Goal: Transaction & Acquisition: Purchase product/service

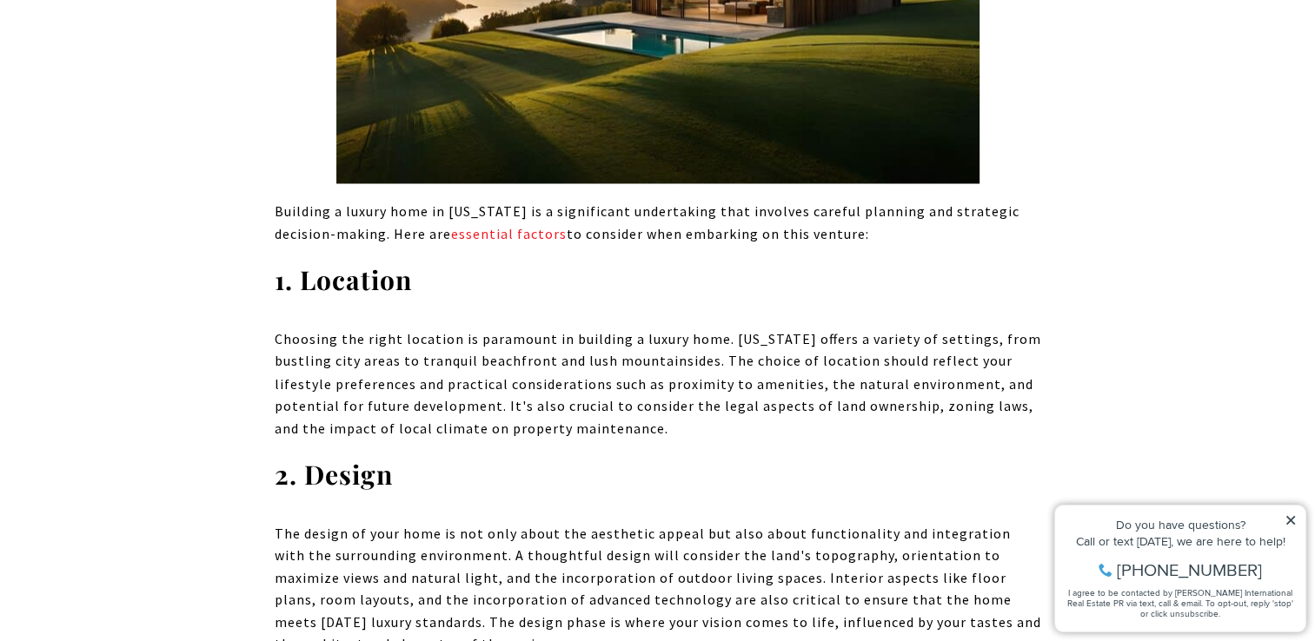
scroll to position [3002, 0]
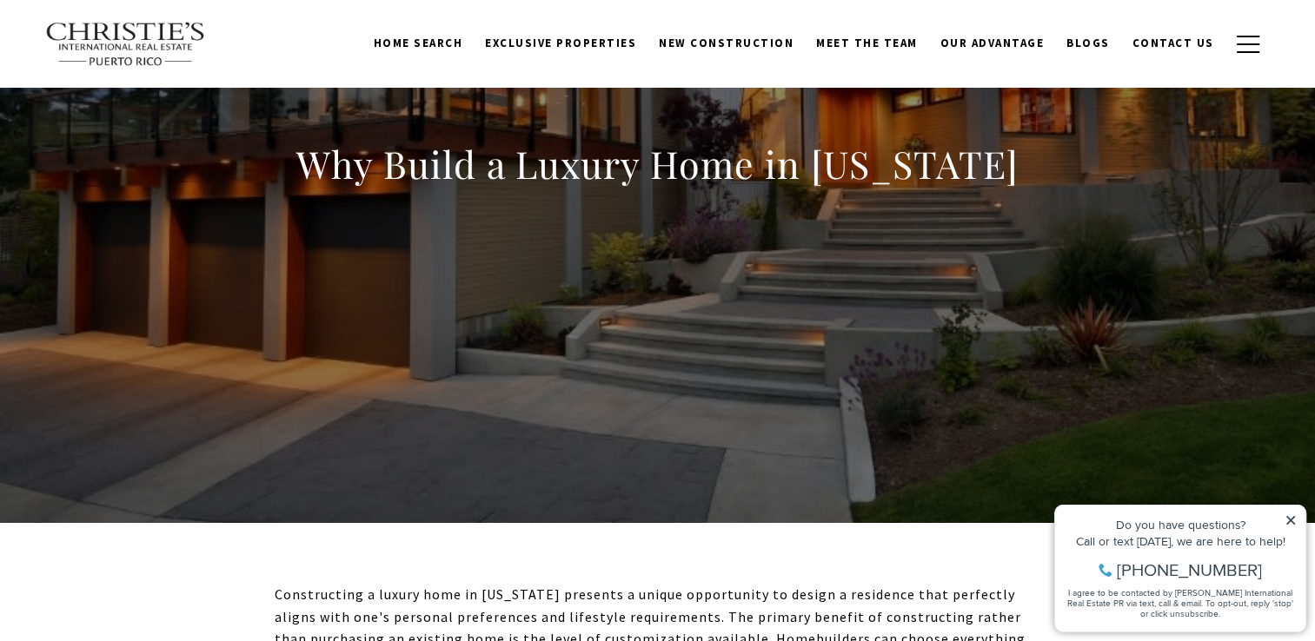
scroll to position [0, 0]
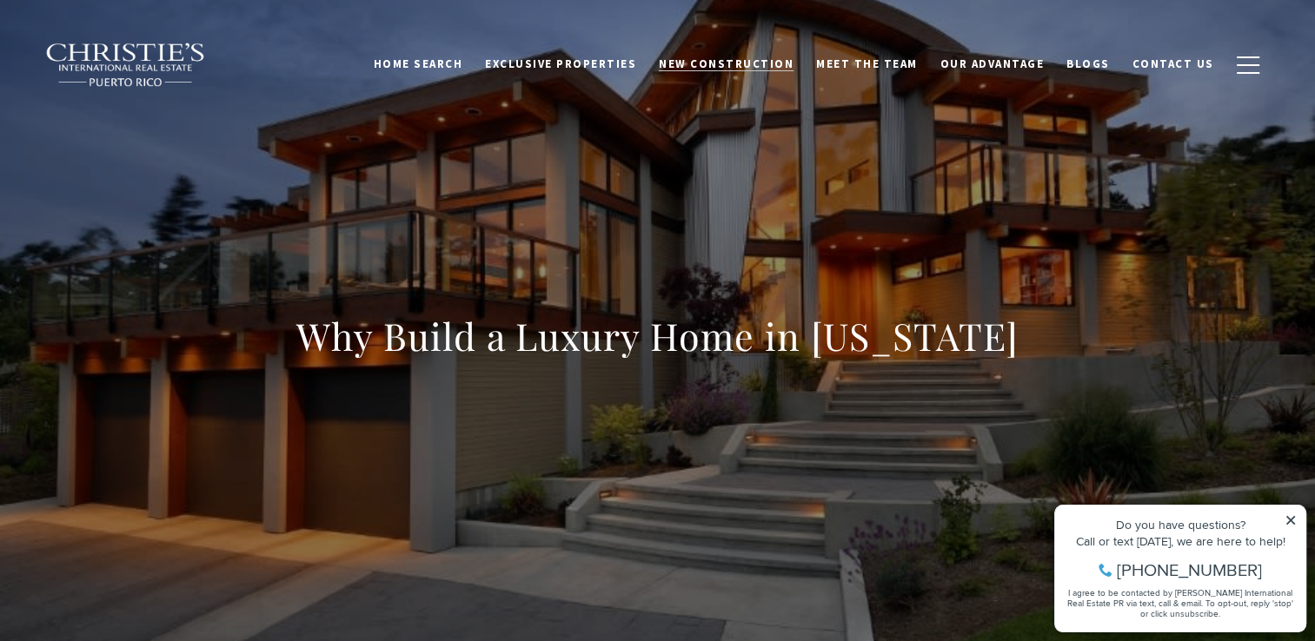
click at [702, 64] on span "New Construction" at bounding box center [726, 63] width 135 height 15
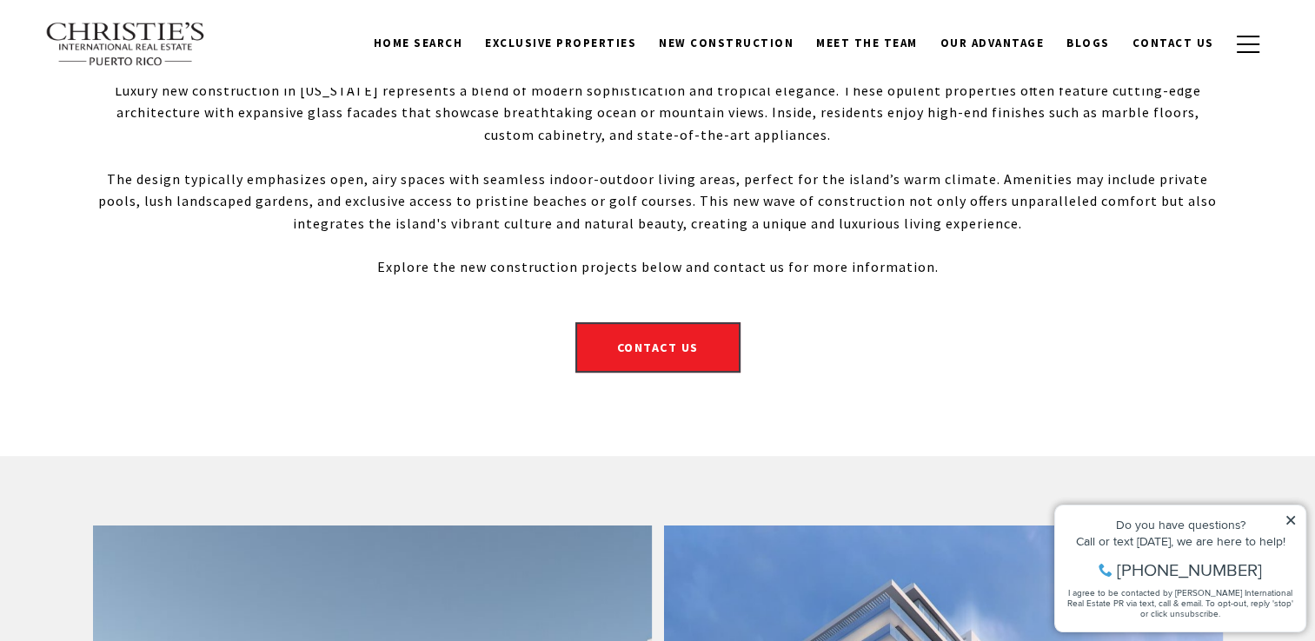
scroll to position [560, 0]
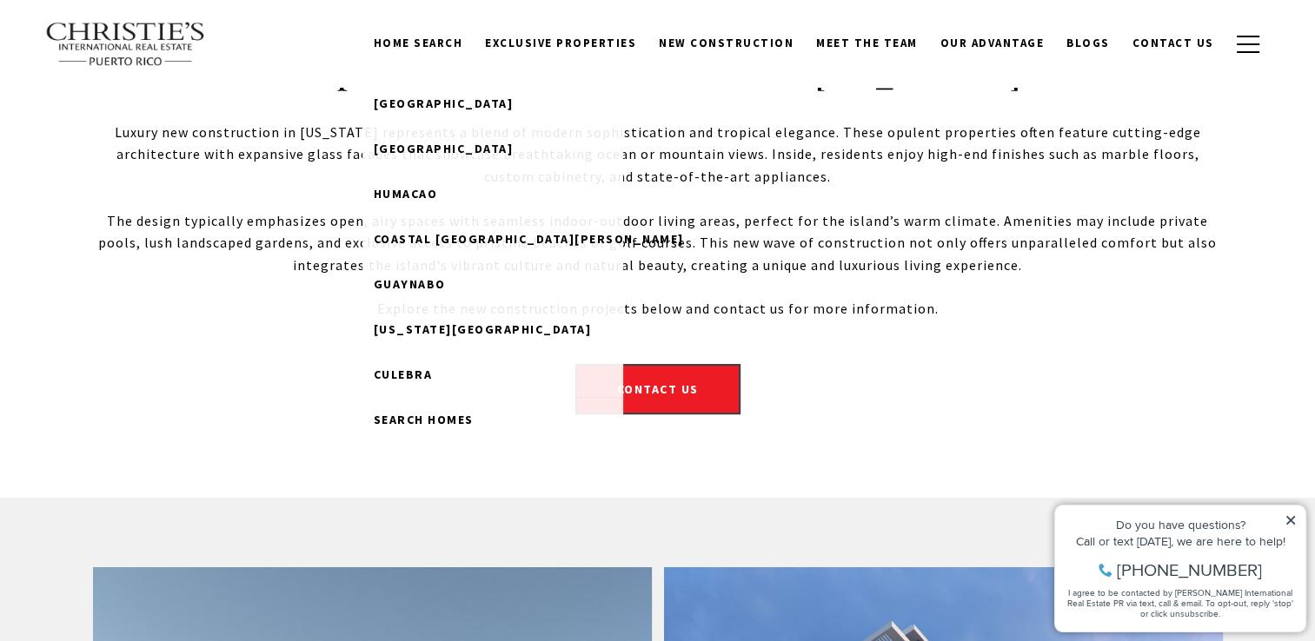
drag, startPoint x: 435, startPoint y: 36, endPoint x: 375, endPoint y: 40, distance: 59.3
click at [375, 40] on div "Home Search Dorado Beach Rio Grande Humacao Coastal San Juan Guaynabo Puerto Ri…" at bounding box center [783, 43] width 885 height 33
click at [445, 288] on span "Guaynabo" at bounding box center [410, 284] width 72 height 16
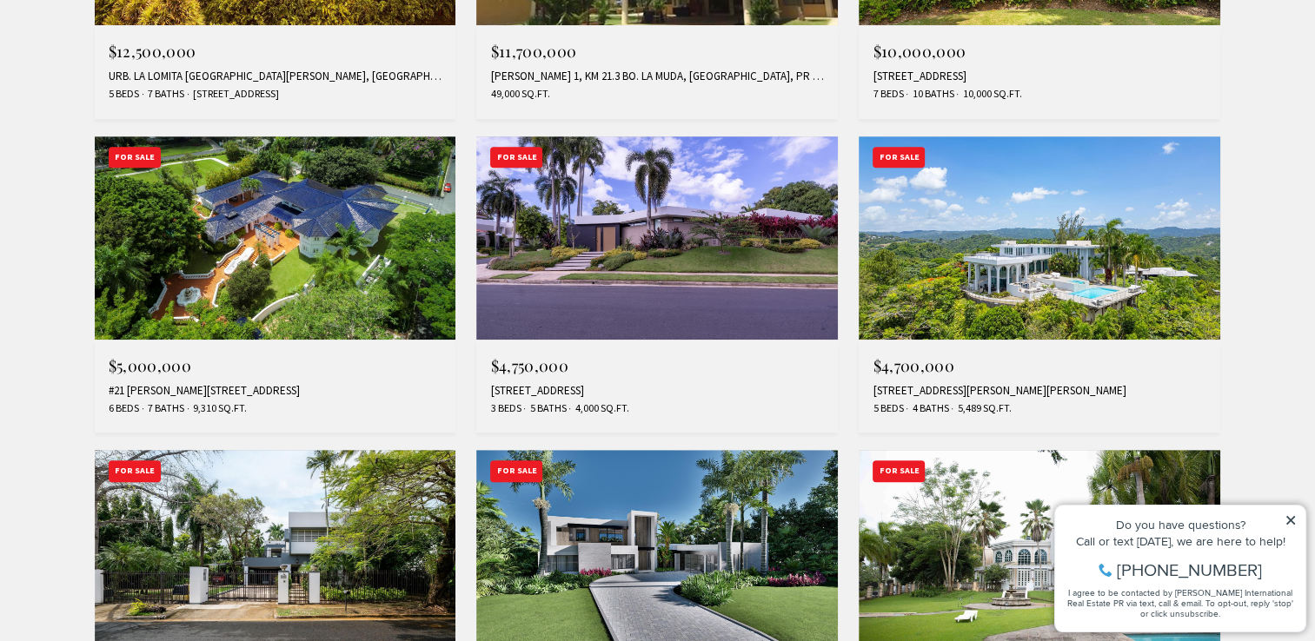
scroll to position [960, 0]
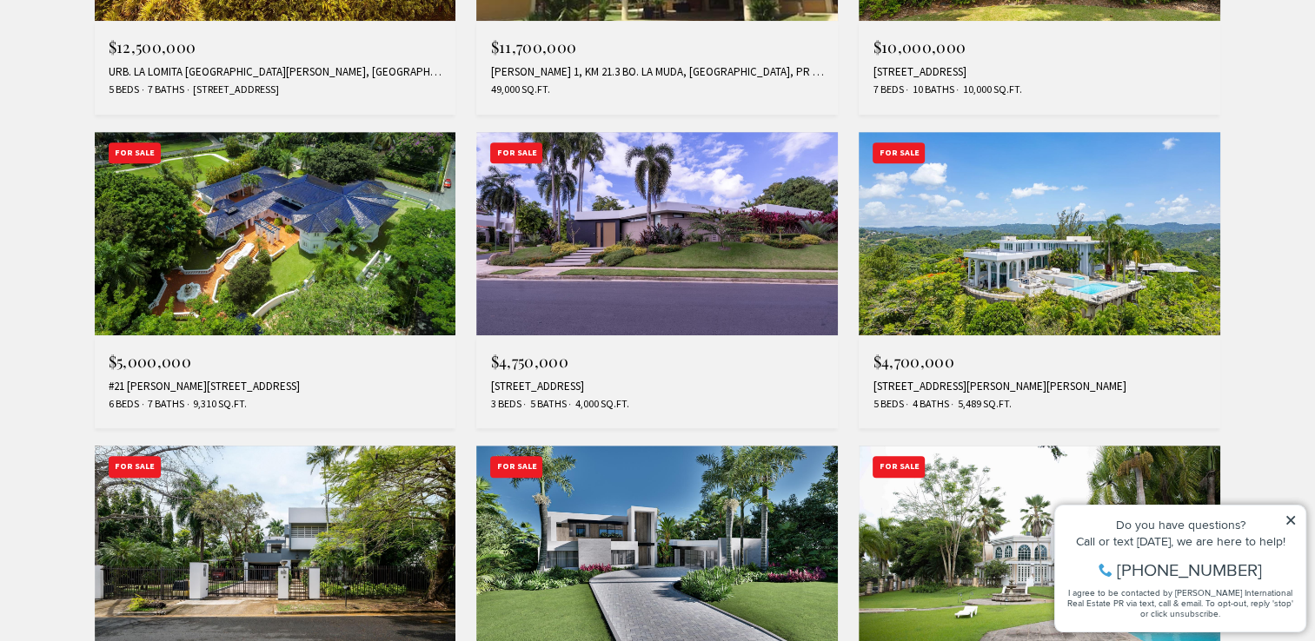
click at [1137, 289] on img at bounding box center [1040, 233] width 362 height 203
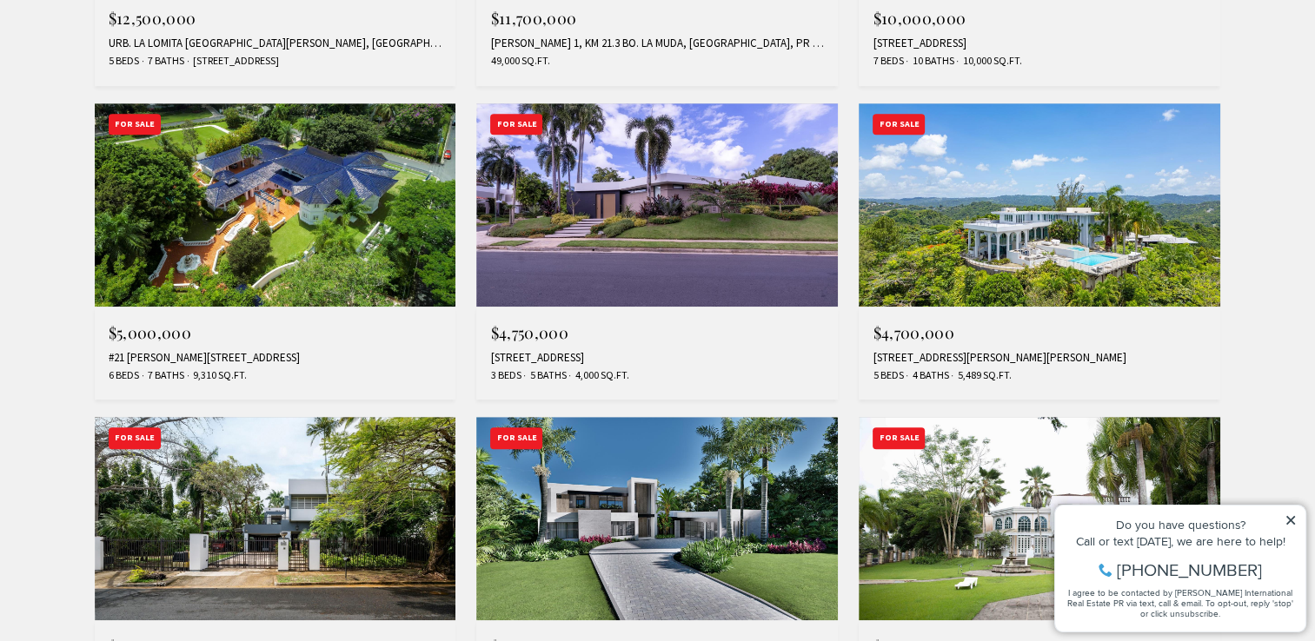
scroll to position [999, 0]
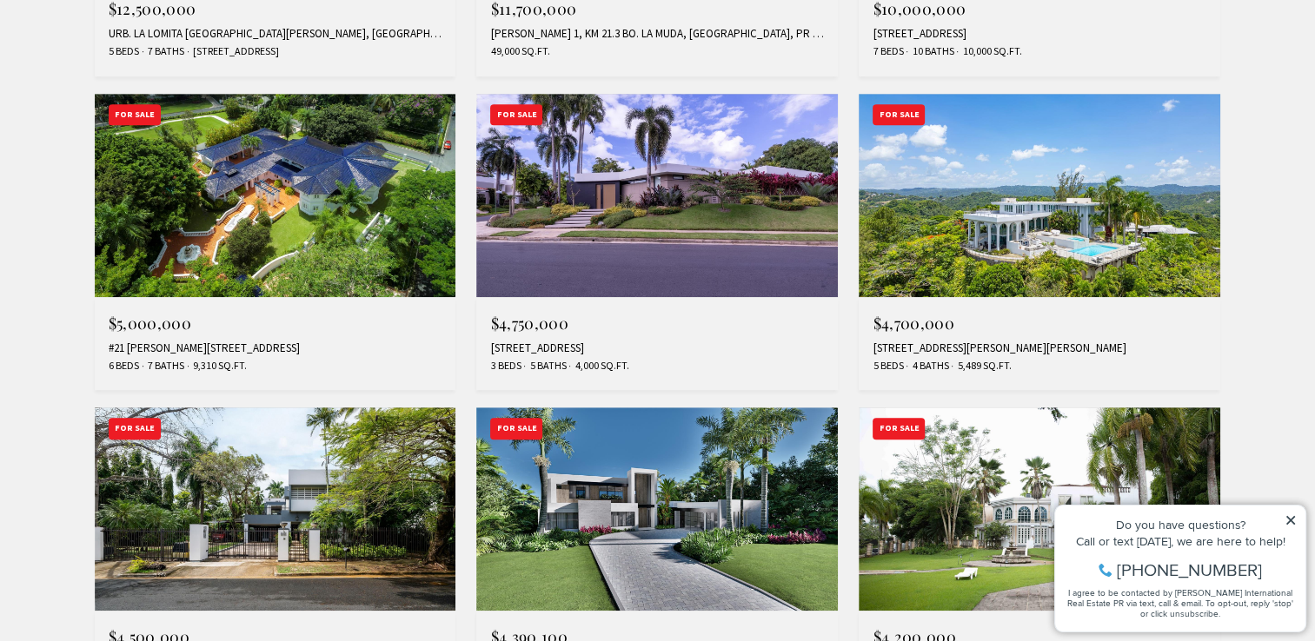
click at [636, 216] on img at bounding box center [657, 195] width 362 height 203
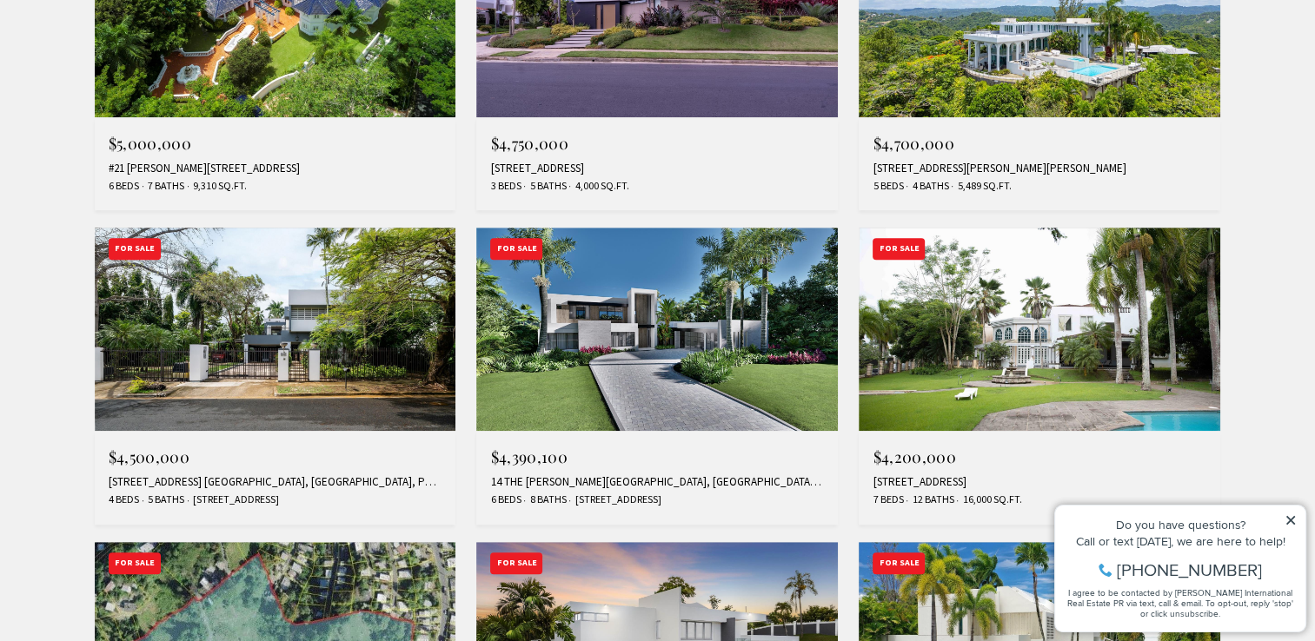
scroll to position [1280, 0]
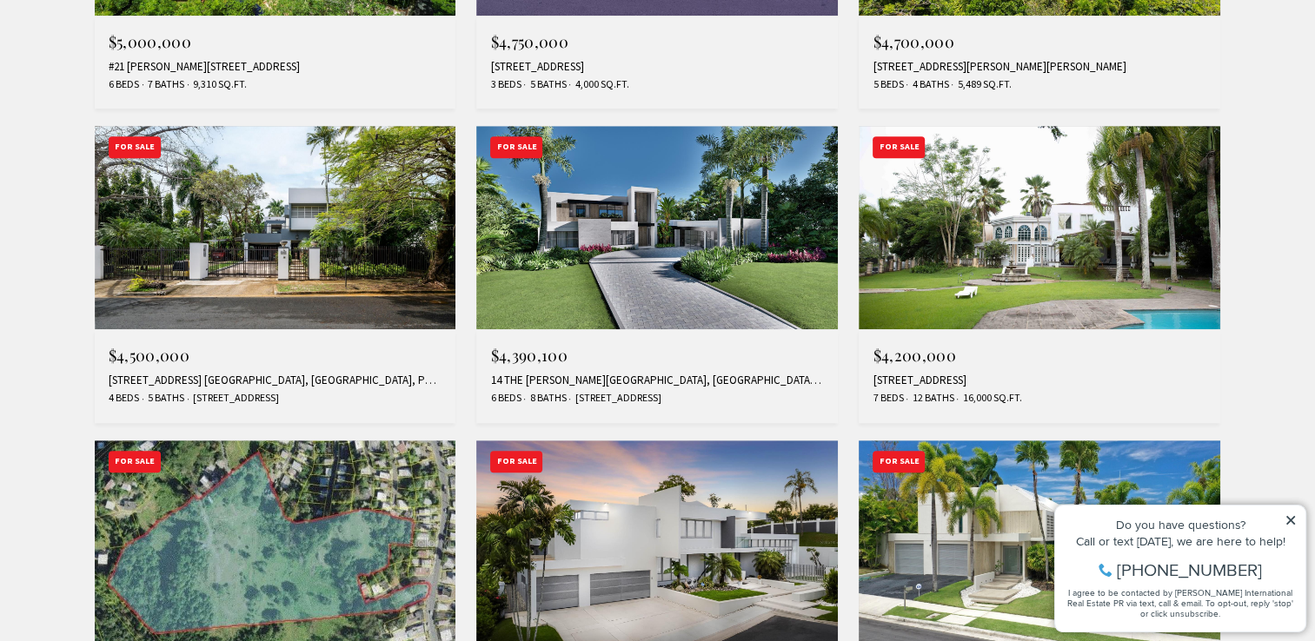
click at [1082, 273] on img at bounding box center [1040, 227] width 362 height 203
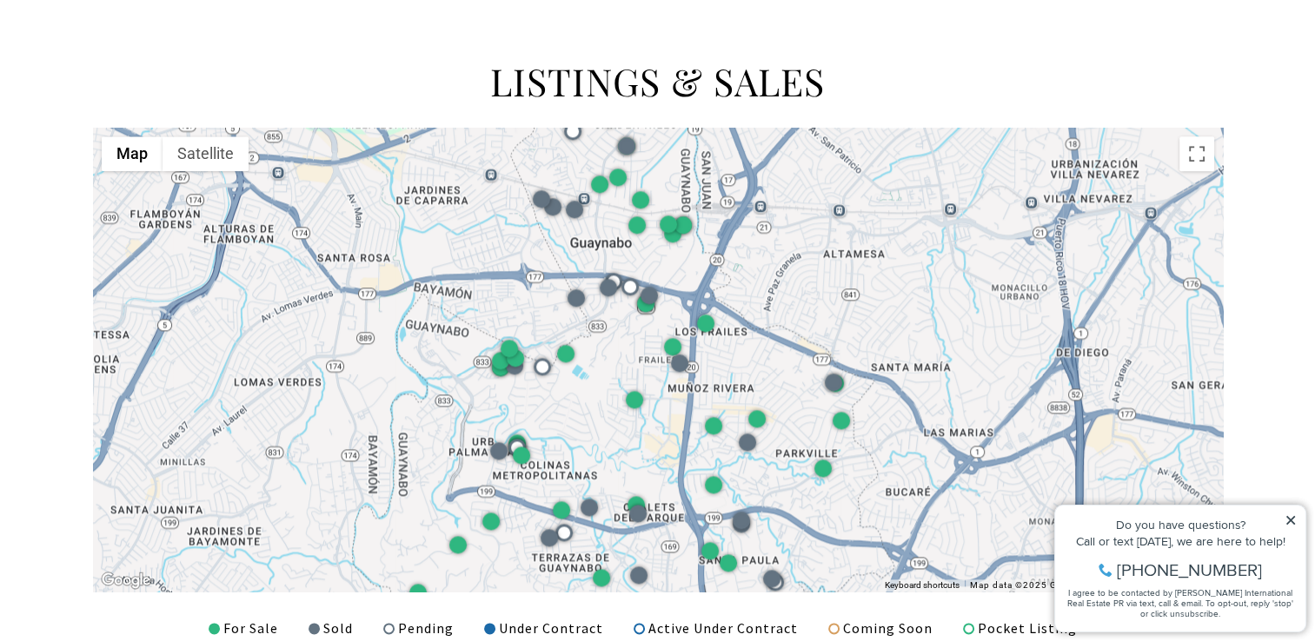
scroll to position [2145, 0]
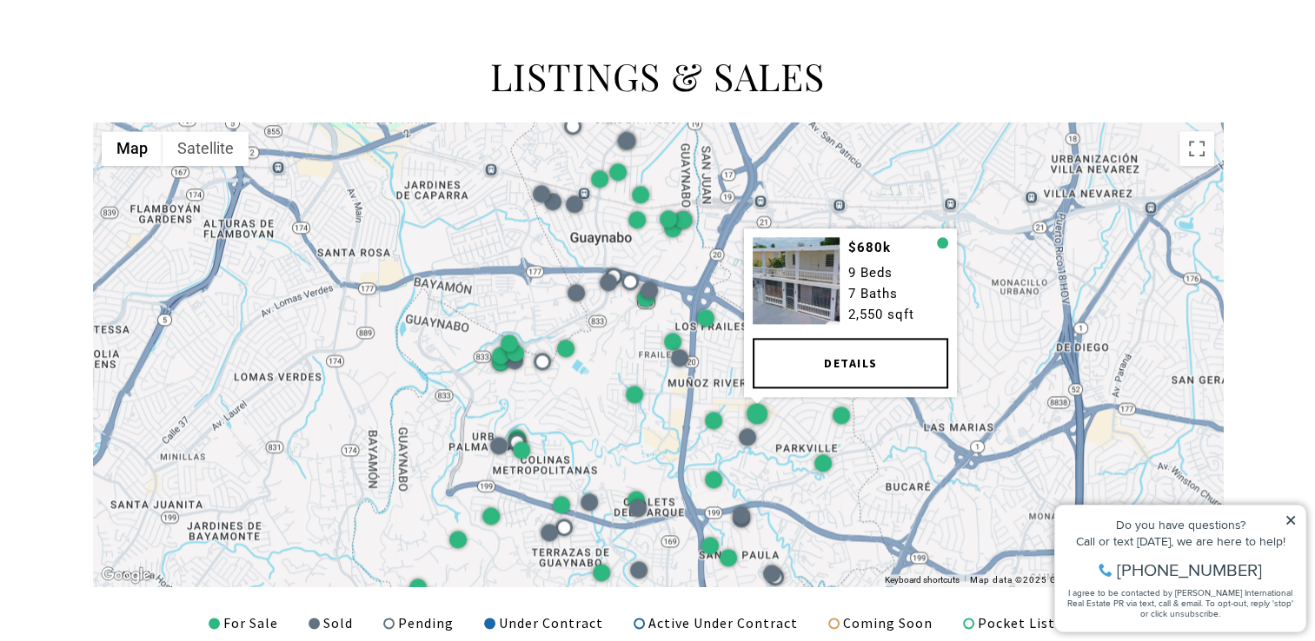
click at [754, 409] on div at bounding box center [757, 413] width 21 height 21
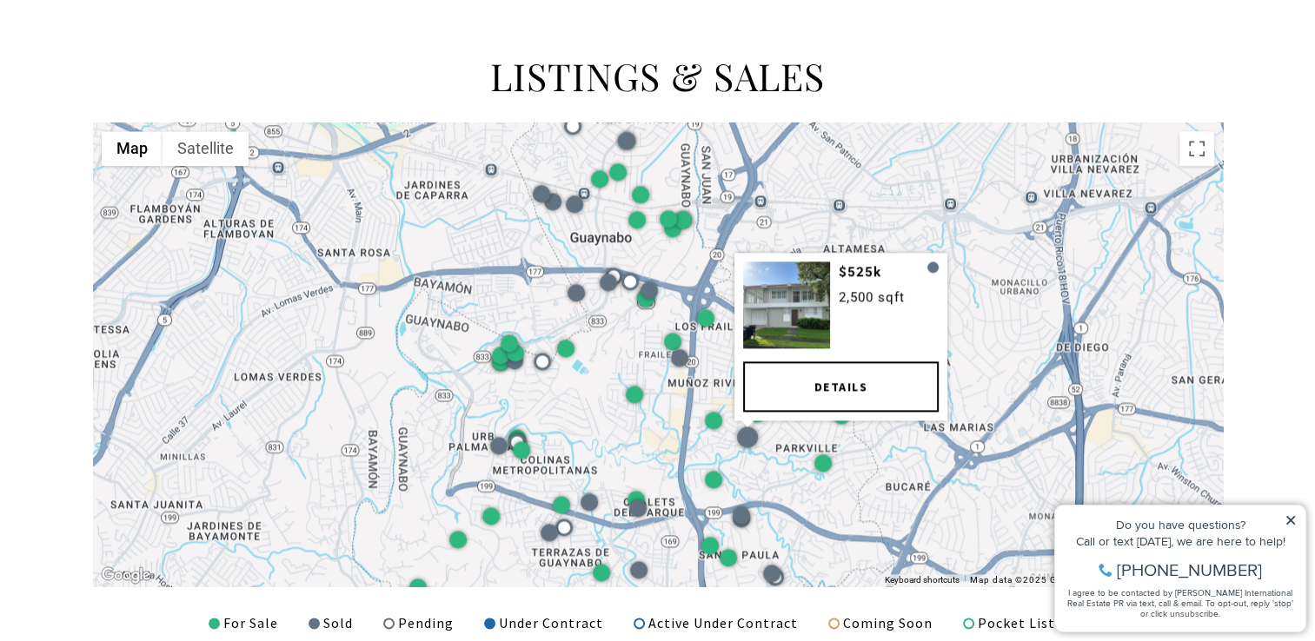
click at [740, 438] on div at bounding box center [747, 437] width 21 height 21
click at [747, 436] on div at bounding box center [747, 437] width 21 height 21
click at [763, 397] on link "Details" at bounding box center [841, 387] width 196 height 50
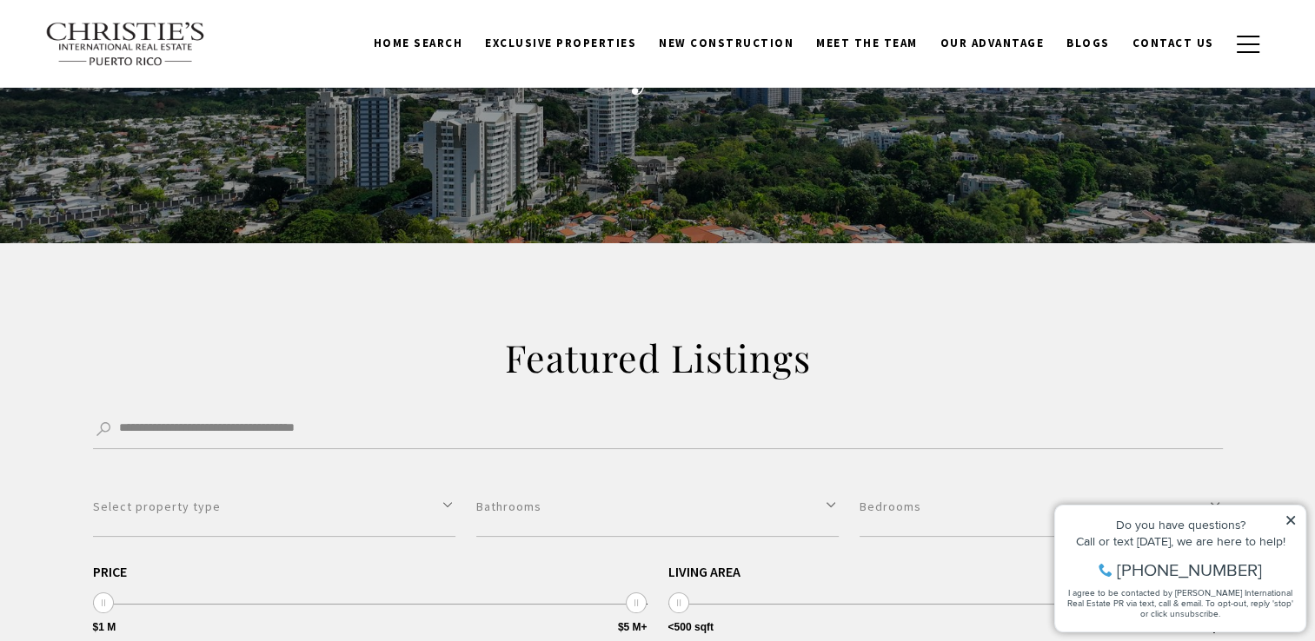
scroll to position [0, 0]
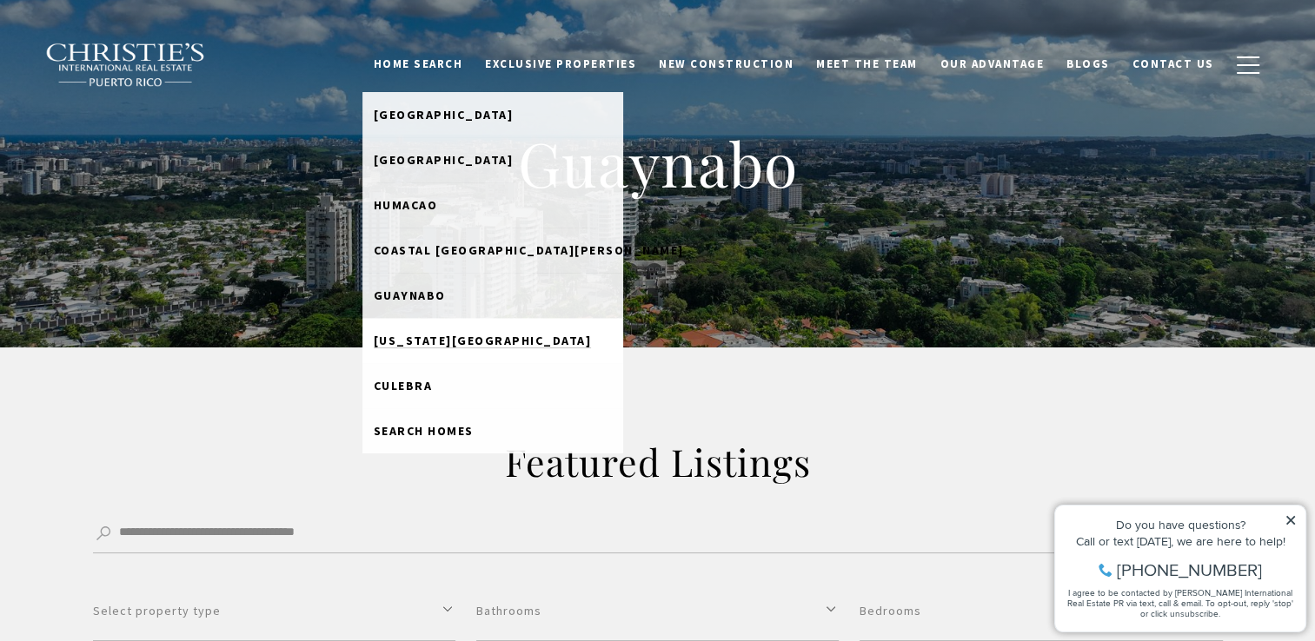
click at [428, 342] on span "Puerto Rico West Coast" at bounding box center [483, 341] width 218 height 16
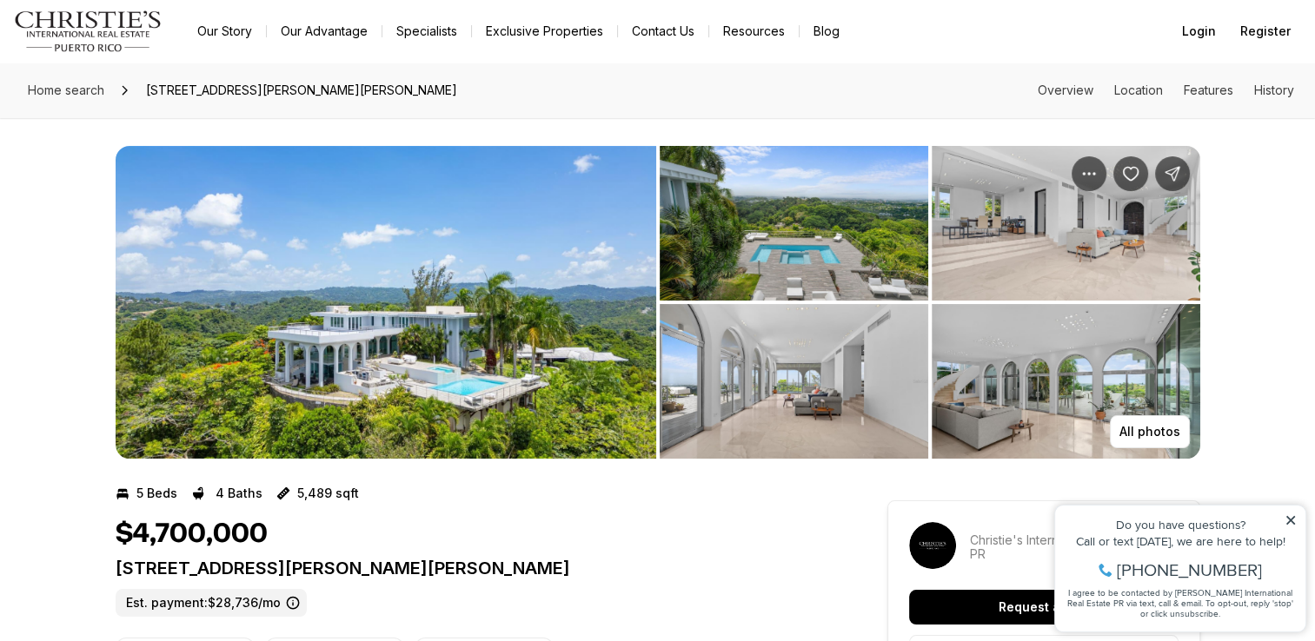
click at [497, 388] on img "View image gallery" at bounding box center [386, 302] width 541 height 313
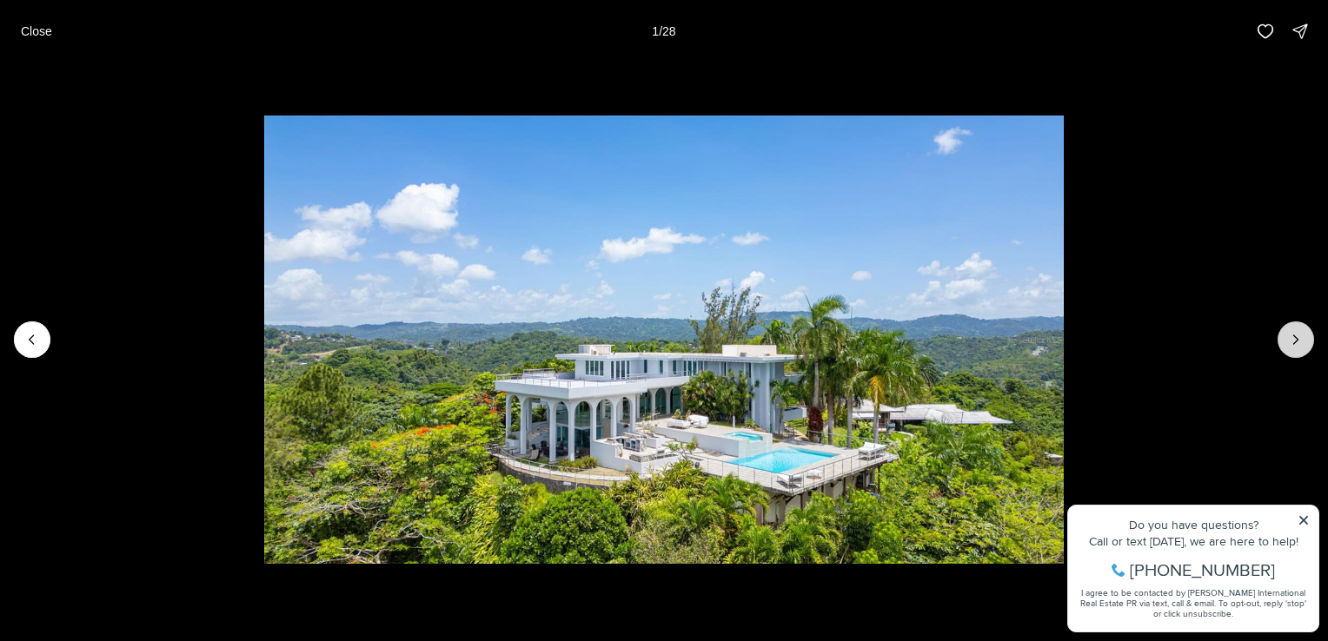
click at [1287, 337] on icon "Next slide" at bounding box center [1295, 339] width 17 height 17
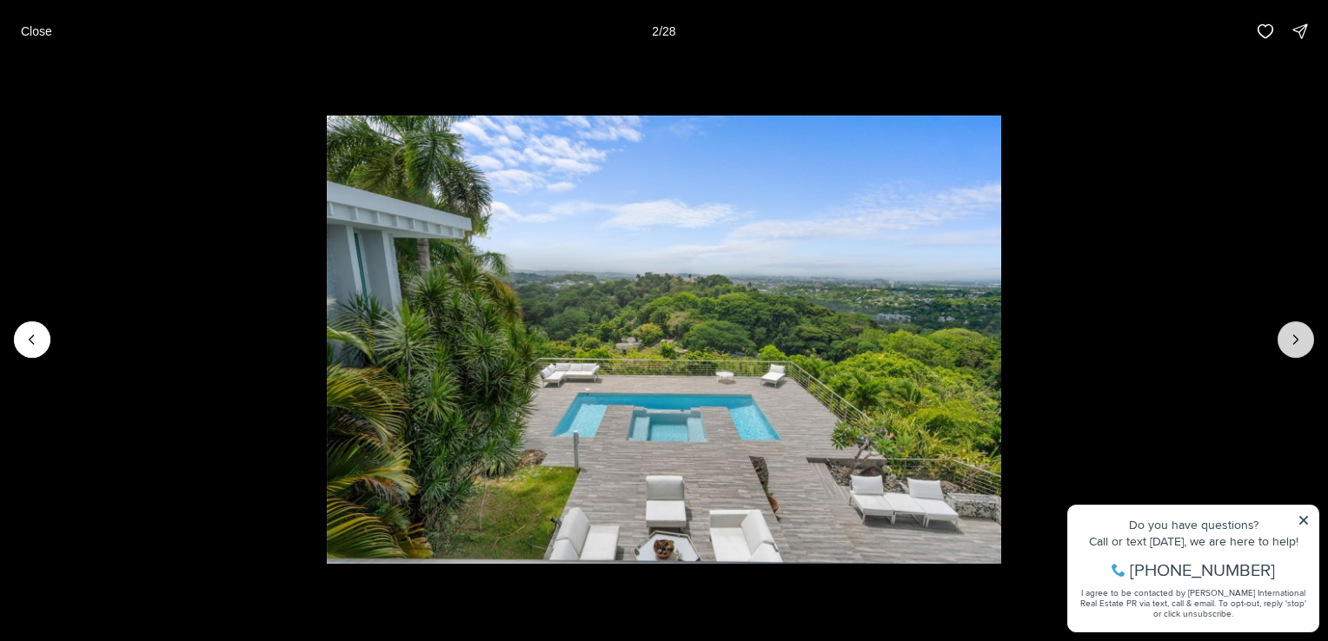
click at [1287, 337] on icon "Next slide" at bounding box center [1295, 339] width 17 height 17
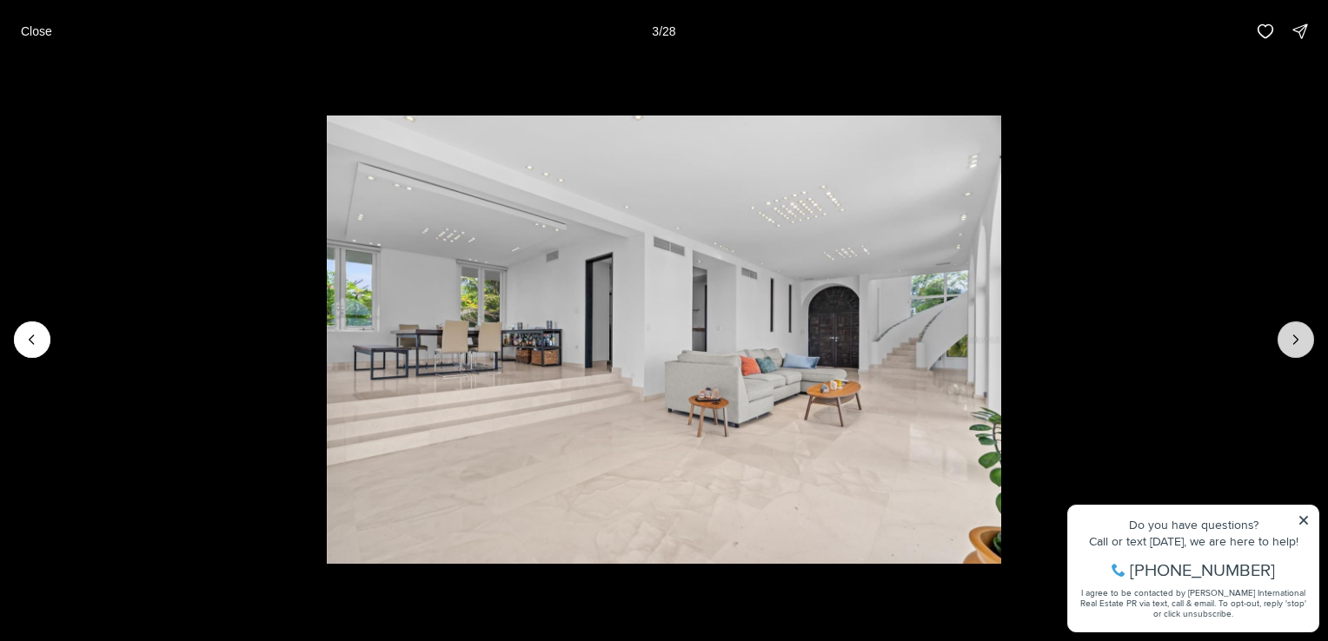
click at [1287, 337] on icon "Next slide" at bounding box center [1295, 339] width 17 height 17
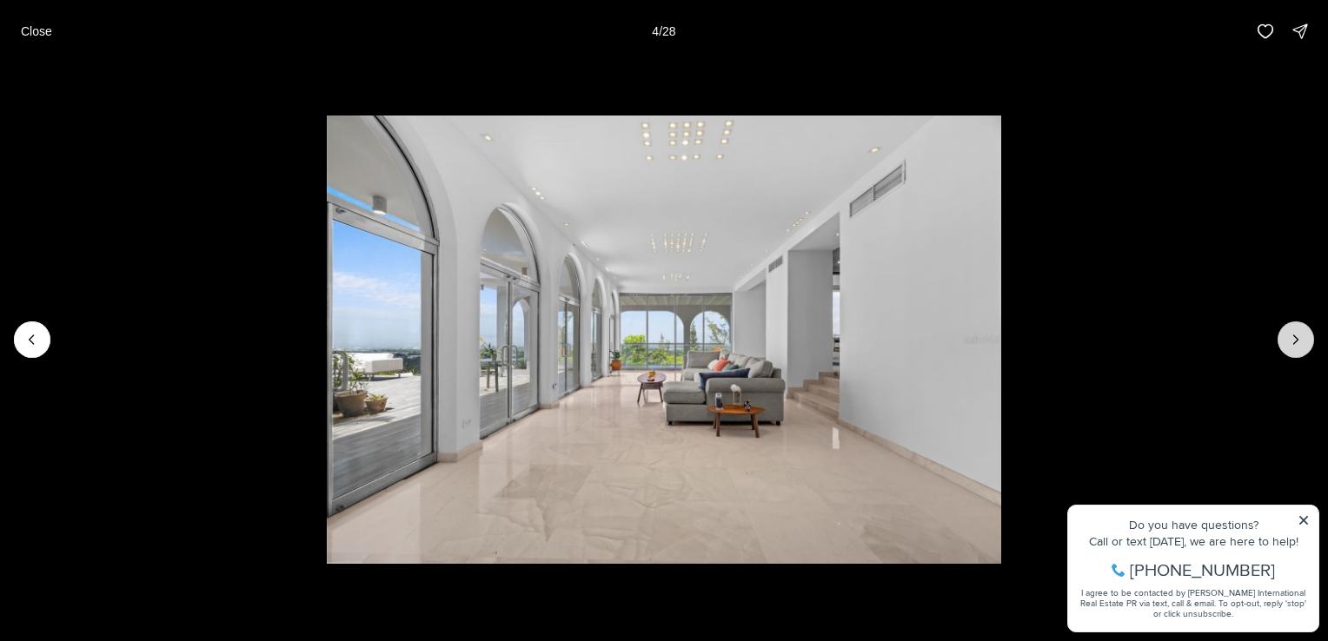
click at [1287, 337] on icon "Next slide" at bounding box center [1295, 339] width 17 height 17
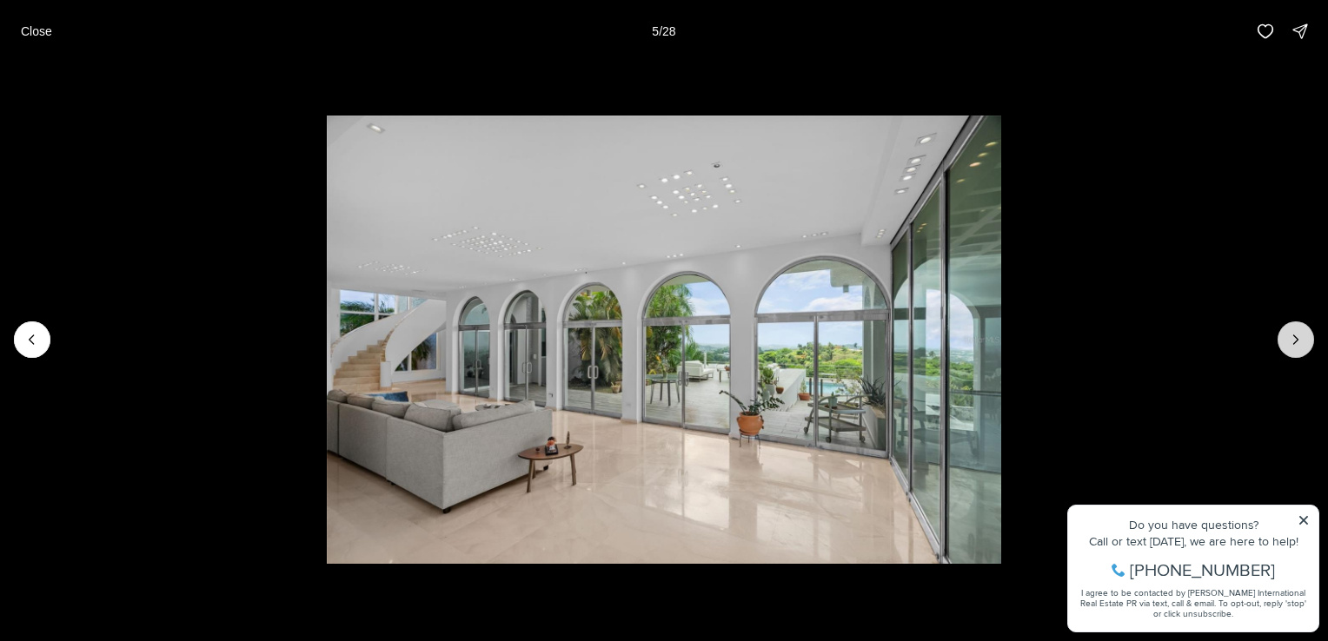
click at [1287, 337] on icon "Next slide" at bounding box center [1295, 339] width 17 height 17
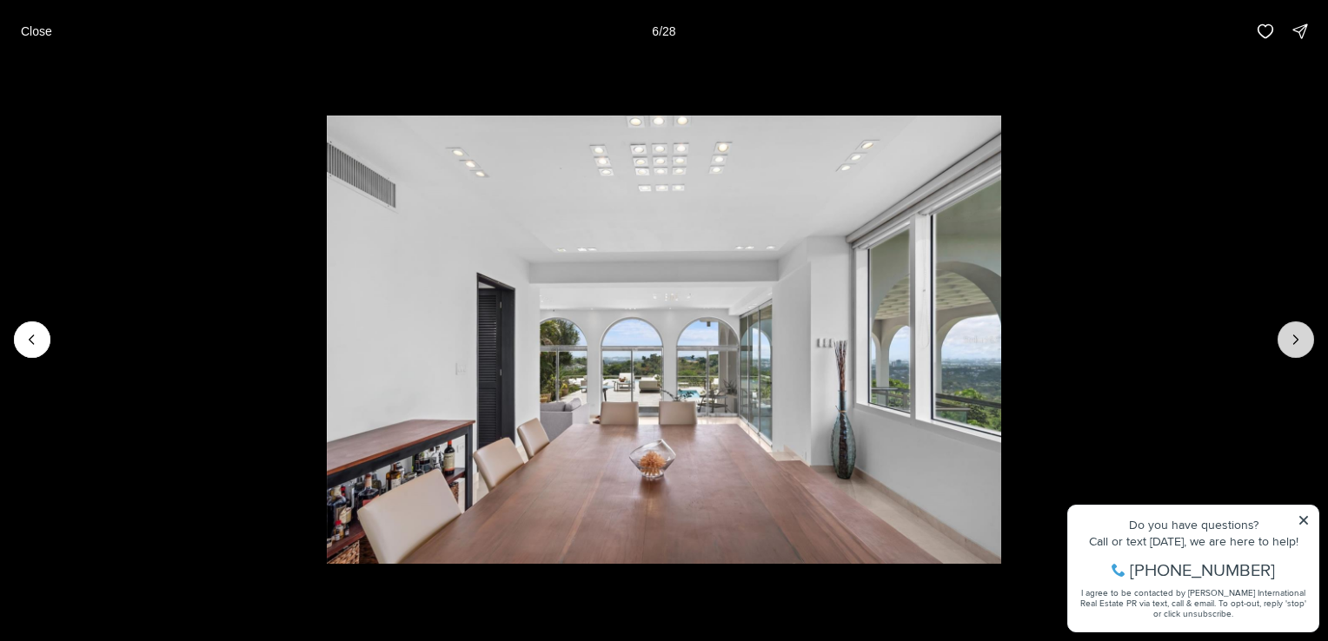
click at [1287, 337] on icon "Next slide" at bounding box center [1295, 339] width 17 height 17
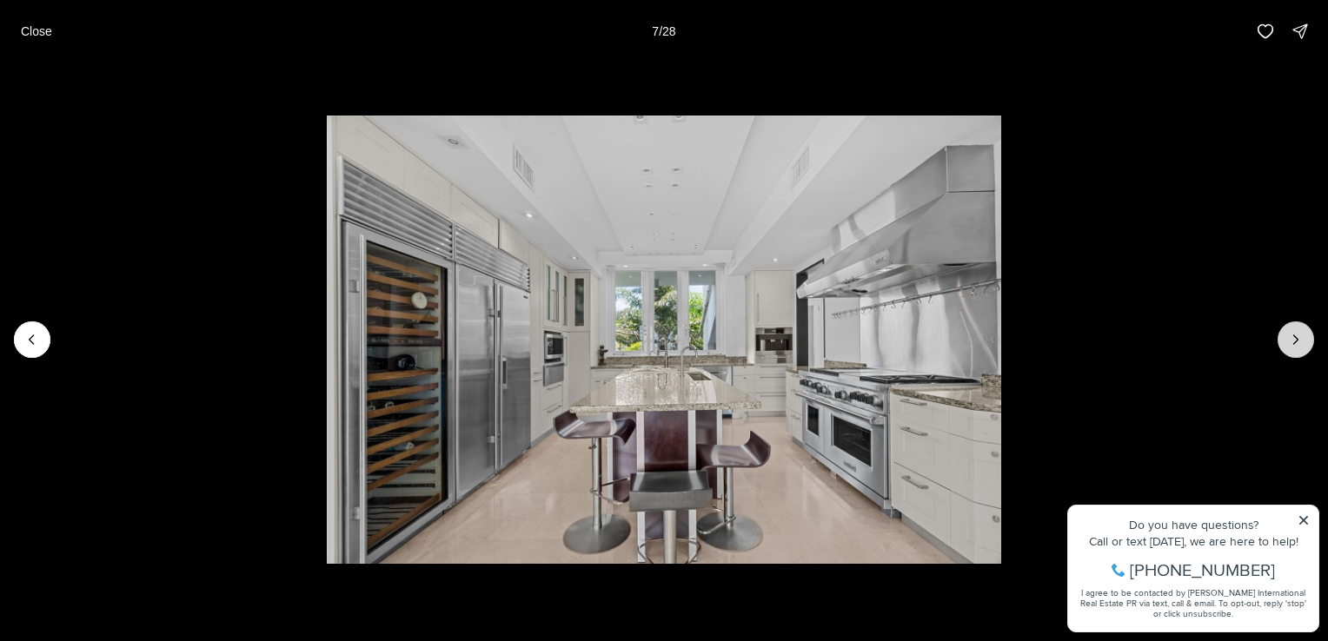
click at [1287, 337] on icon "Next slide" at bounding box center [1295, 339] width 17 height 17
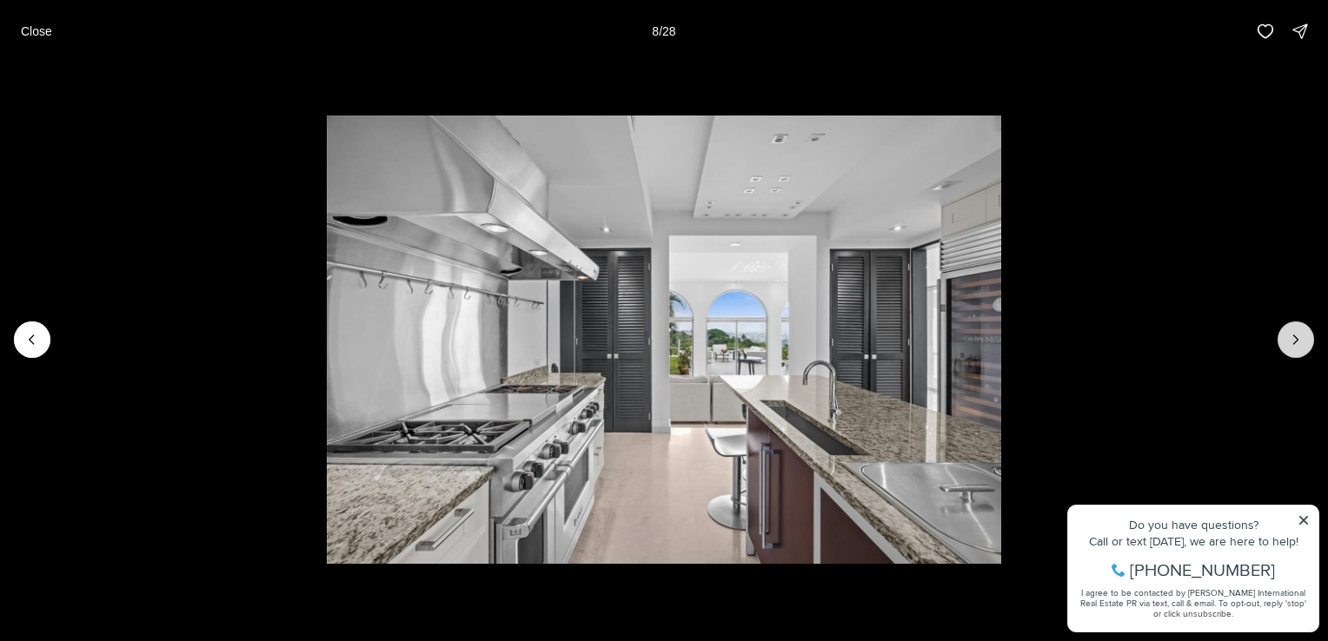
click at [1287, 337] on icon "Next slide" at bounding box center [1295, 339] width 17 height 17
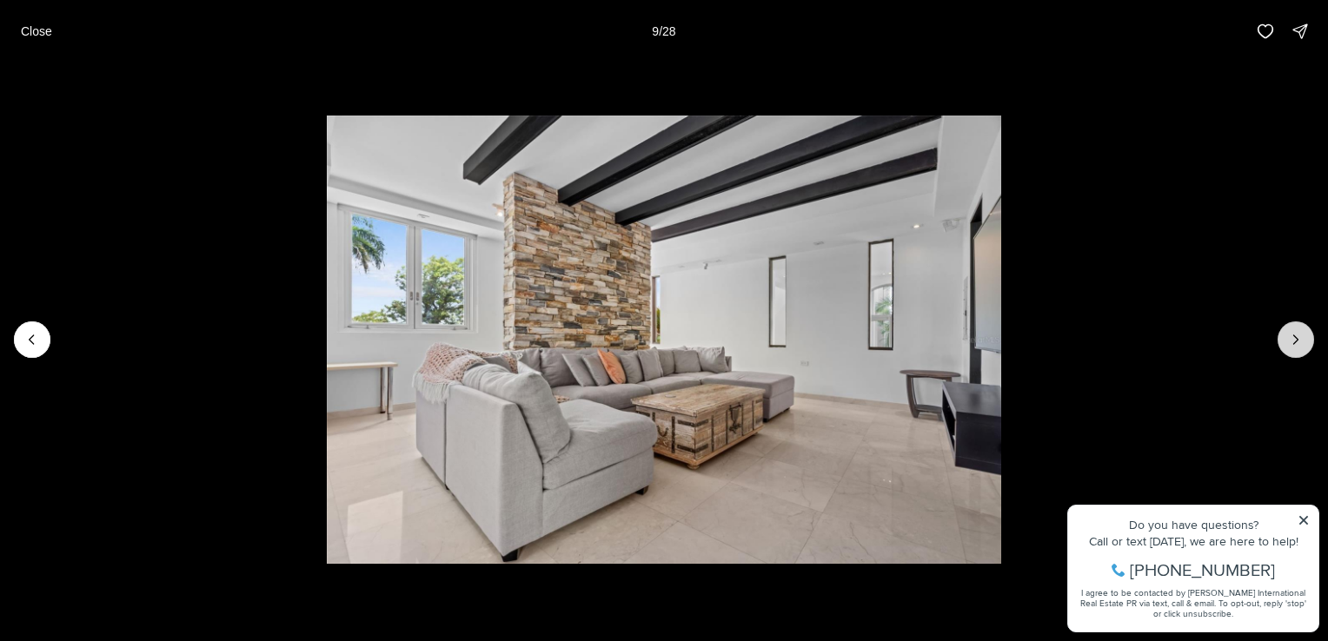
click at [1287, 337] on icon "Next slide" at bounding box center [1295, 339] width 17 height 17
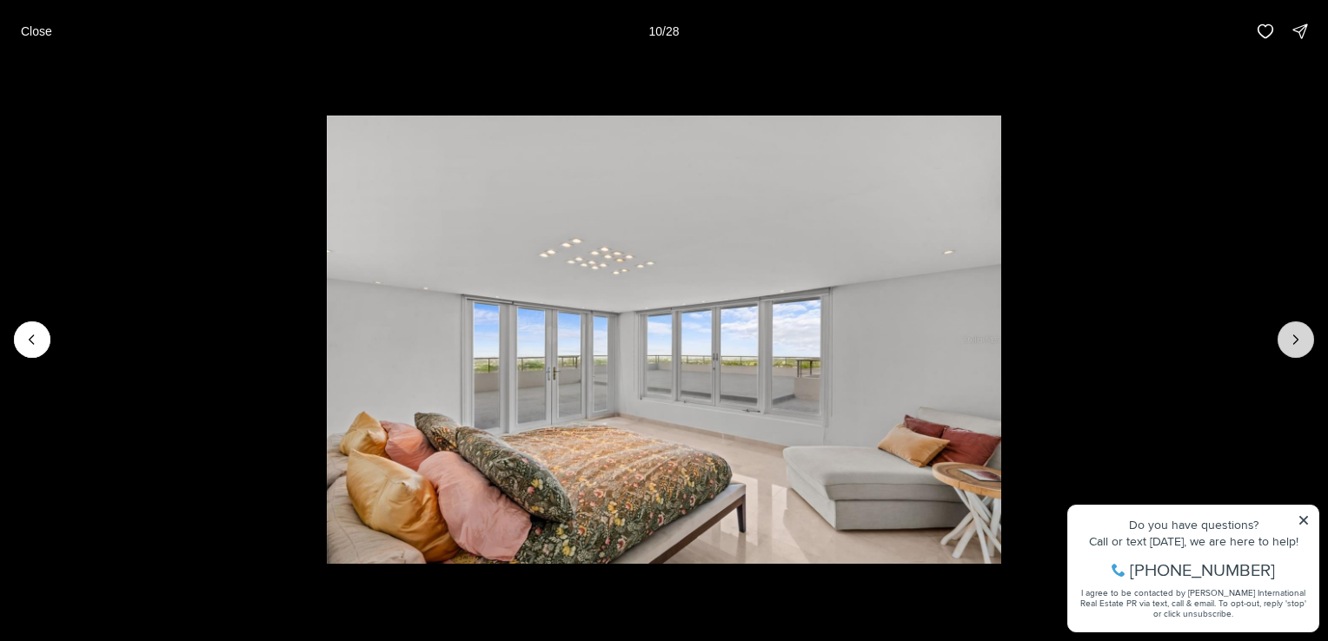
click at [1287, 337] on icon "Next slide" at bounding box center [1295, 339] width 17 height 17
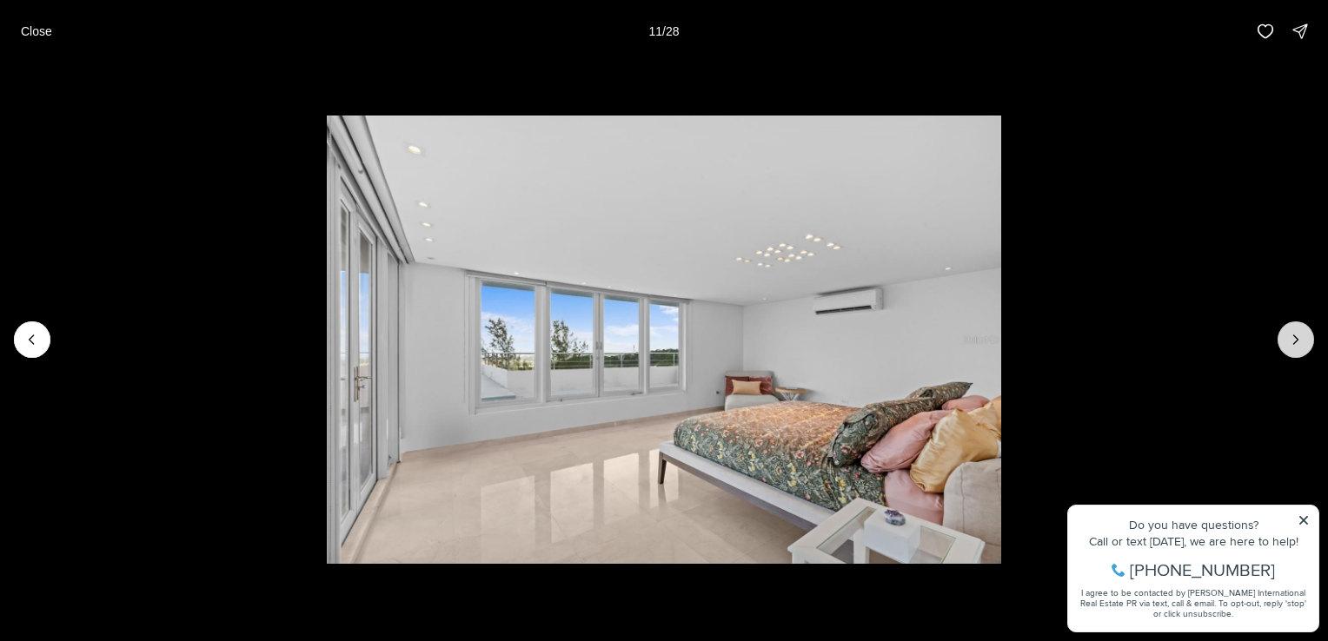
click at [1287, 337] on icon "Next slide" at bounding box center [1295, 339] width 17 height 17
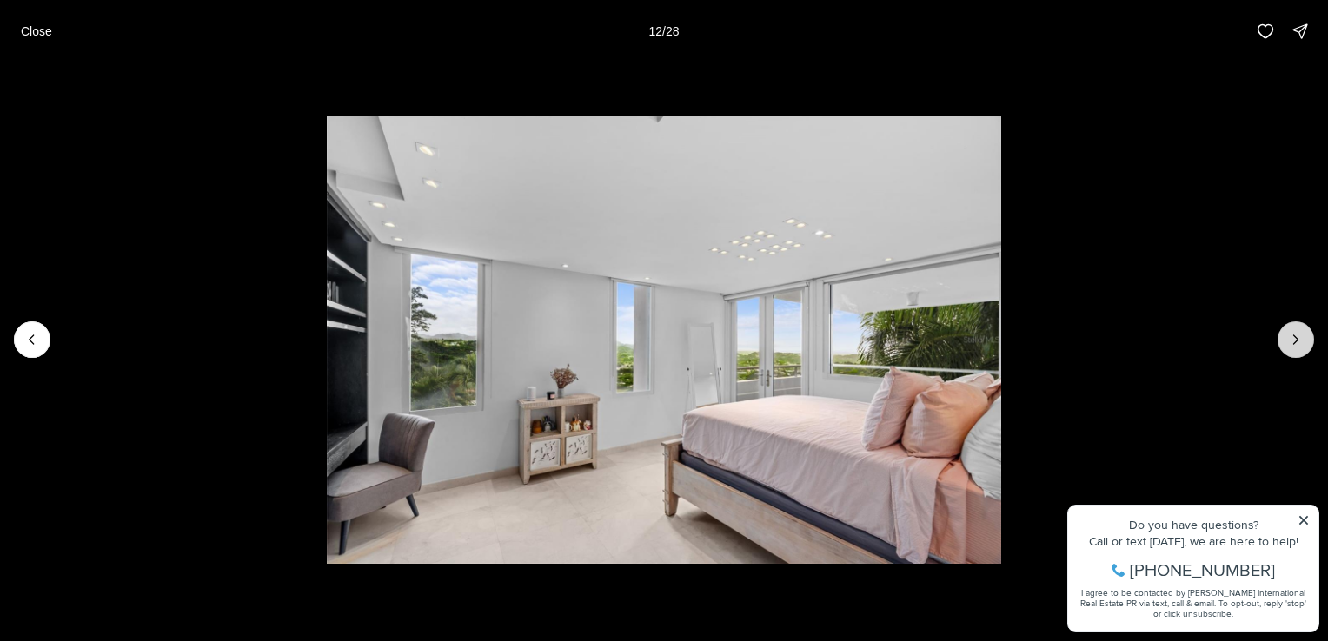
click at [1287, 337] on icon "Next slide" at bounding box center [1295, 339] width 17 height 17
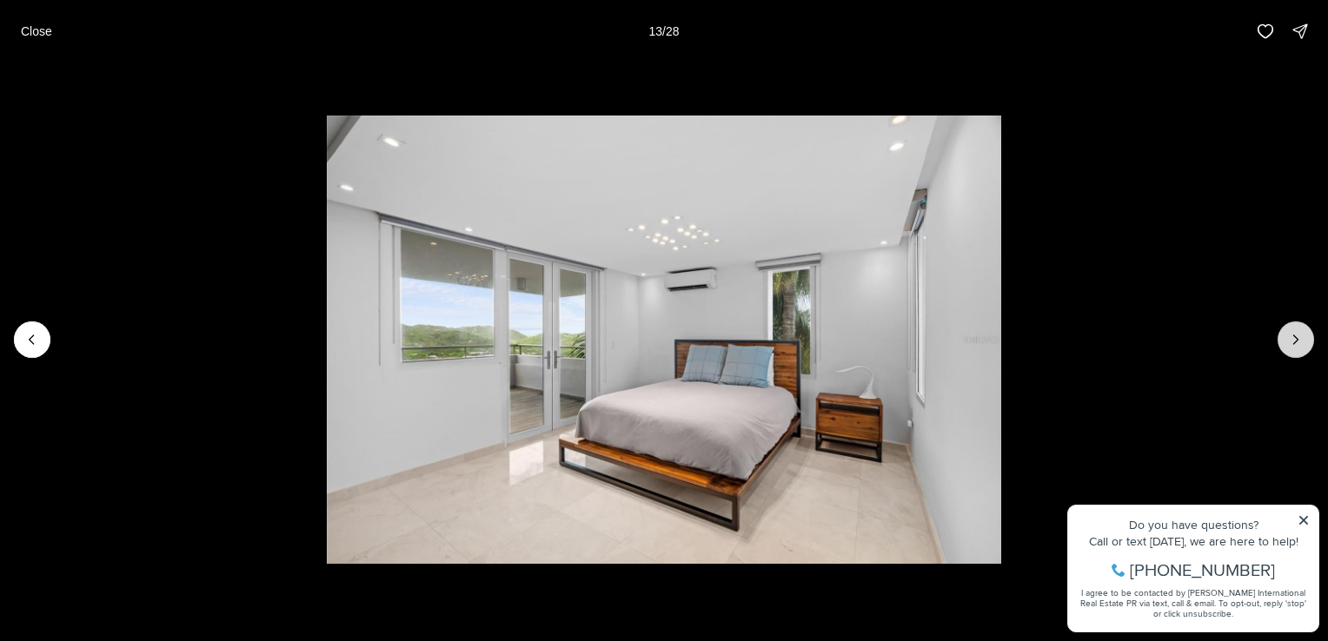
click at [1287, 337] on icon "Next slide" at bounding box center [1295, 339] width 17 height 17
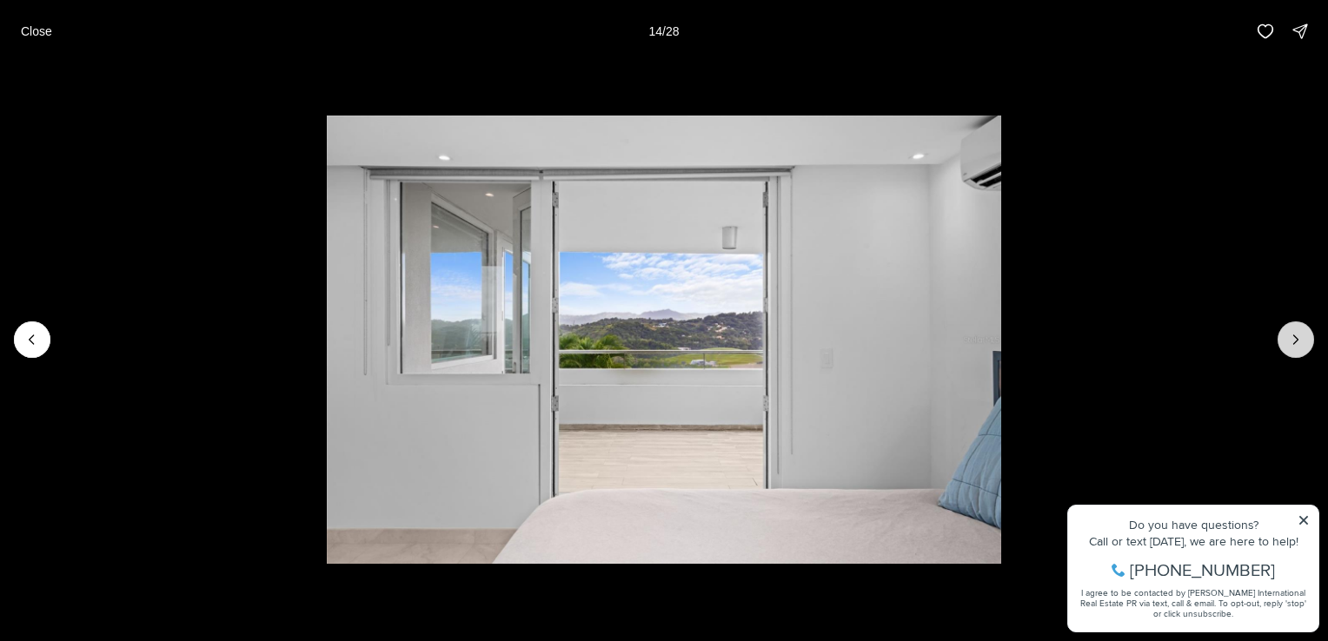
click at [1287, 337] on icon "Next slide" at bounding box center [1295, 339] width 17 height 17
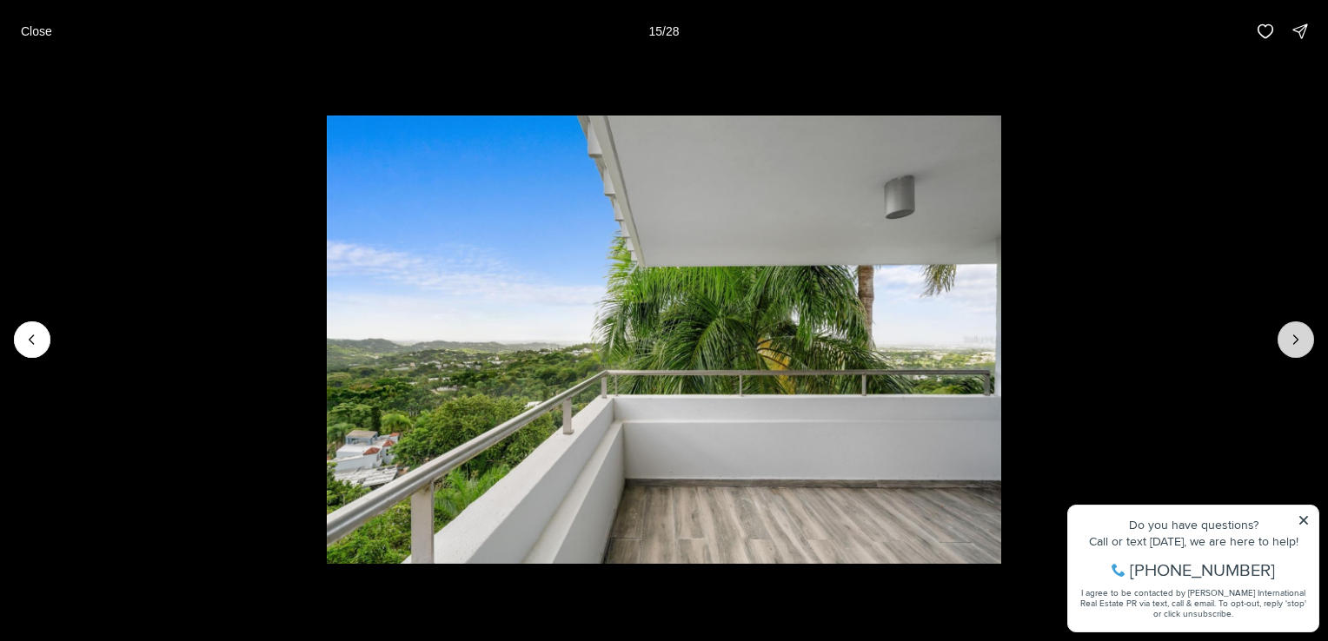
click at [1287, 337] on icon "Next slide" at bounding box center [1295, 339] width 17 height 17
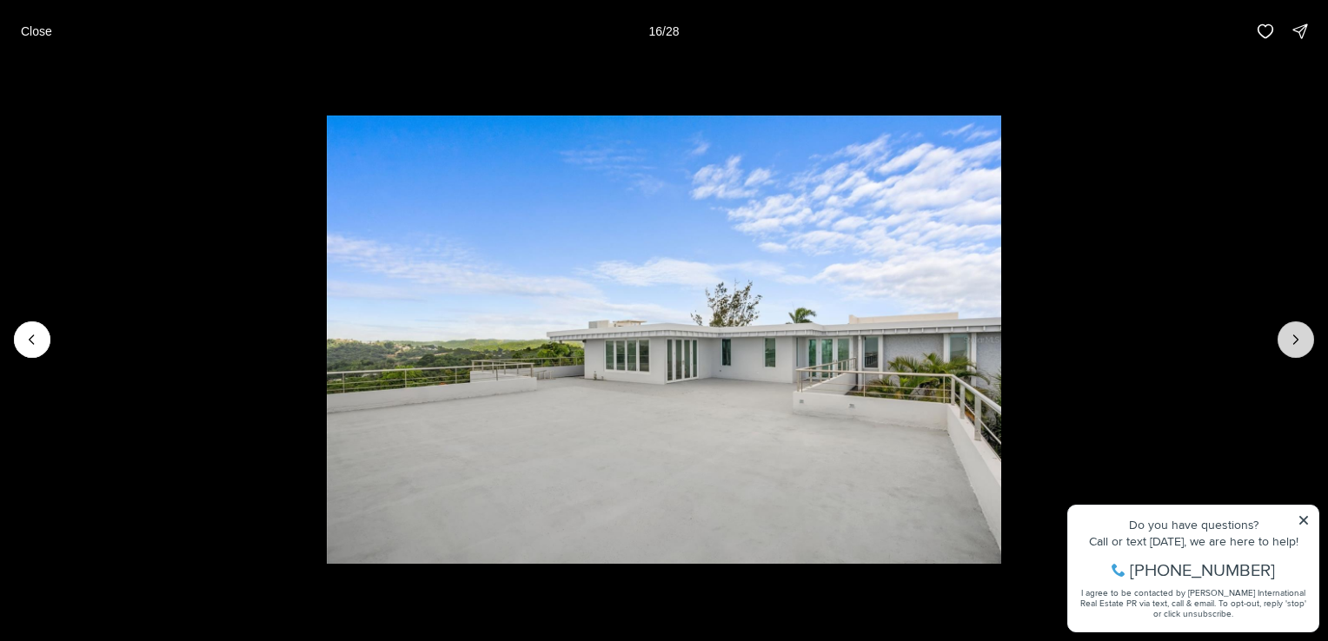
click at [1287, 337] on icon "Next slide" at bounding box center [1295, 339] width 17 height 17
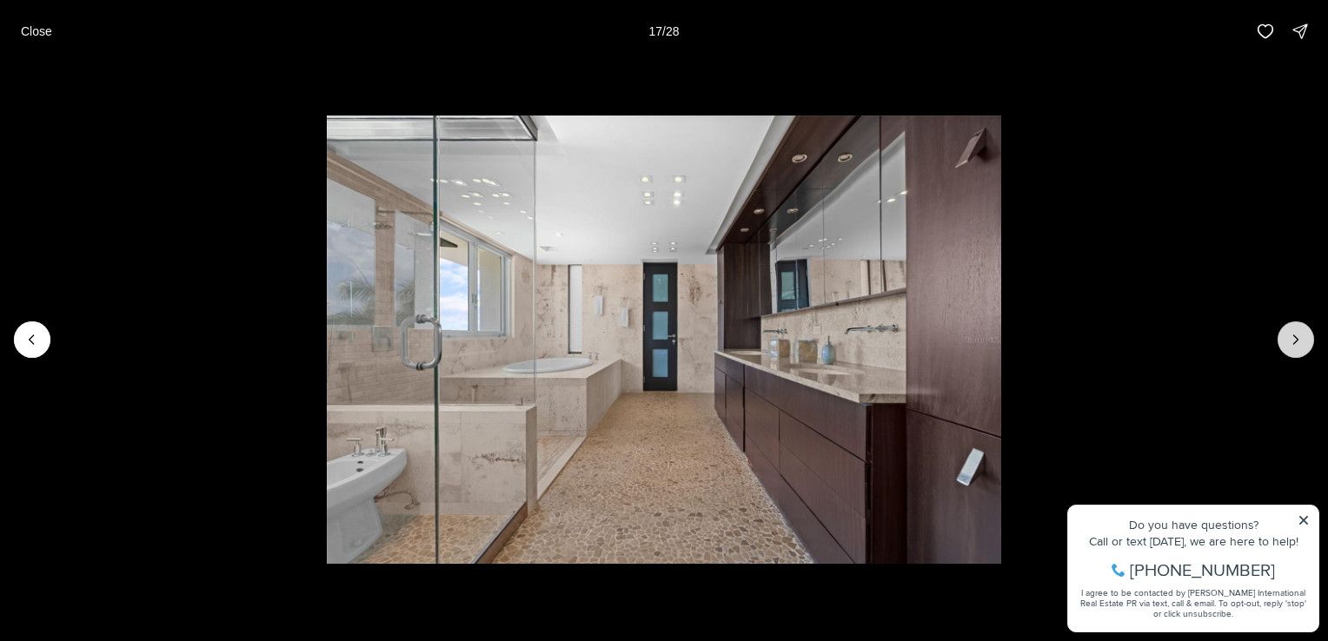
click at [1287, 337] on icon "Next slide" at bounding box center [1295, 339] width 17 height 17
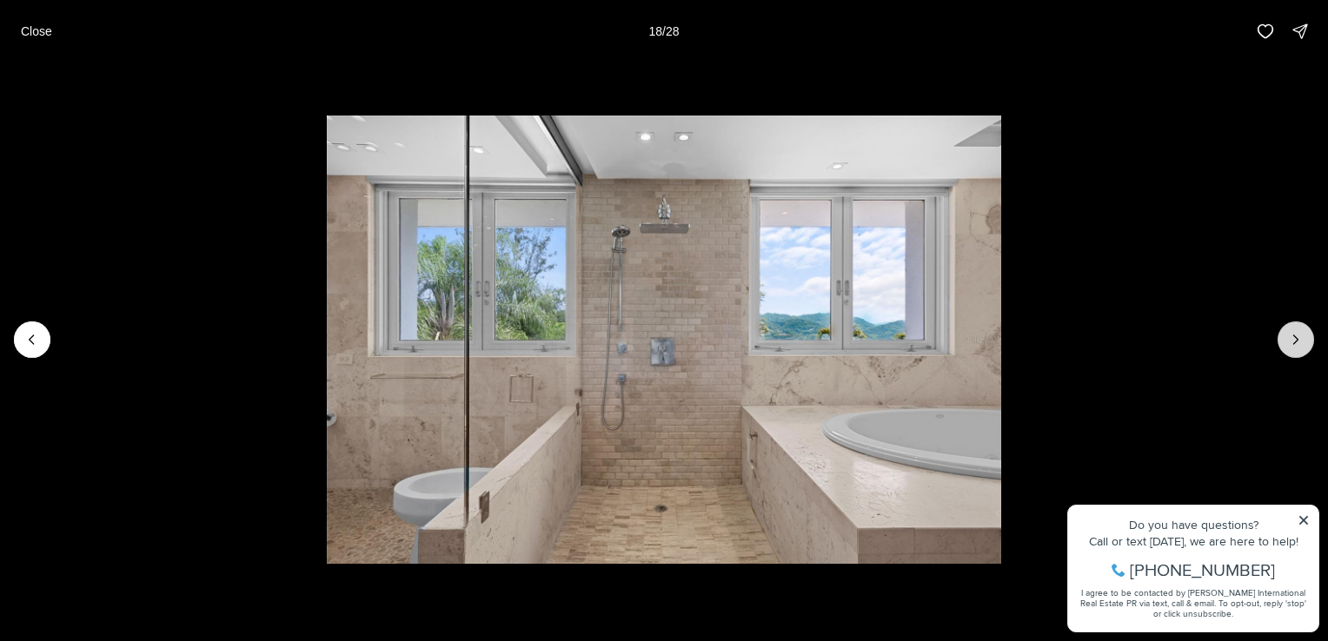
click at [1287, 337] on icon "Next slide" at bounding box center [1295, 339] width 17 height 17
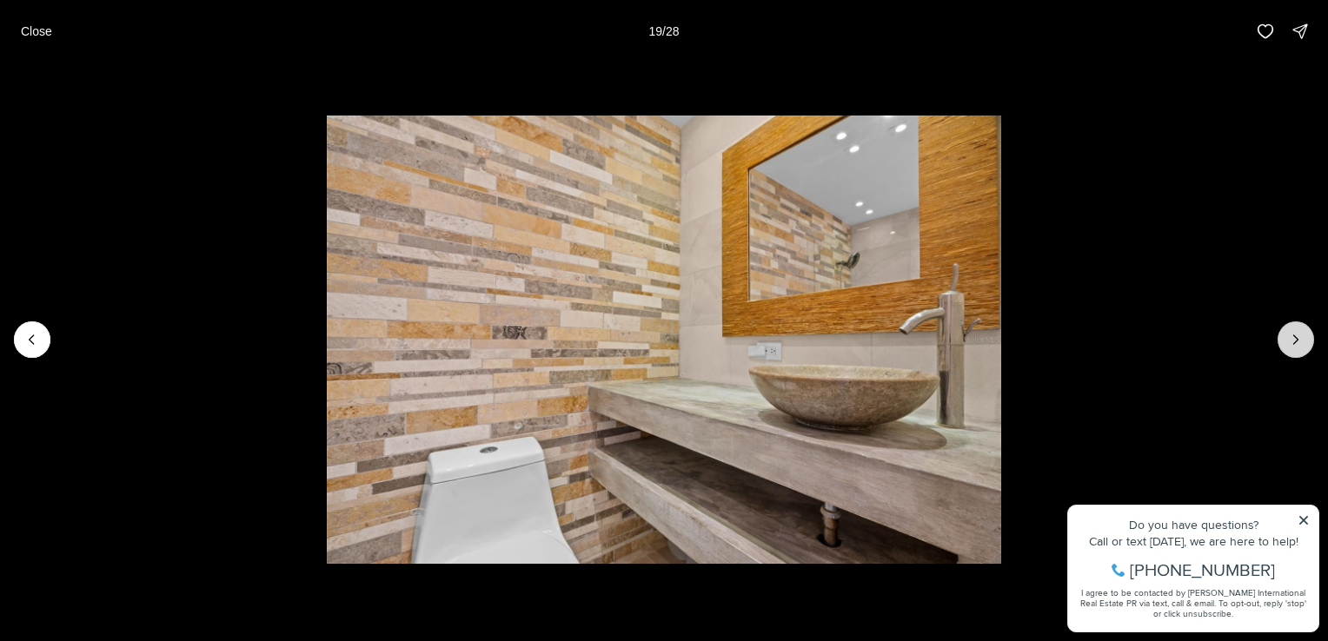
click at [1287, 337] on icon "Next slide" at bounding box center [1295, 339] width 17 height 17
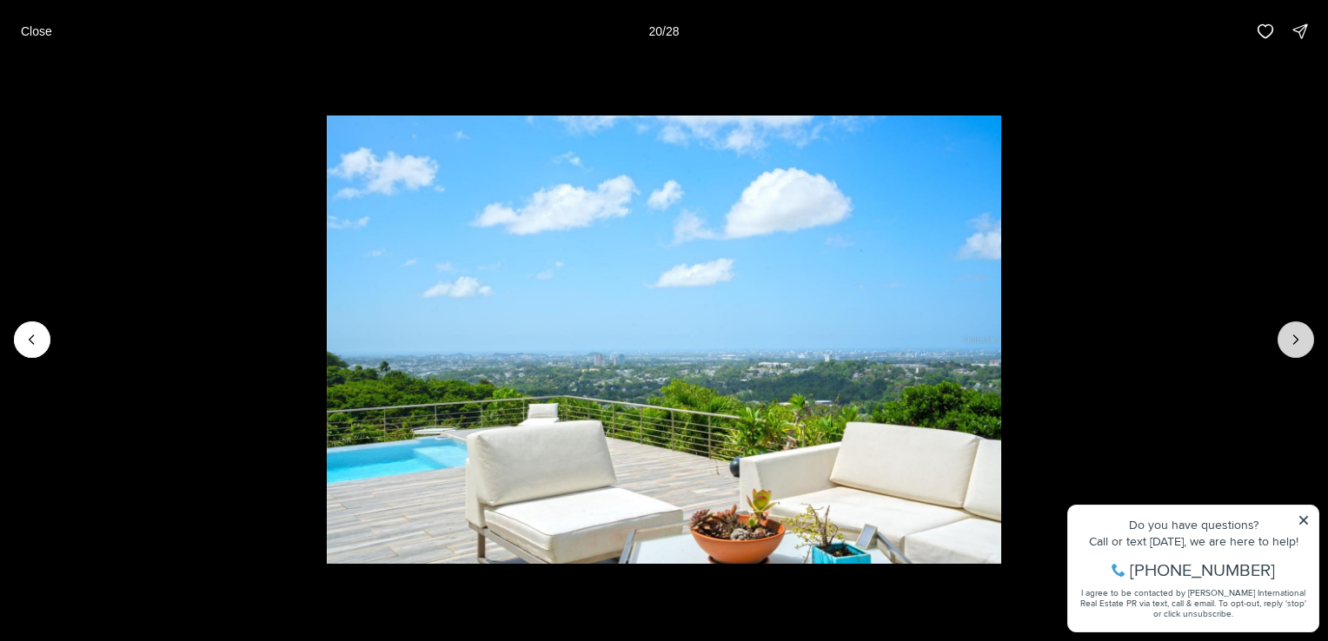
click at [1287, 337] on icon "Next slide" at bounding box center [1295, 339] width 17 height 17
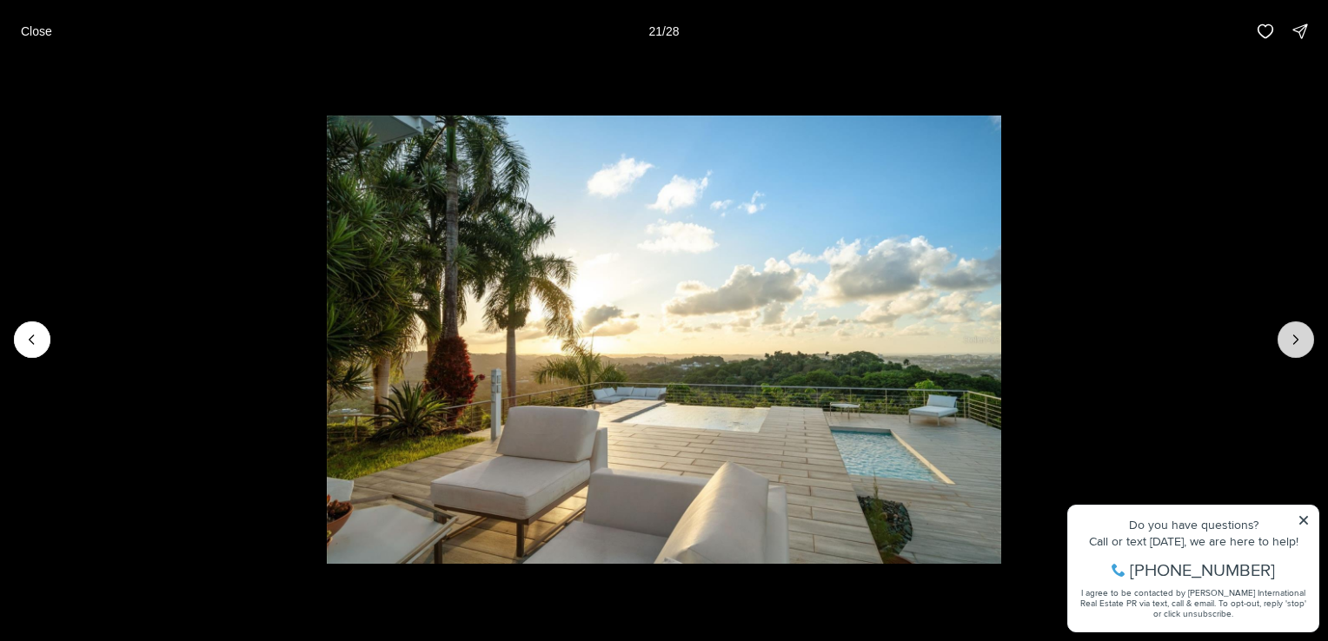
click at [1287, 337] on icon "Next slide" at bounding box center [1295, 339] width 17 height 17
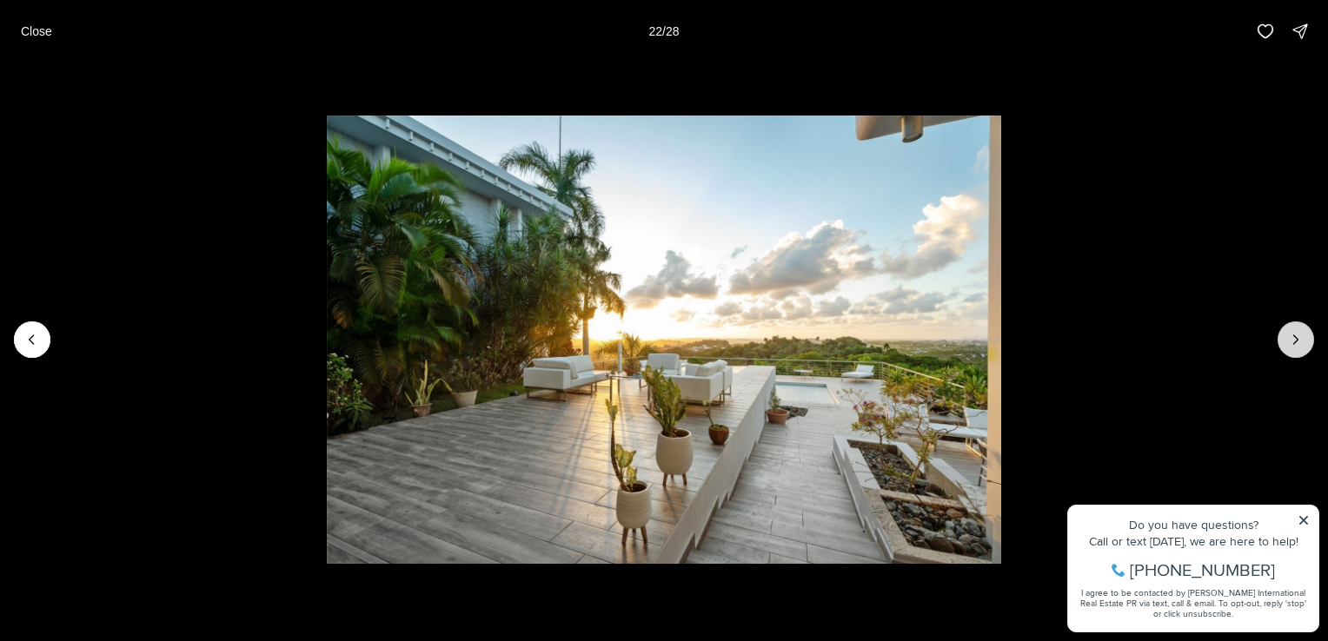
click at [1287, 337] on icon "Next slide" at bounding box center [1295, 339] width 17 height 17
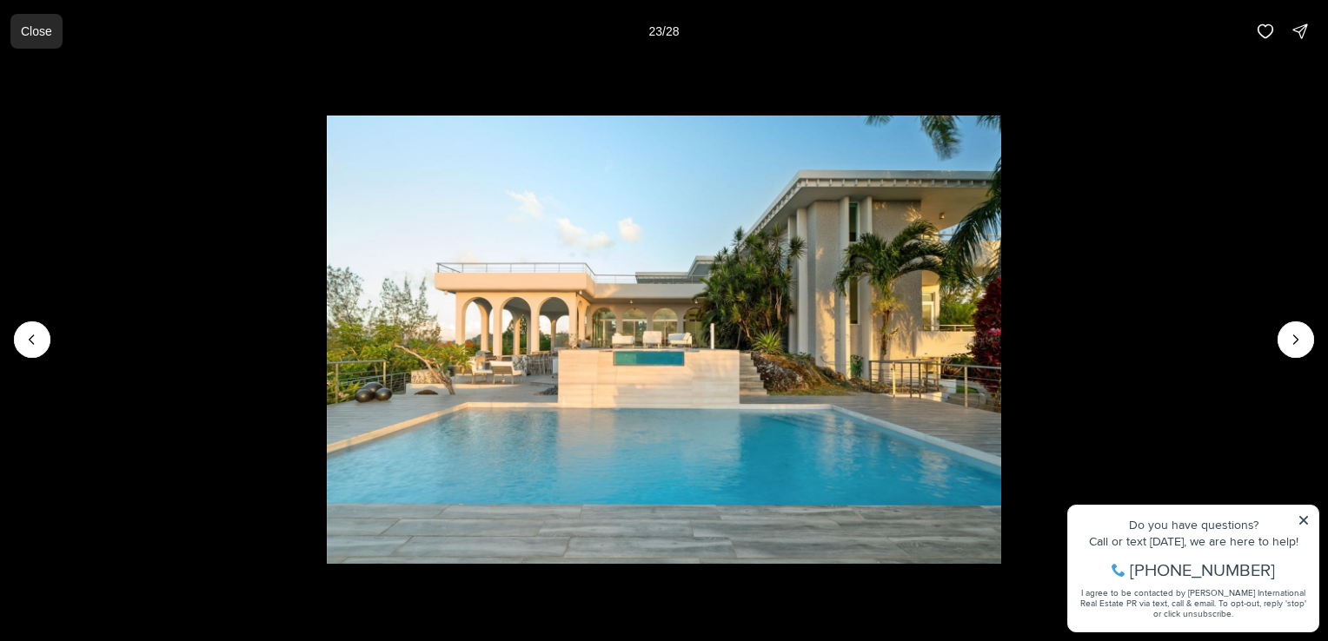
click at [45, 46] on button "Close" at bounding box center [36, 31] width 52 height 35
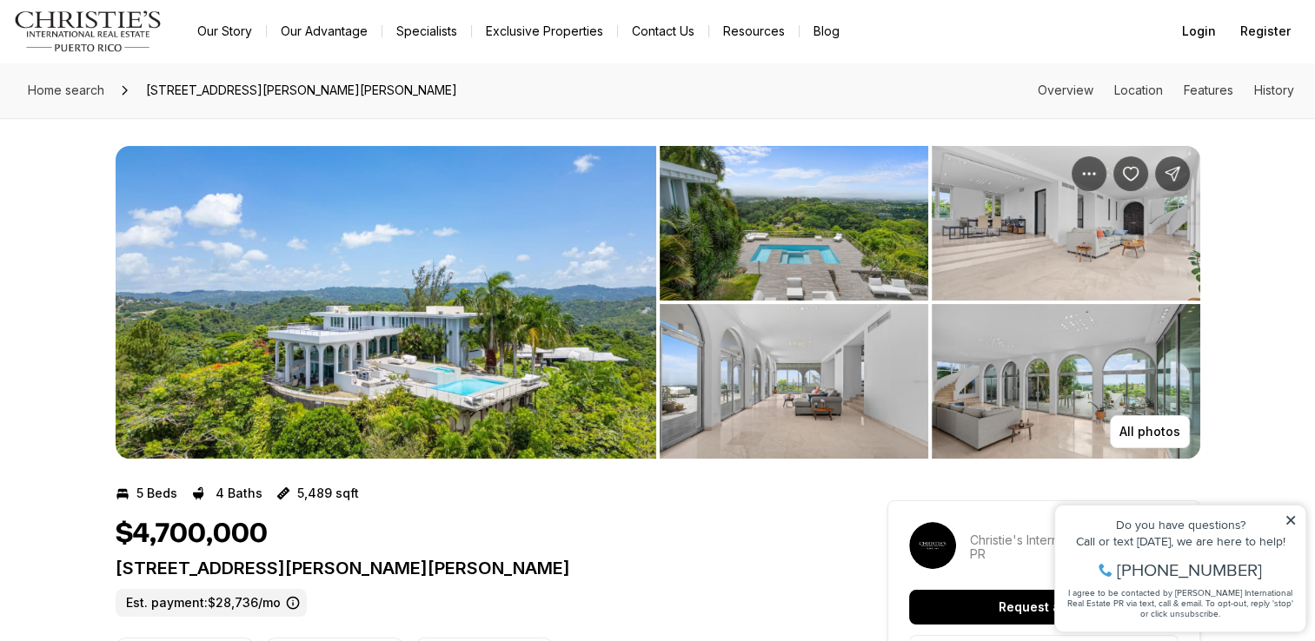
click at [43, 42] on img "Main navigation" at bounding box center [88, 31] width 149 height 42
click at [54, 93] on span "Home search" at bounding box center [66, 90] width 76 height 15
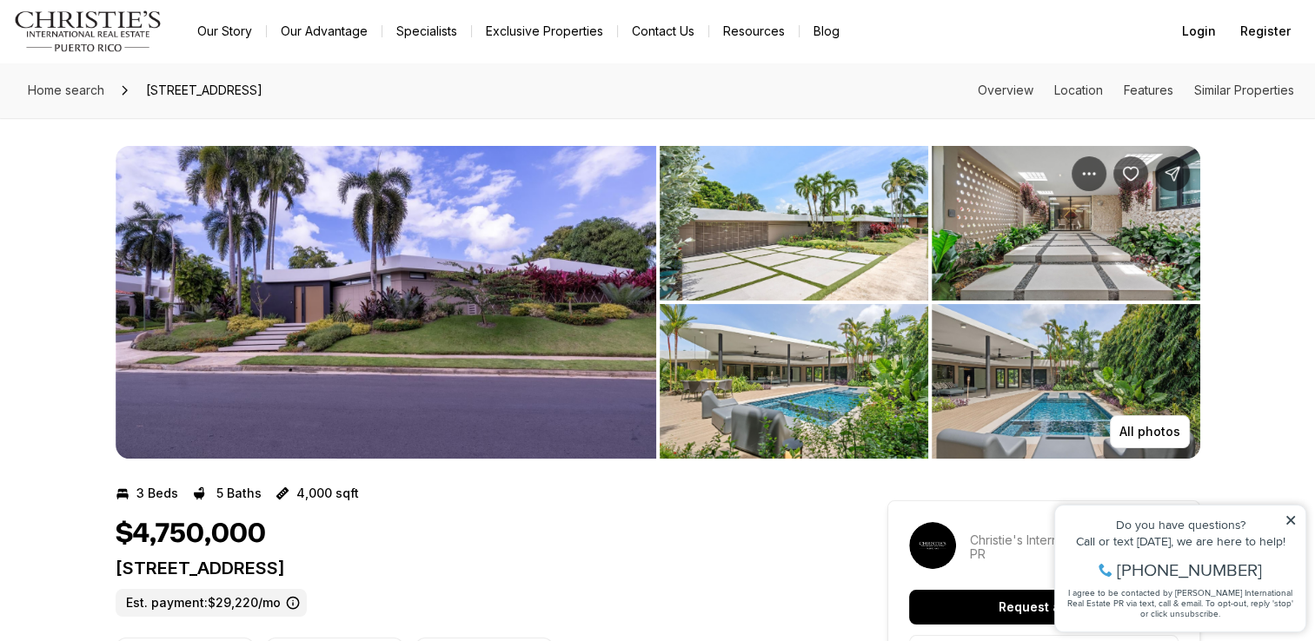
click at [732, 268] on img "View image gallery" at bounding box center [794, 223] width 269 height 155
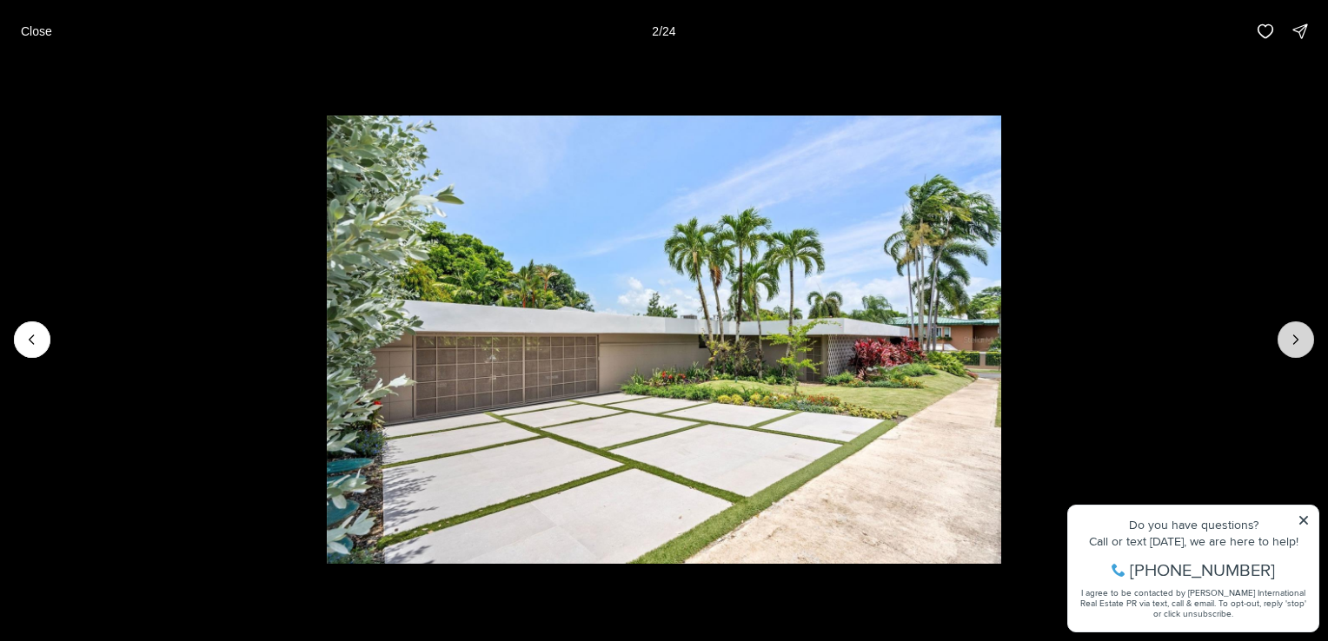
click at [1292, 349] on button "Next slide" at bounding box center [1296, 340] width 37 height 37
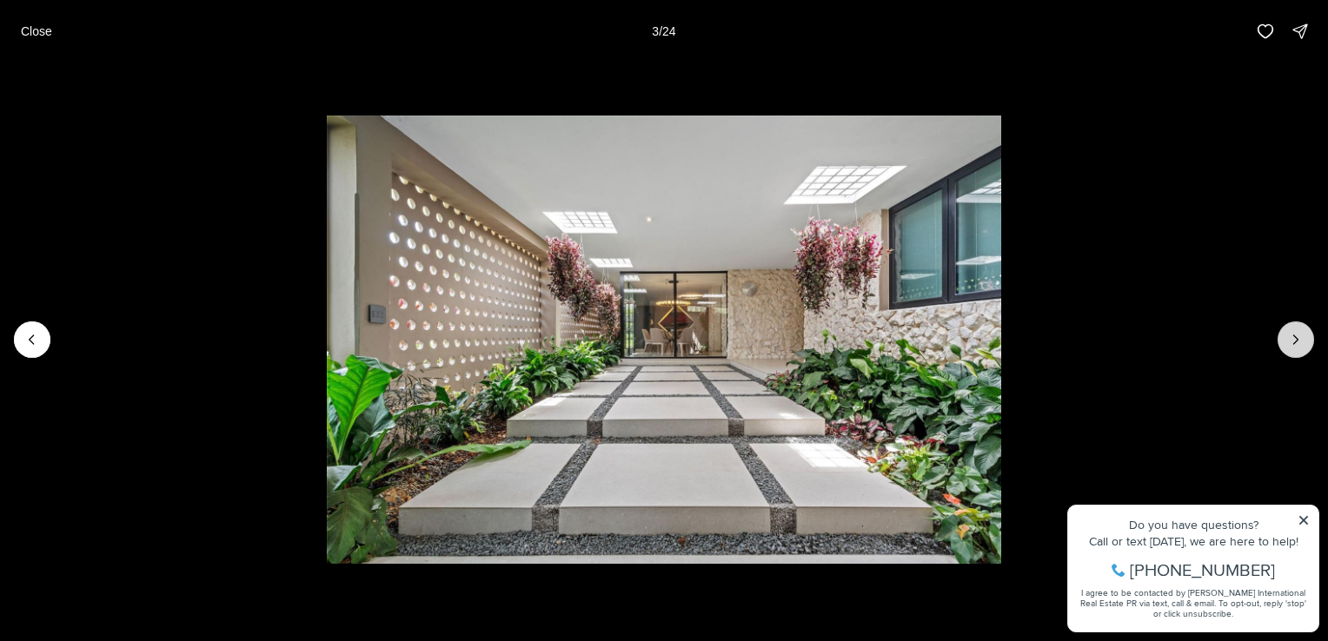
click at [1292, 349] on button "Next slide" at bounding box center [1296, 340] width 37 height 37
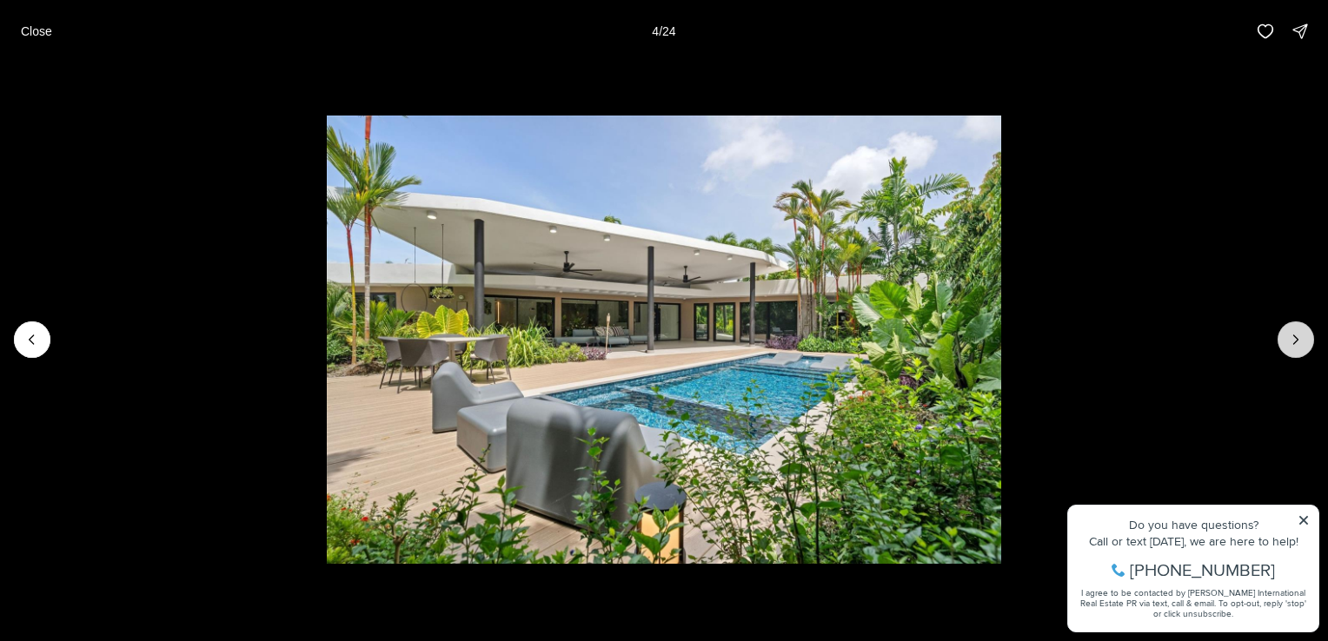
click at [1292, 349] on button "Next slide" at bounding box center [1296, 340] width 37 height 37
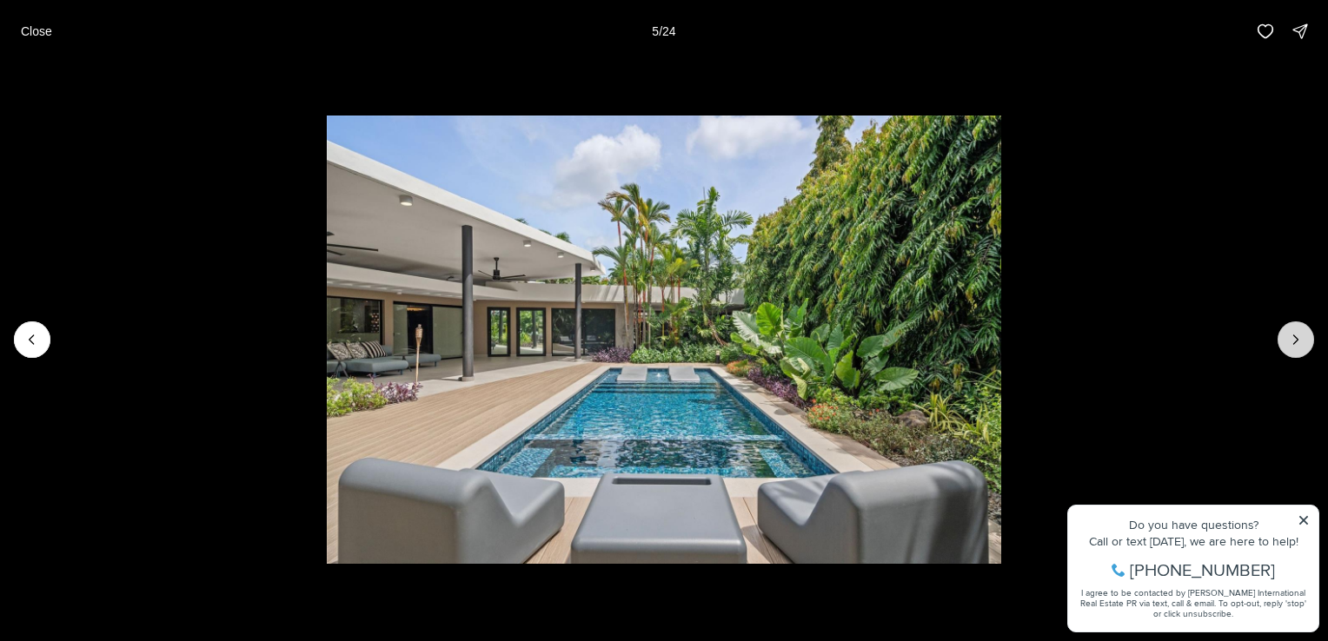
click at [1292, 349] on button "Next slide" at bounding box center [1296, 340] width 37 height 37
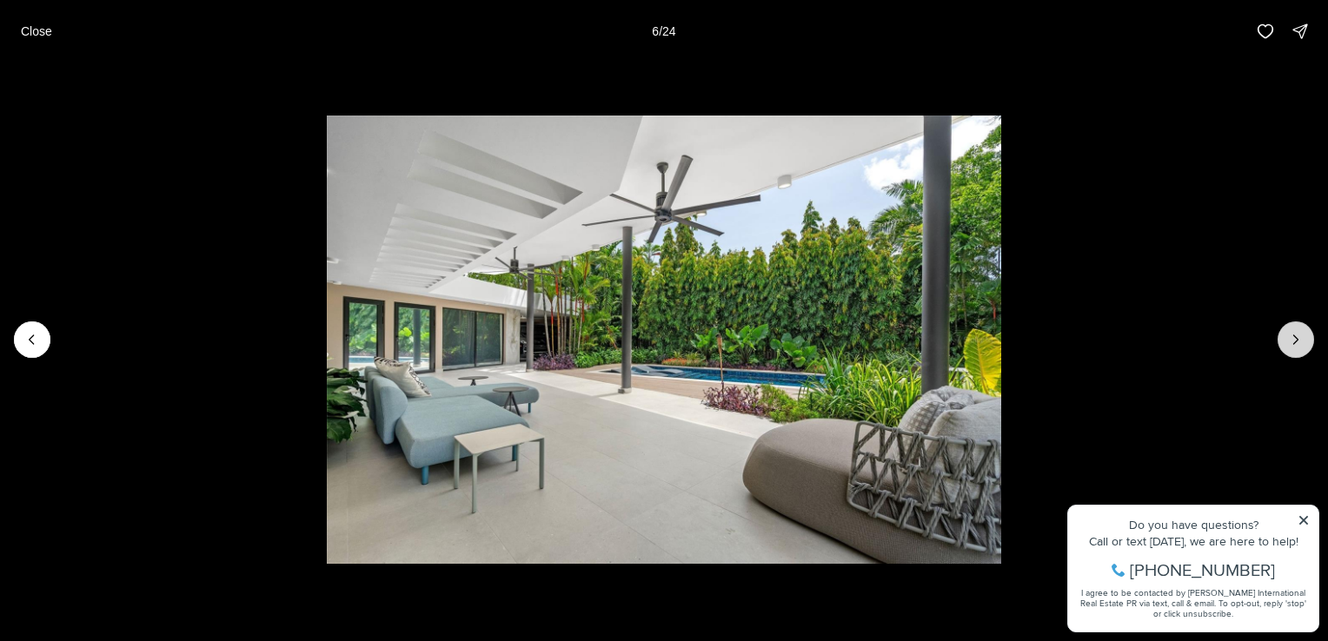
click at [1292, 349] on button "Next slide" at bounding box center [1296, 340] width 37 height 37
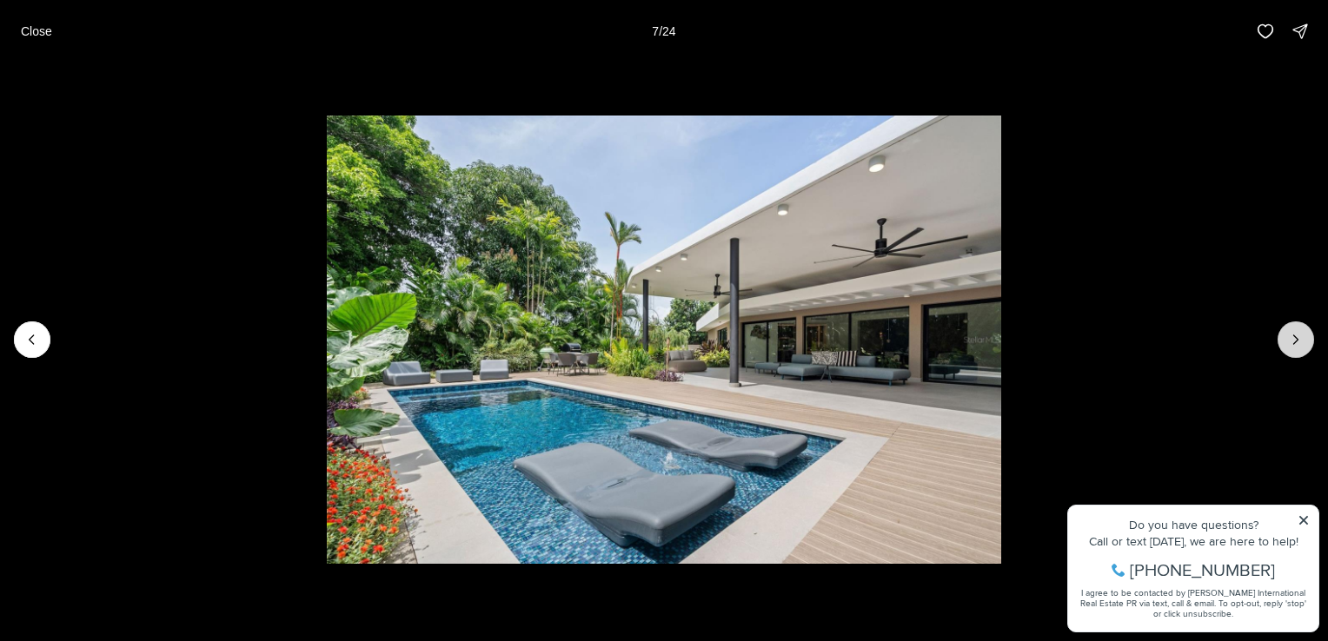
click at [1292, 349] on button "Next slide" at bounding box center [1296, 340] width 37 height 37
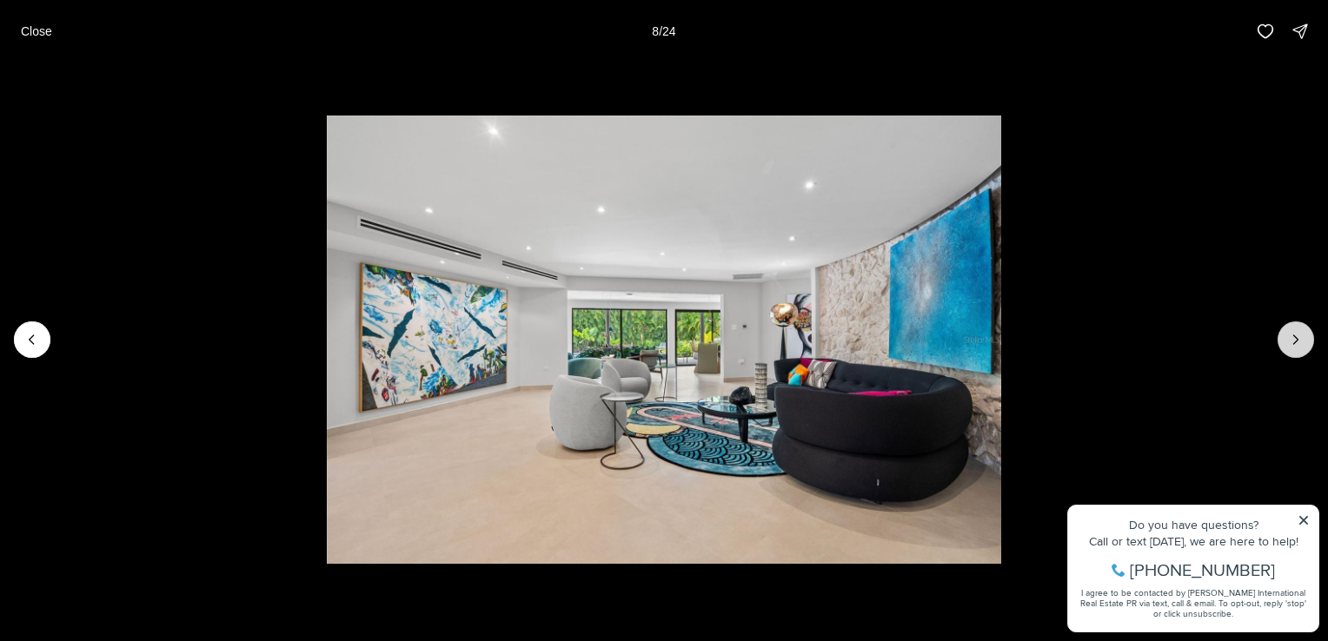
click at [1292, 349] on button "Next slide" at bounding box center [1296, 340] width 37 height 37
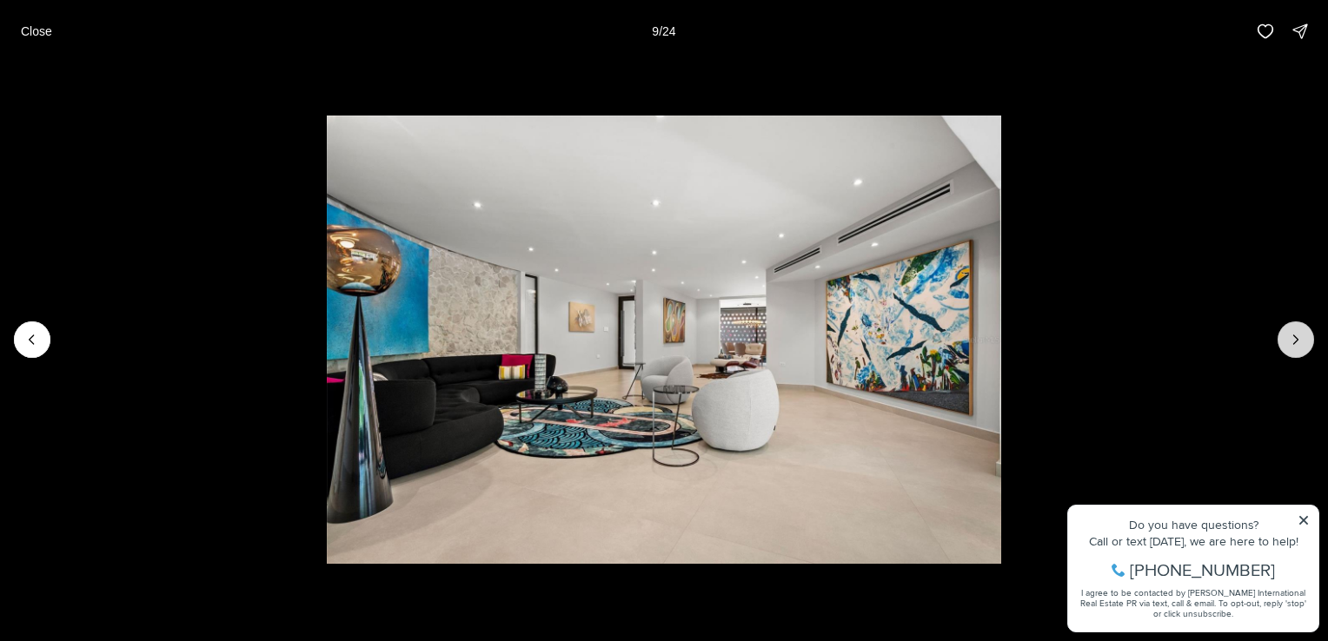
click at [1292, 349] on button "Next slide" at bounding box center [1296, 340] width 37 height 37
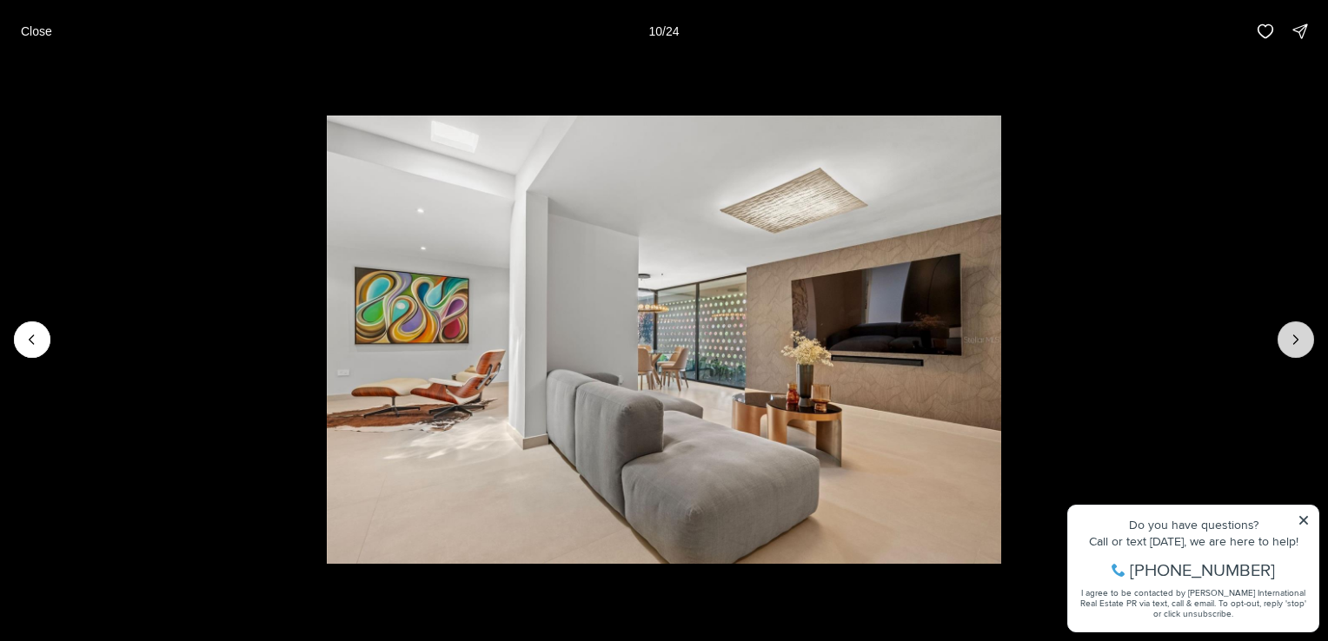
click at [1292, 349] on button "Next slide" at bounding box center [1296, 340] width 37 height 37
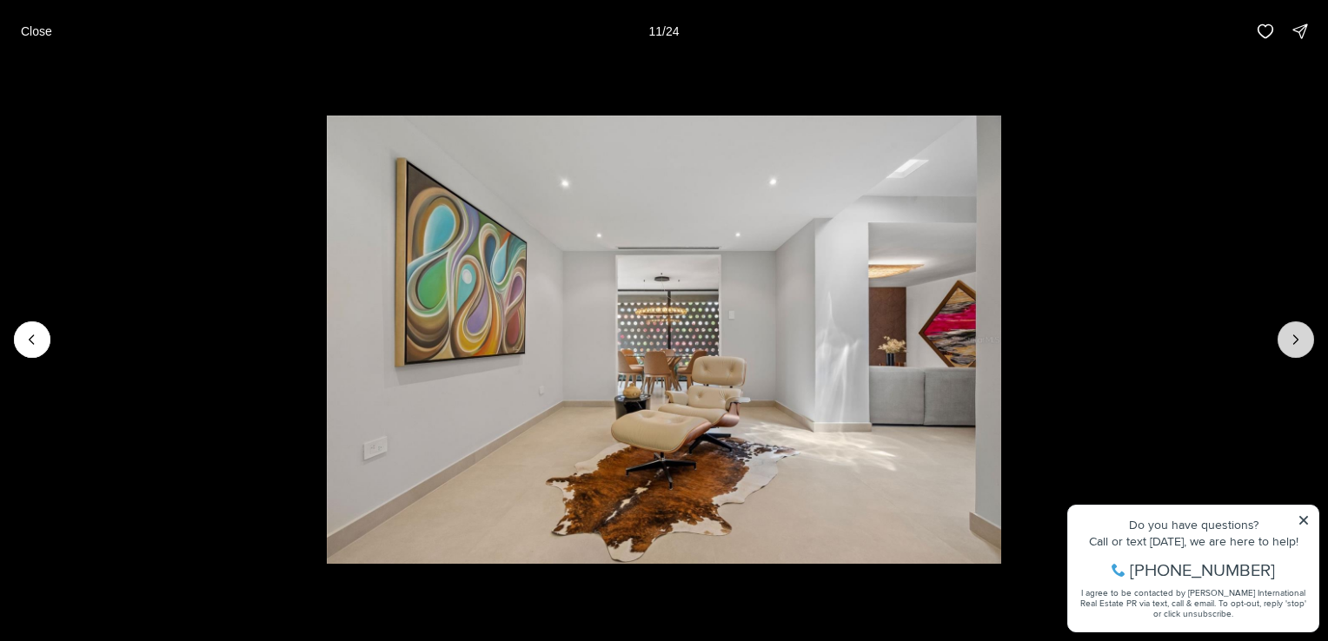
click at [1292, 349] on button "Next slide" at bounding box center [1296, 340] width 37 height 37
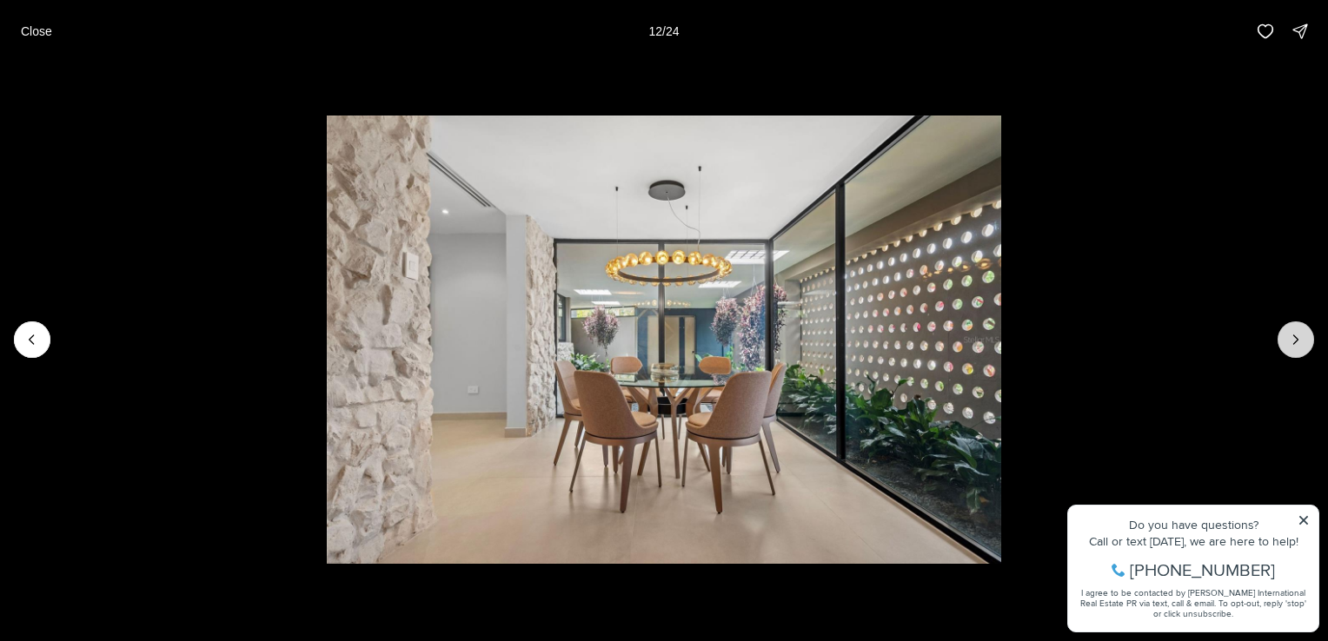
click at [1292, 349] on button "Next slide" at bounding box center [1296, 340] width 37 height 37
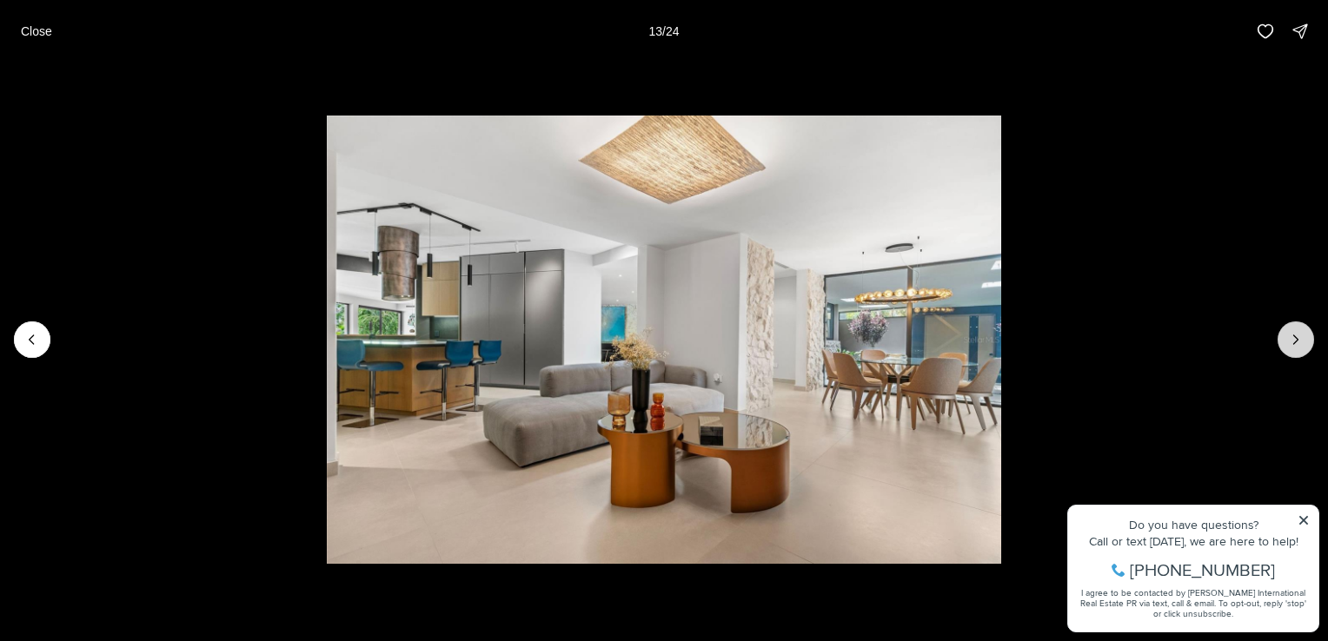
click at [1292, 349] on button "Next slide" at bounding box center [1296, 340] width 37 height 37
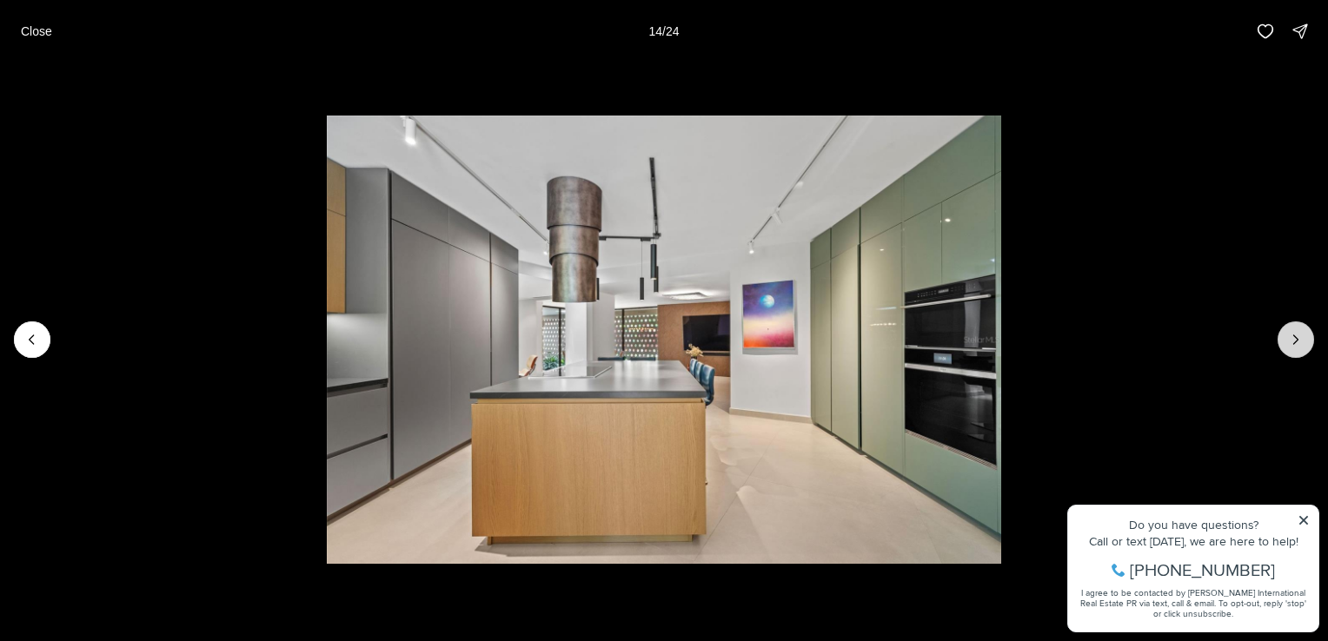
click at [1292, 349] on button "Next slide" at bounding box center [1296, 340] width 37 height 37
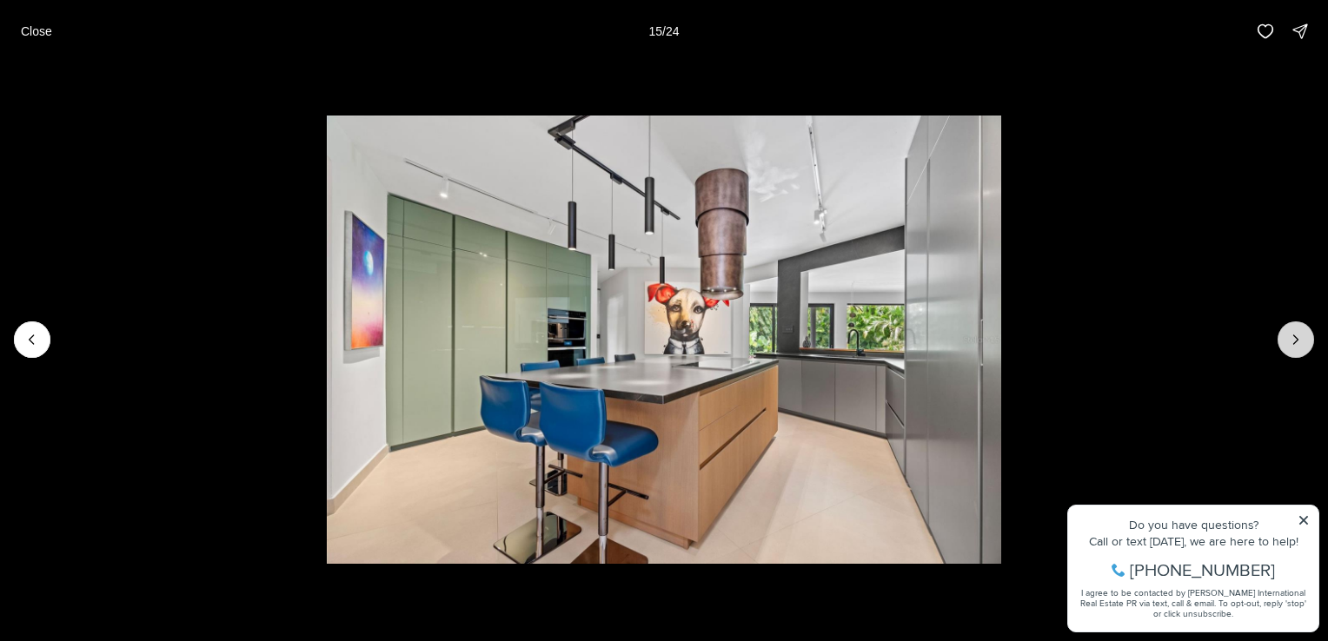
click at [1292, 349] on button "Next slide" at bounding box center [1296, 340] width 37 height 37
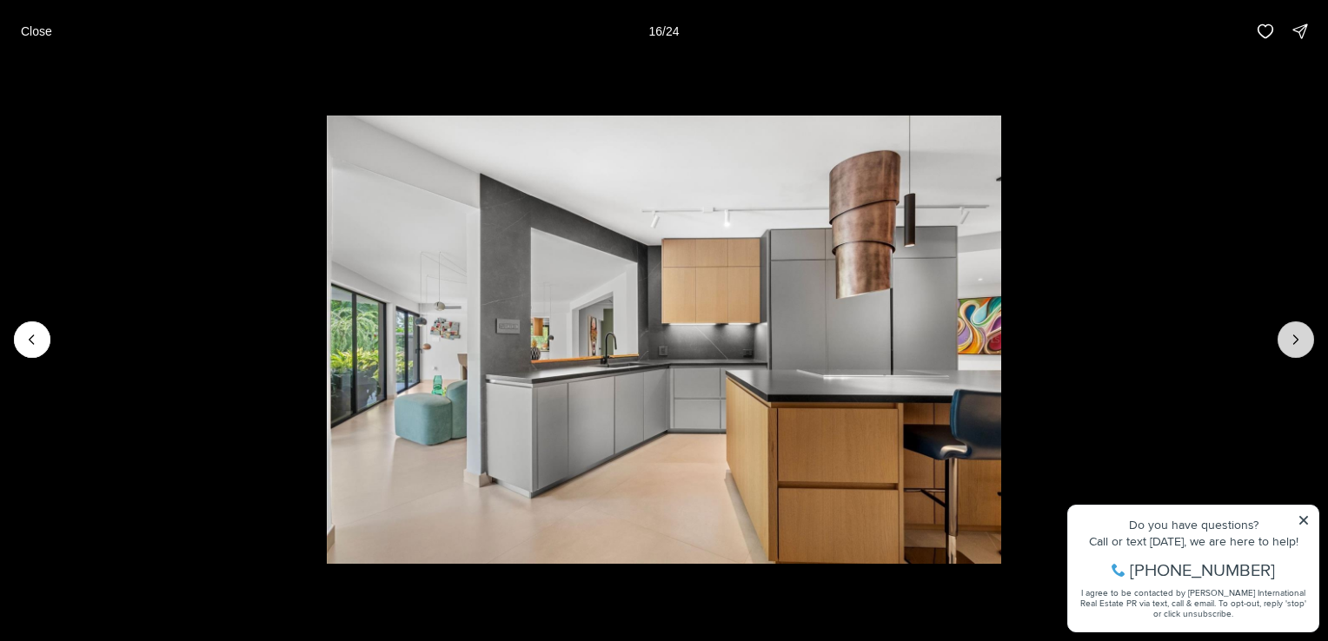
click at [1292, 349] on button "Next slide" at bounding box center [1296, 340] width 37 height 37
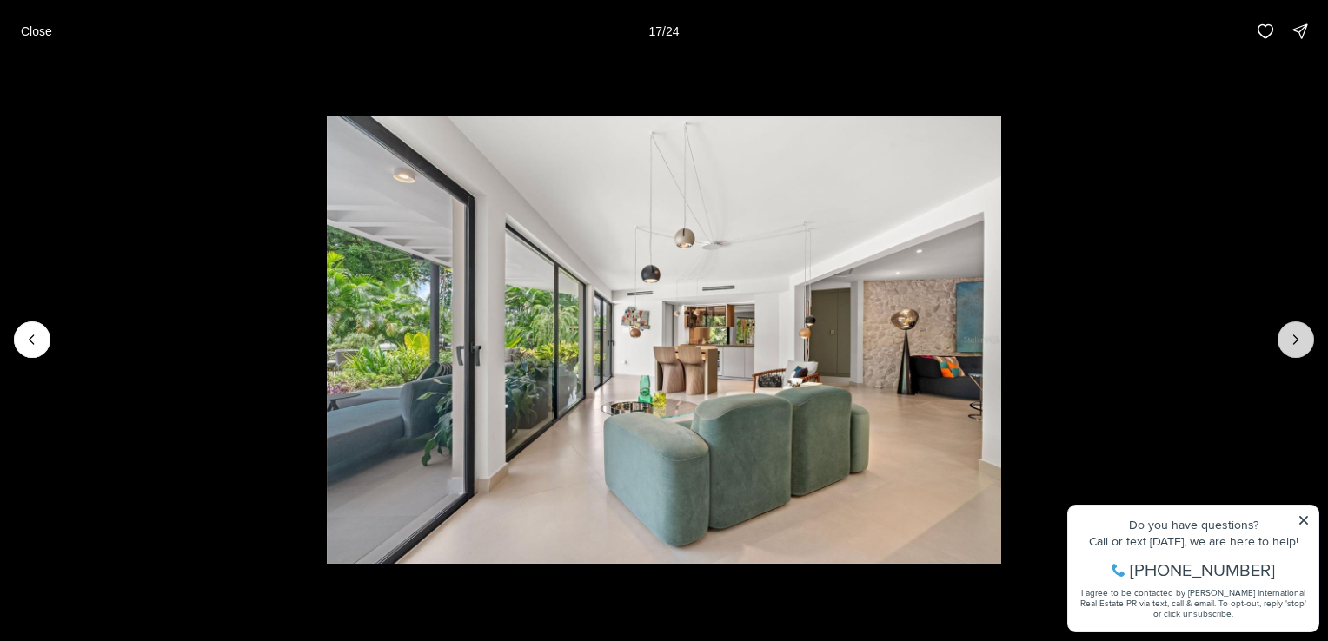
click at [1292, 349] on button "Next slide" at bounding box center [1296, 340] width 37 height 37
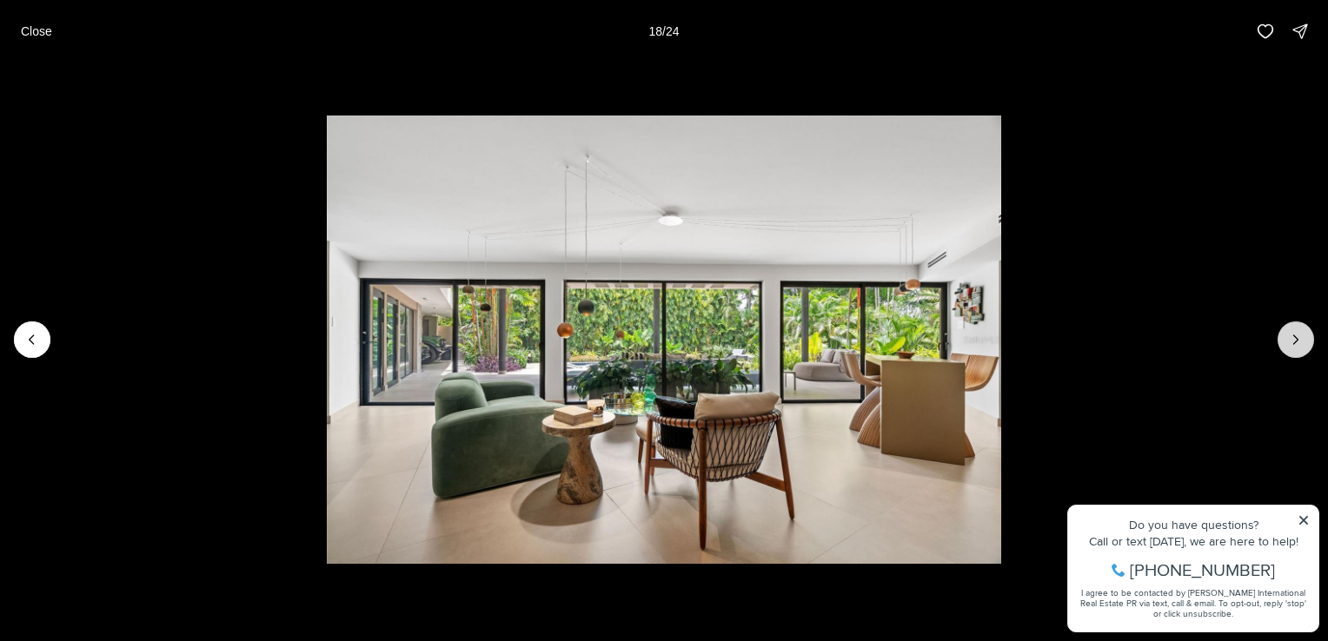
click at [1292, 349] on button "Next slide" at bounding box center [1296, 340] width 37 height 37
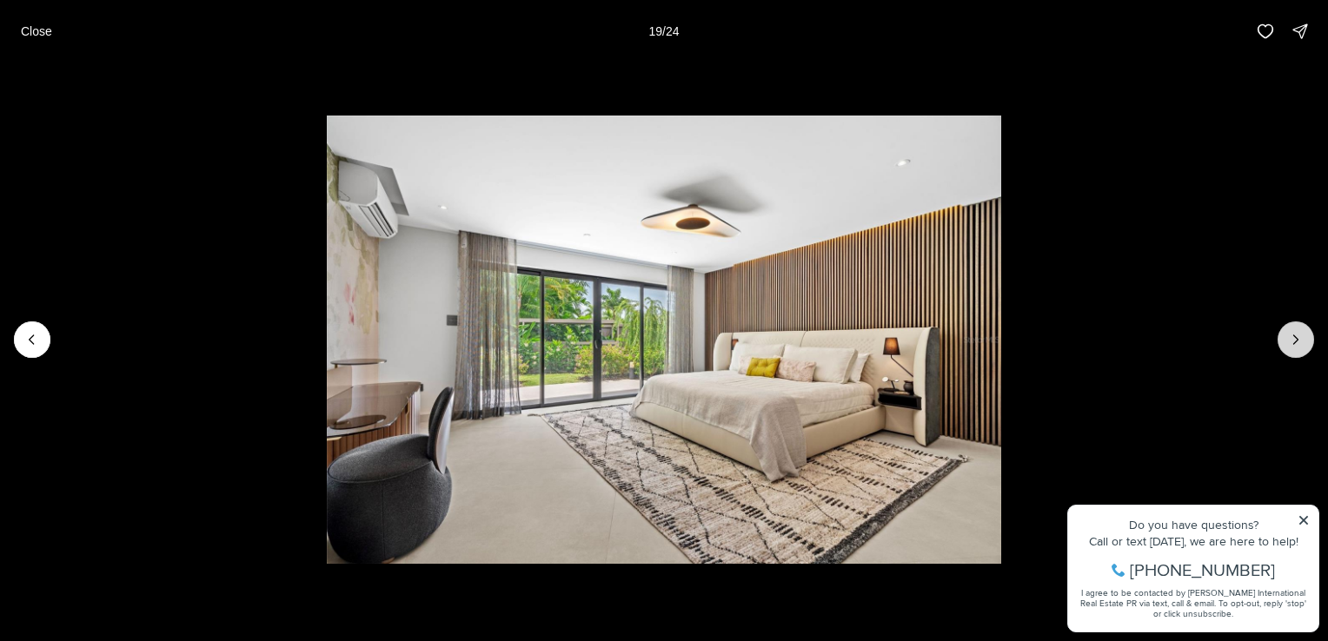
click at [1292, 349] on button "Next slide" at bounding box center [1296, 340] width 37 height 37
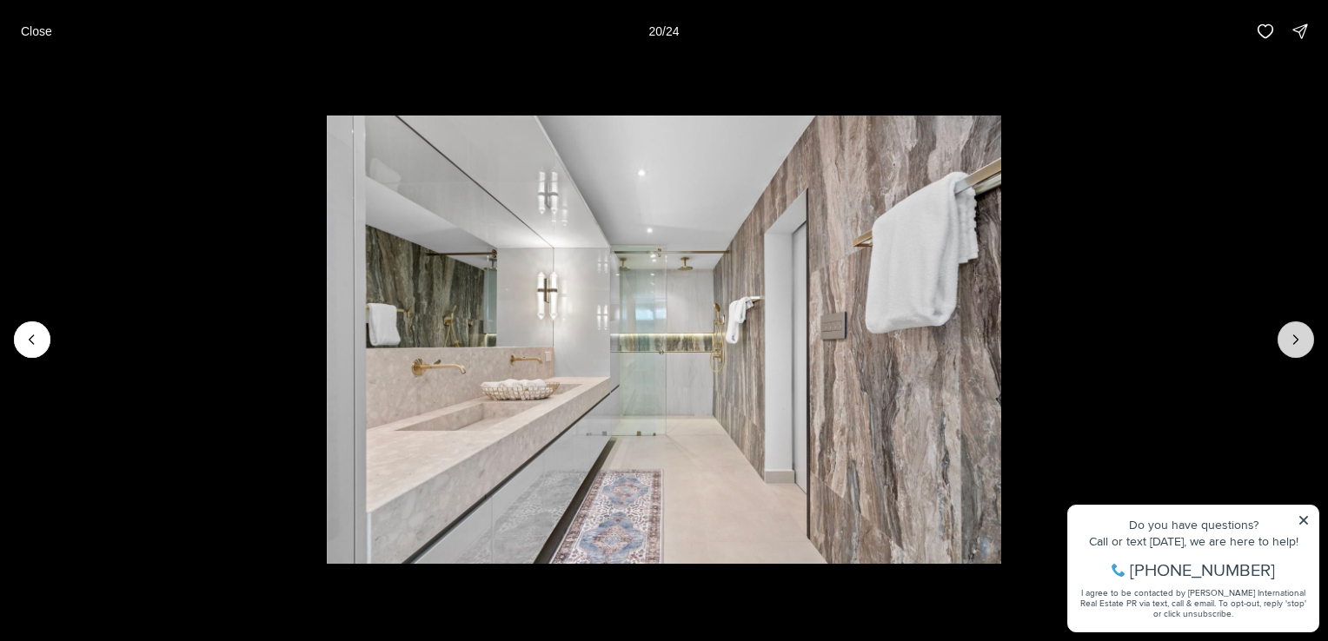
click at [1292, 349] on button "Next slide" at bounding box center [1296, 340] width 37 height 37
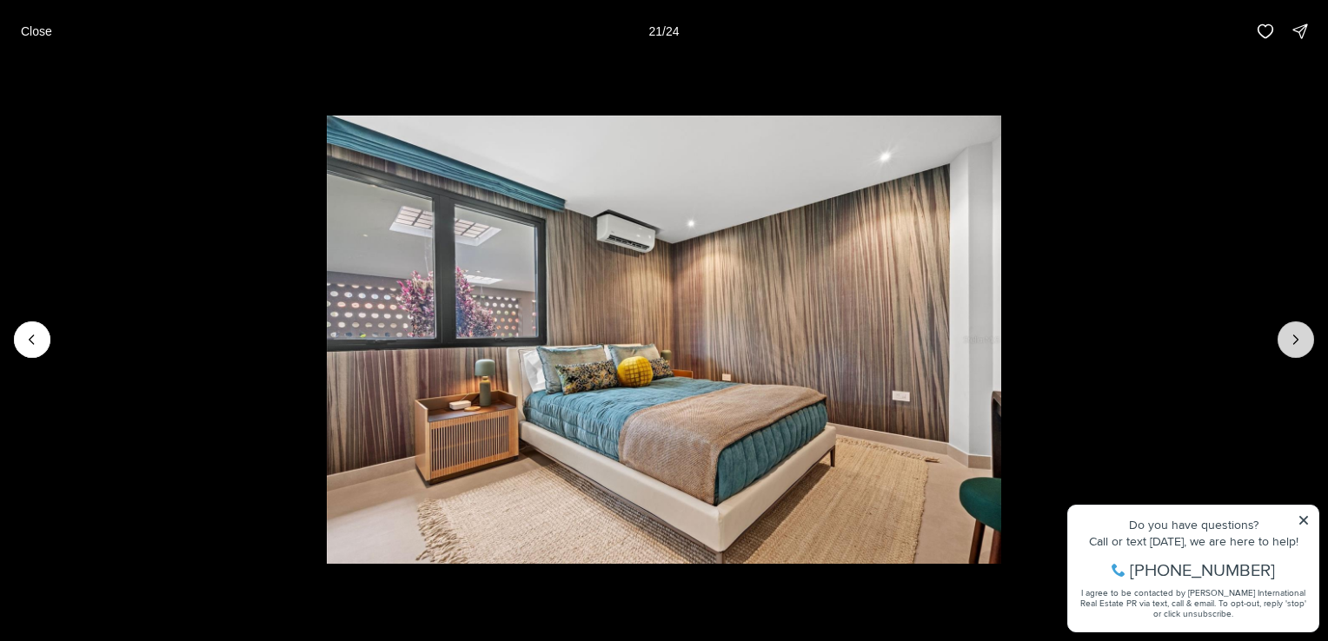
click at [1292, 349] on button "Next slide" at bounding box center [1296, 340] width 37 height 37
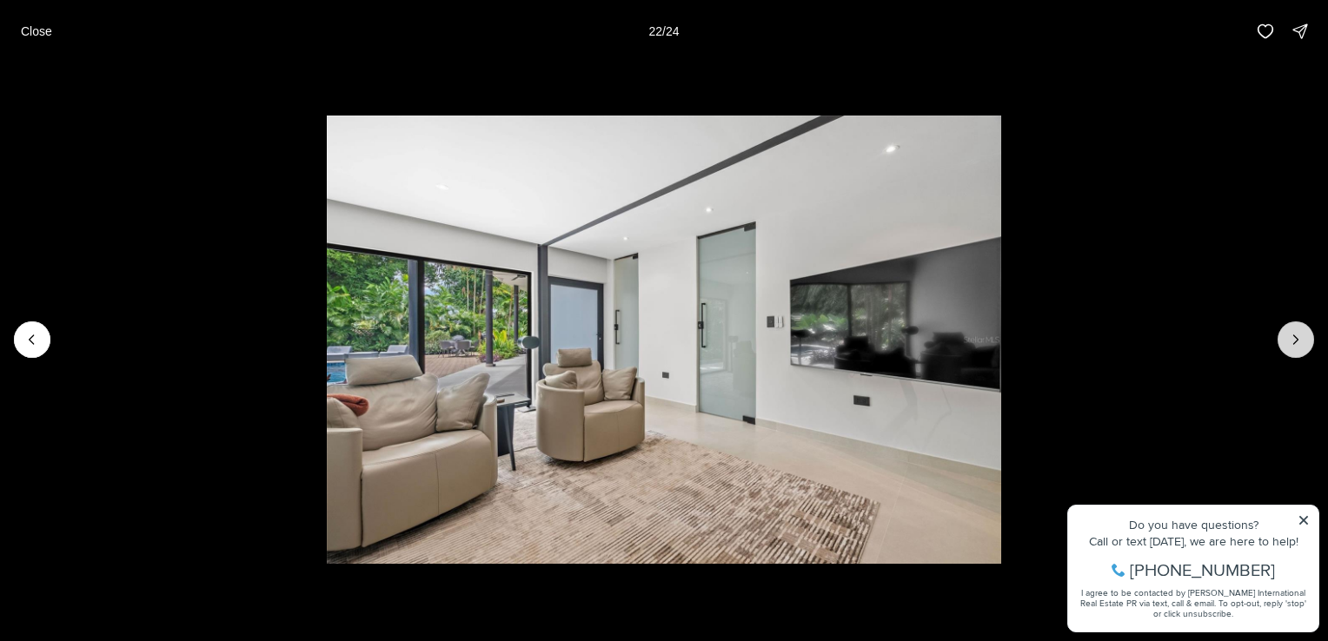
click at [1292, 349] on button "Next slide" at bounding box center [1296, 340] width 37 height 37
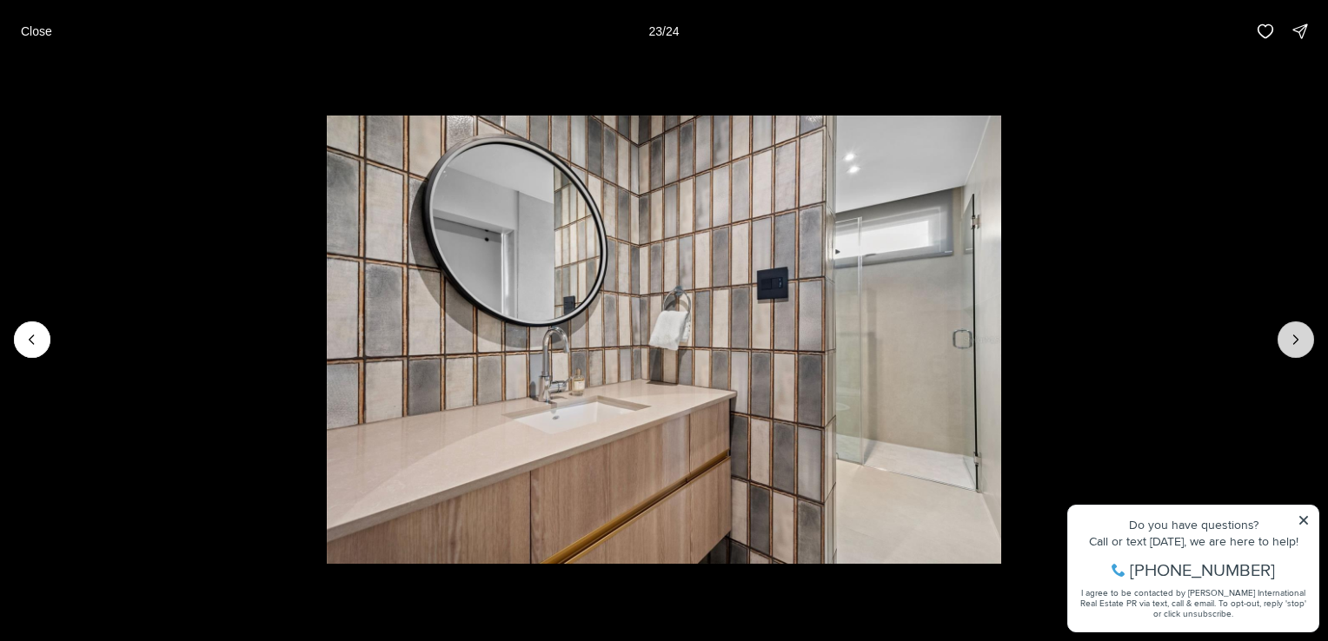
click at [1292, 349] on button "Next slide" at bounding box center [1296, 340] width 37 height 37
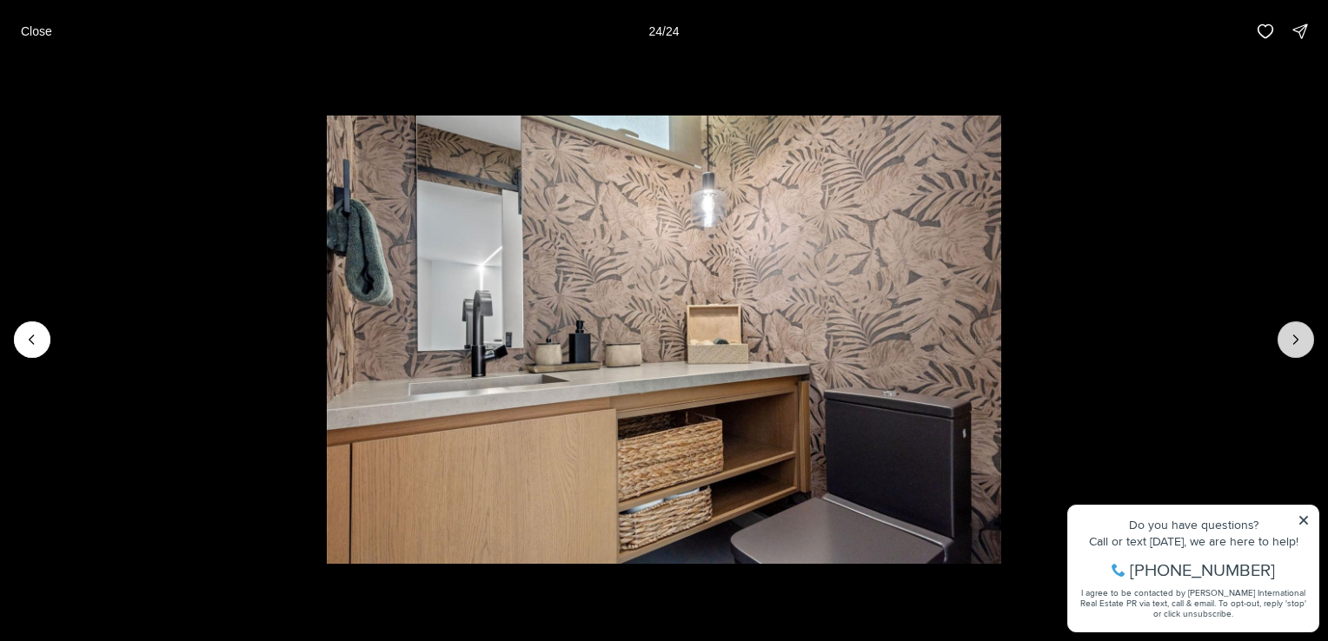
click at [1292, 349] on div at bounding box center [1296, 340] width 37 height 37
click at [53, 41] on button "Close" at bounding box center [36, 31] width 52 height 35
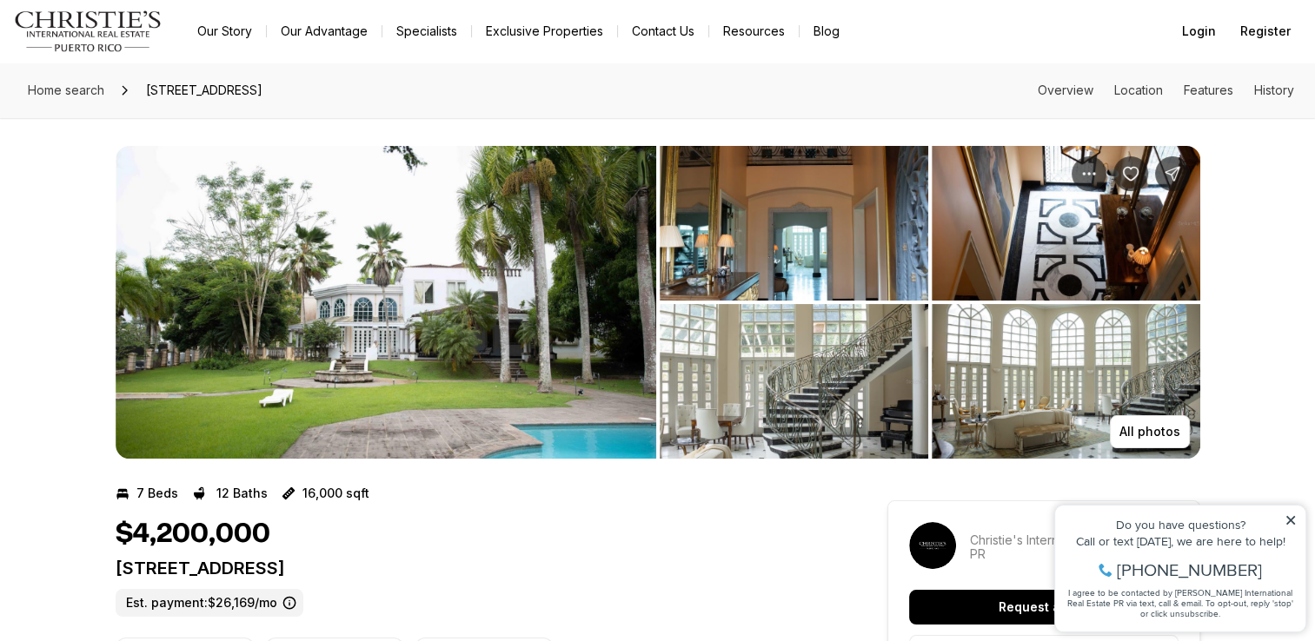
click at [462, 282] on img "View image gallery" at bounding box center [386, 302] width 541 height 313
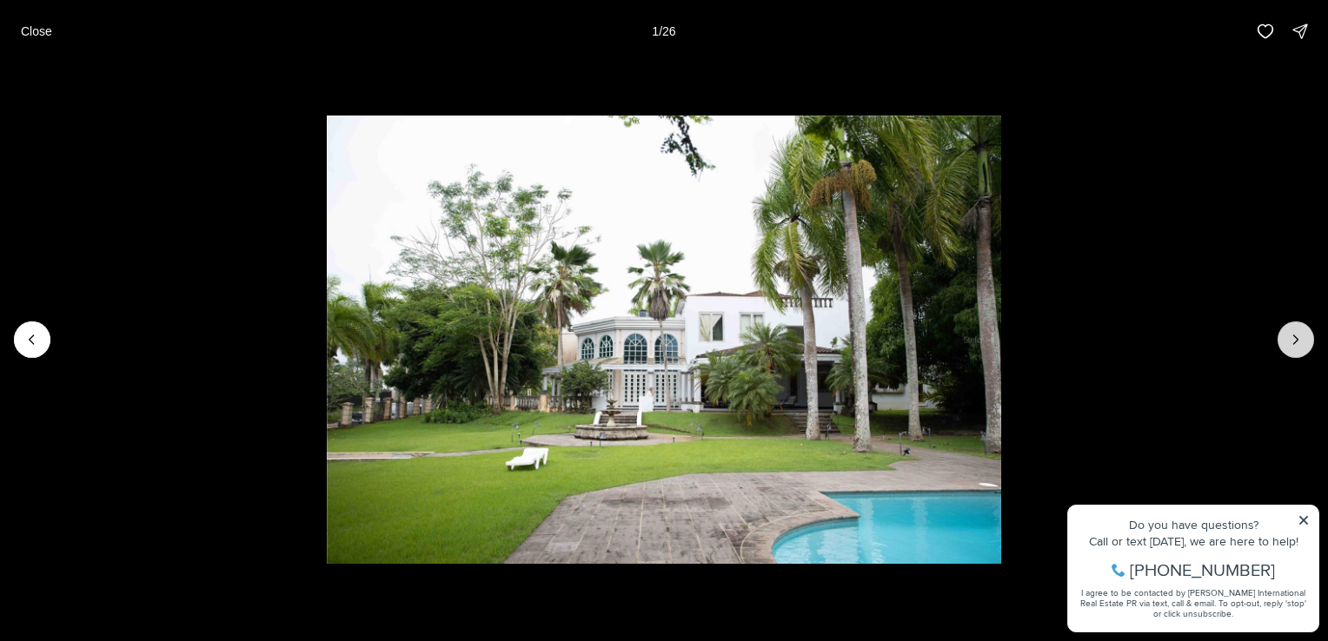
click at [1292, 337] on icon "Next slide" at bounding box center [1295, 339] width 17 height 17
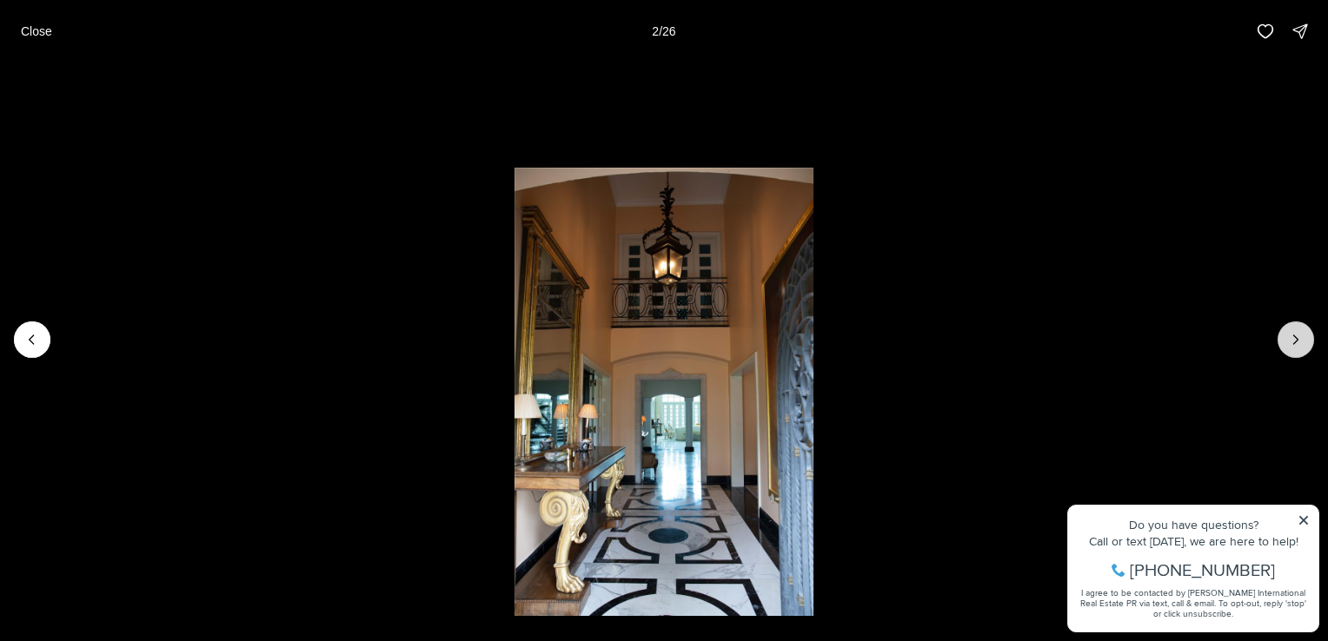
click at [1292, 337] on icon "Next slide" at bounding box center [1295, 339] width 17 height 17
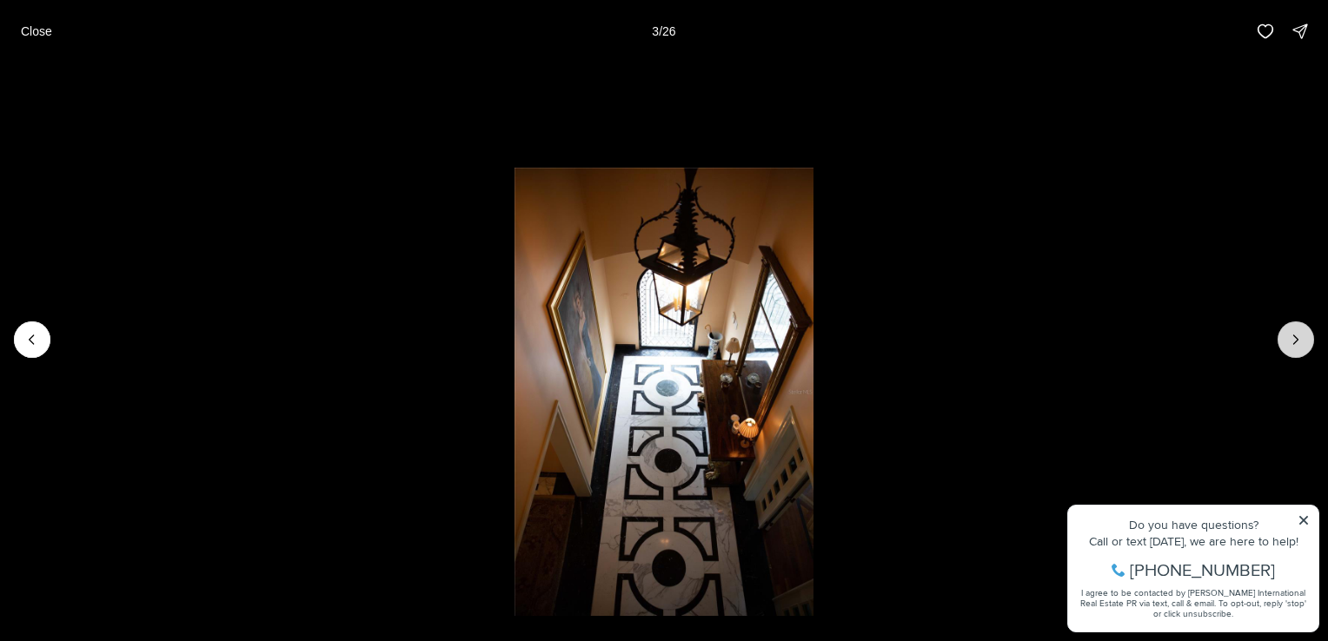
click at [1292, 337] on icon "Next slide" at bounding box center [1295, 339] width 17 height 17
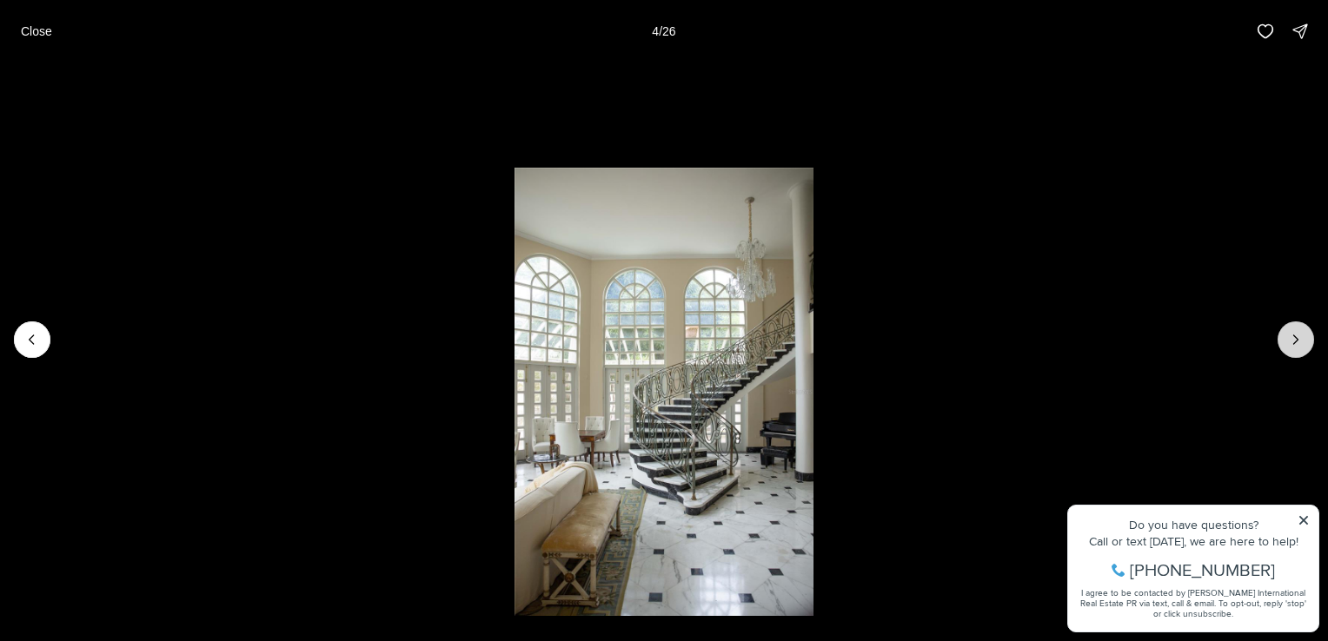
click at [1292, 337] on icon "Next slide" at bounding box center [1295, 339] width 17 height 17
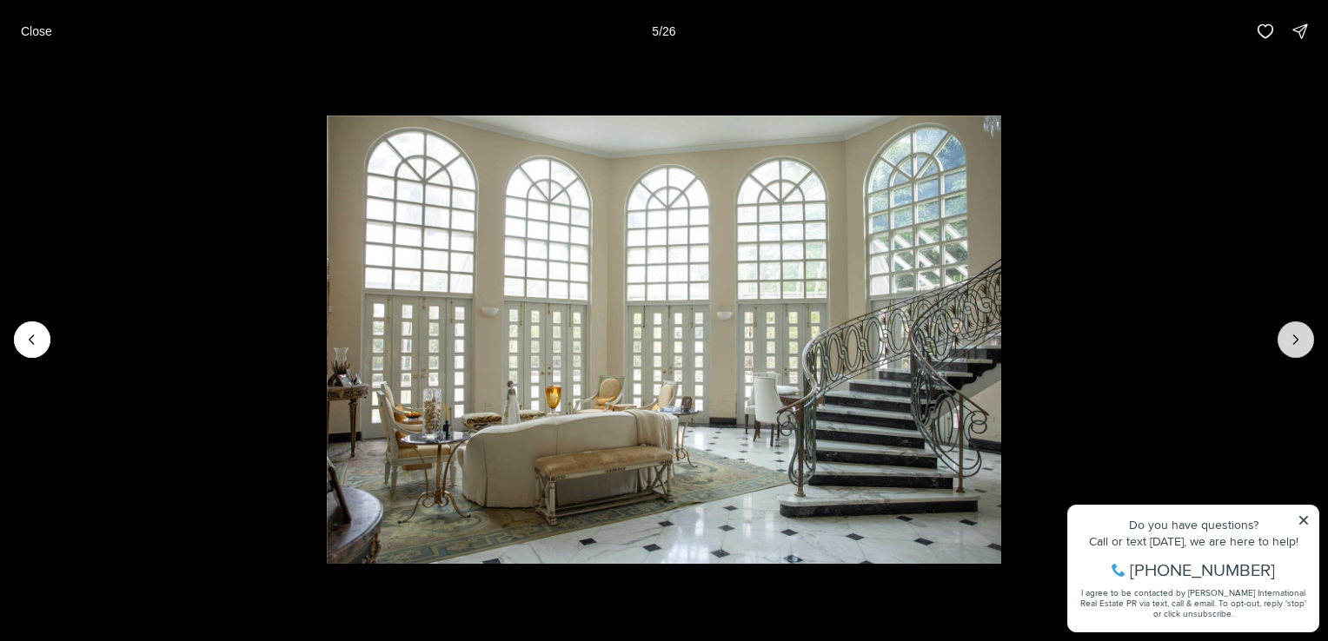
click at [1292, 337] on icon "Next slide" at bounding box center [1295, 339] width 17 height 17
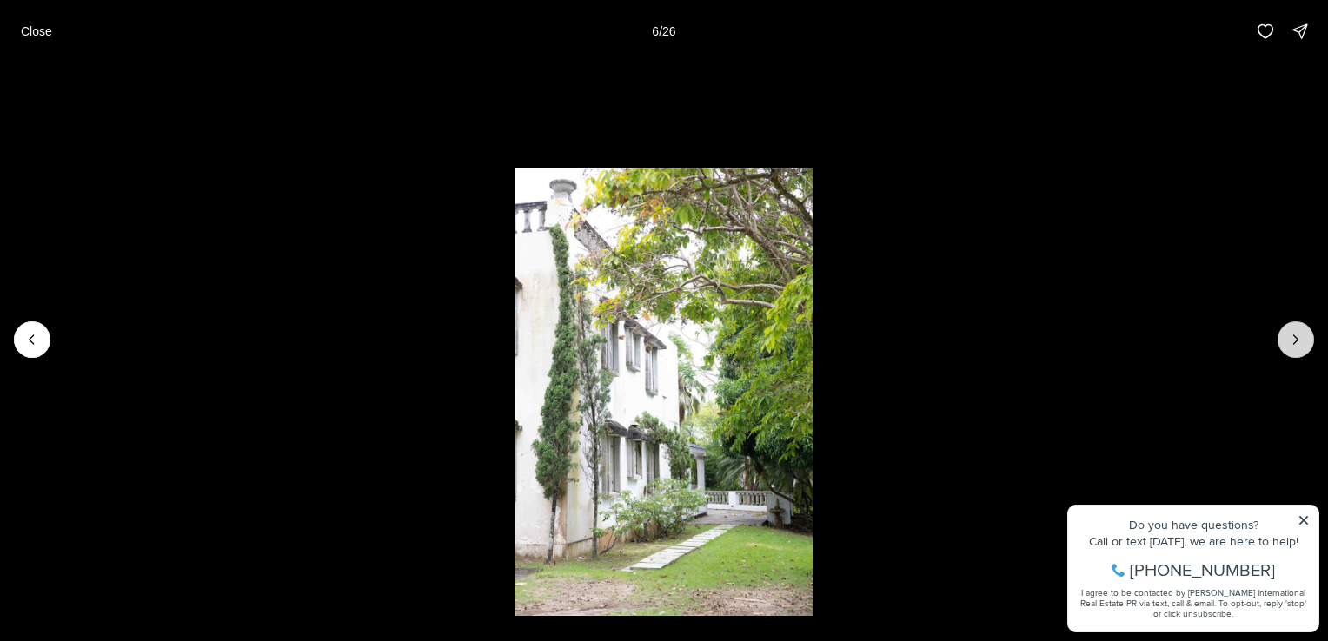
click at [1292, 337] on icon "Next slide" at bounding box center [1295, 339] width 17 height 17
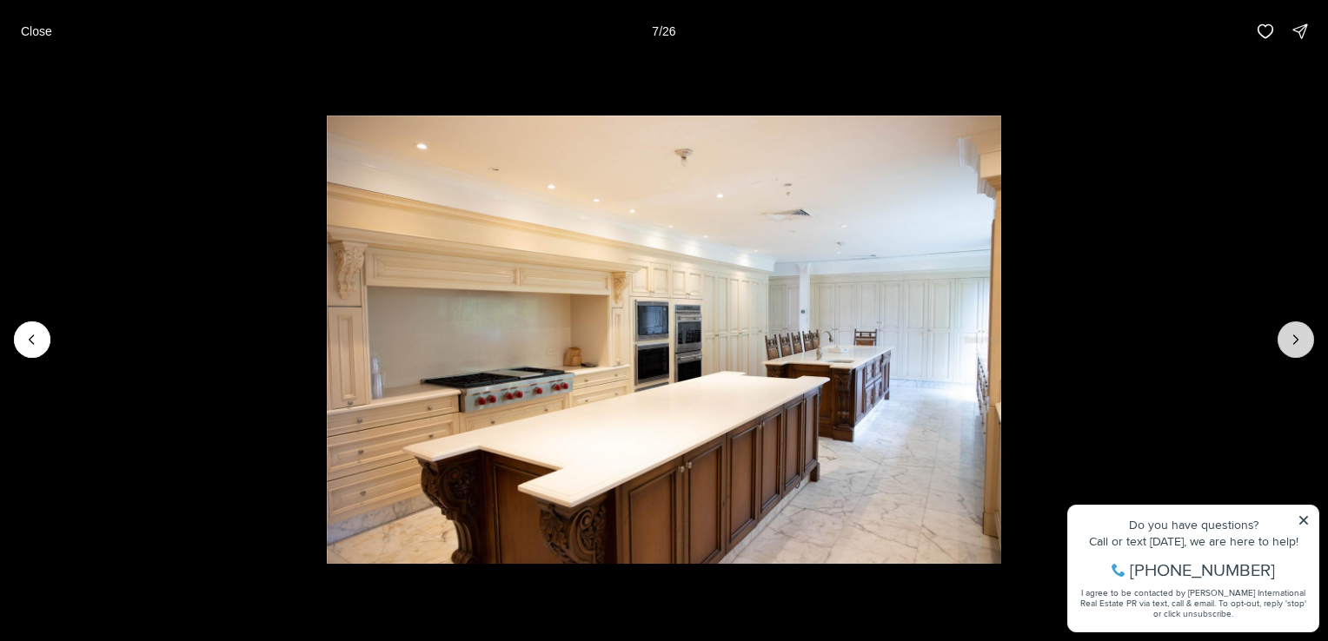
click at [1292, 337] on icon "Next slide" at bounding box center [1295, 339] width 17 height 17
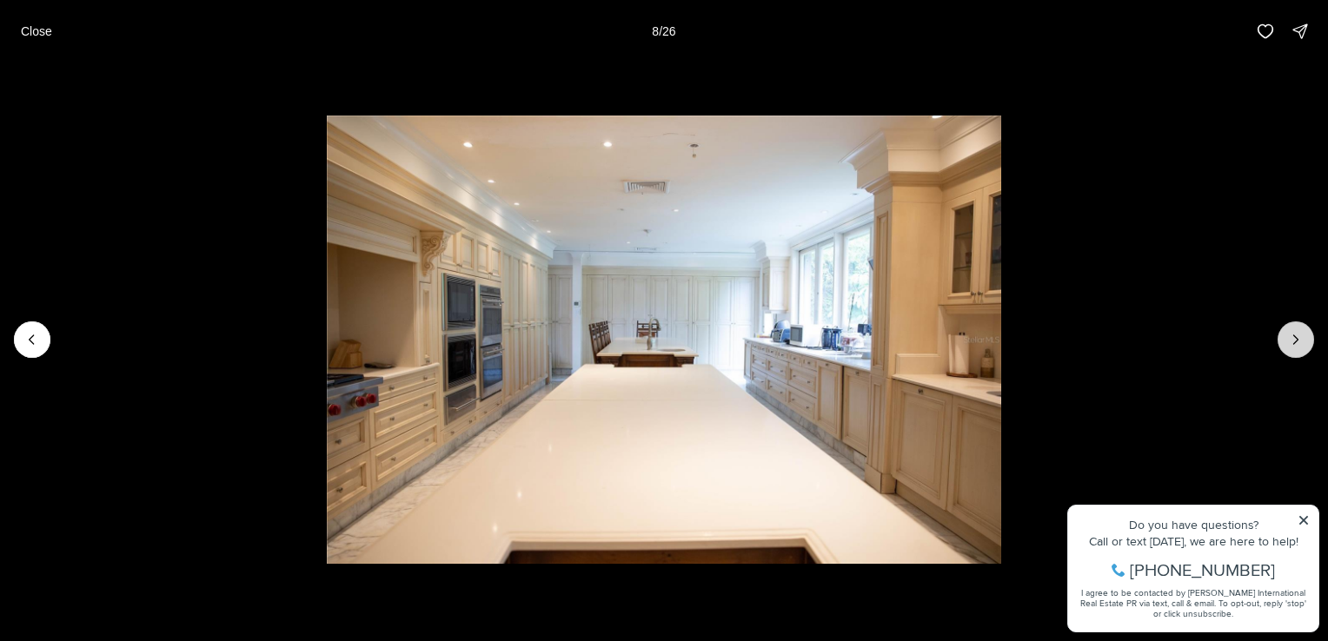
click at [1292, 337] on icon "Next slide" at bounding box center [1295, 339] width 17 height 17
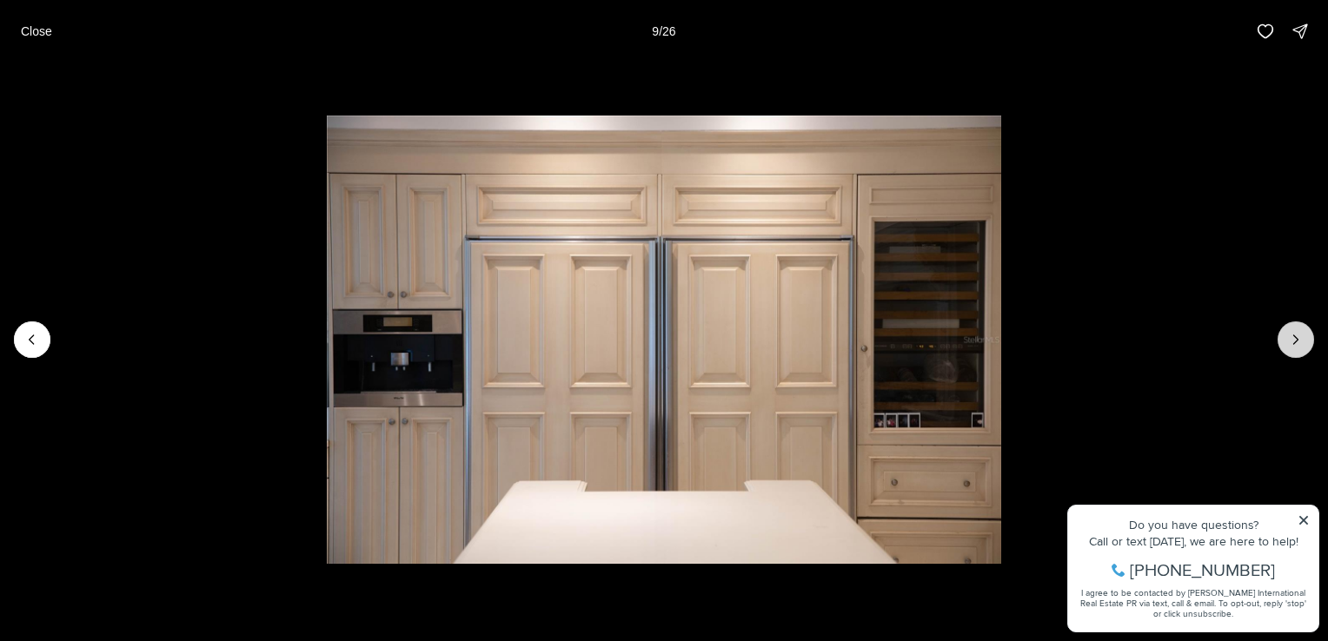
click at [1292, 337] on icon "Next slide" at bounding box center [1295, 339] width 17 height 17
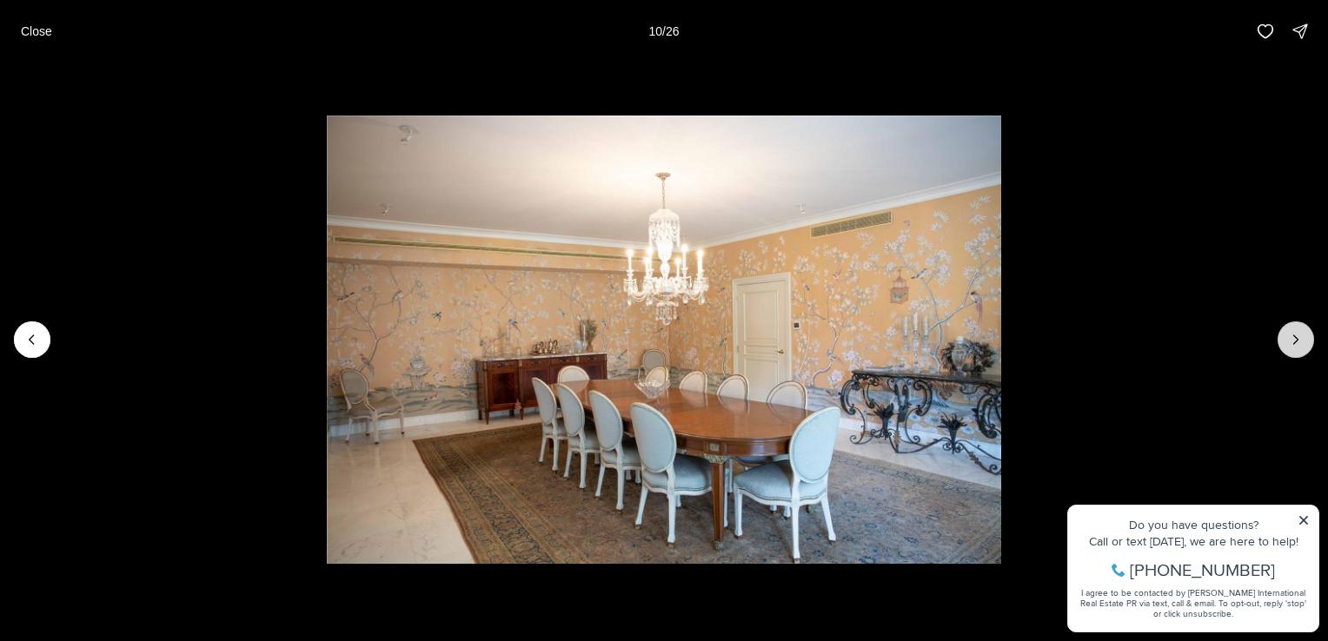
click at [1280, 332] on button "Next slide" at bounding box center [1296, 340] width 37 height 37
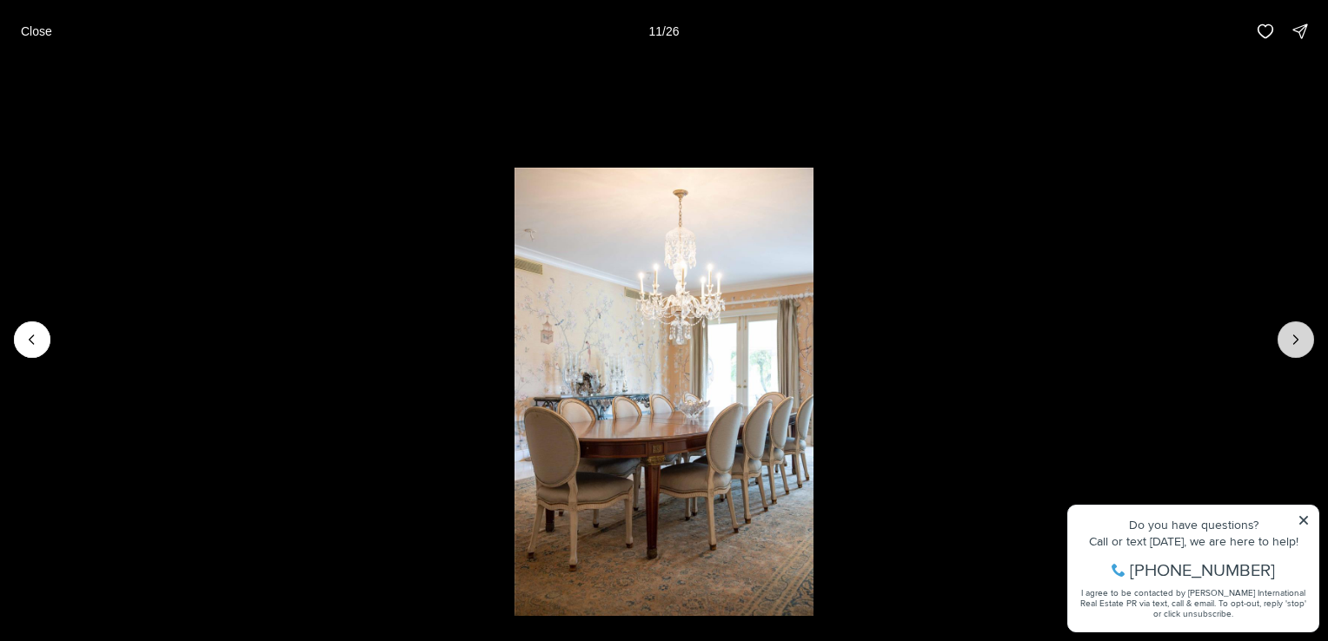
click at [1280, 332] on button "Next slide" at bounding box center [1296, 340] width 37 height 37
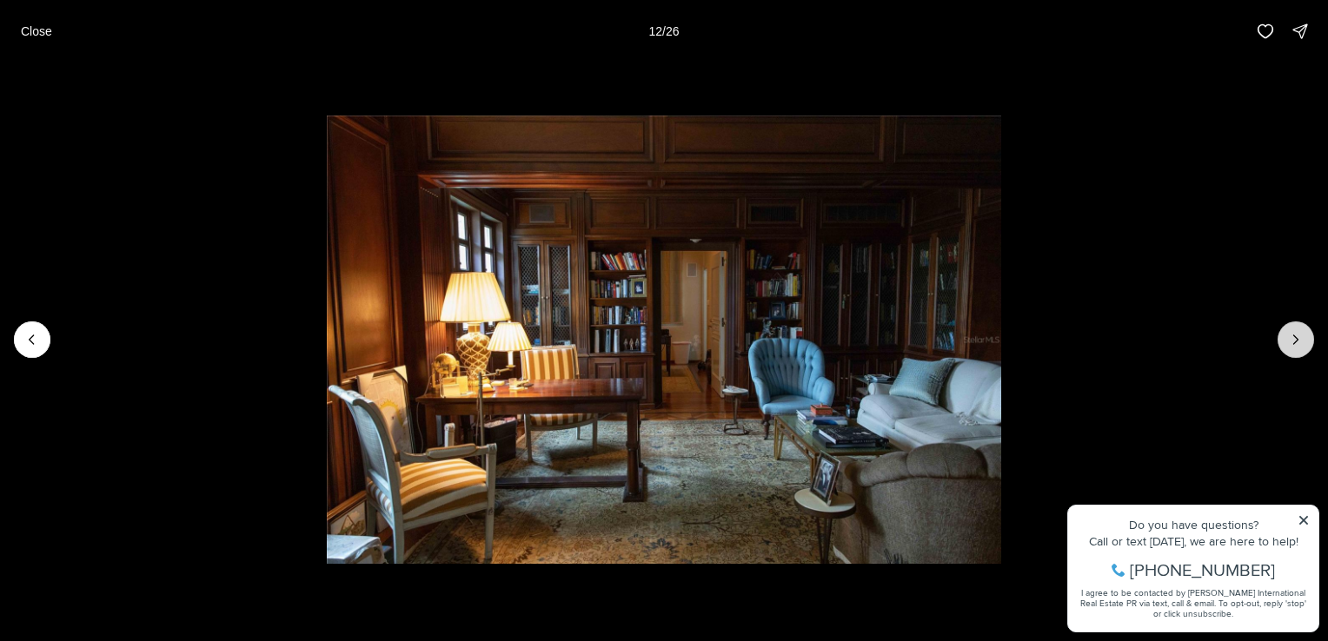
click at [1280, 332] on button "Next slide" at bounding box center [1296, 340] width 37 height 37
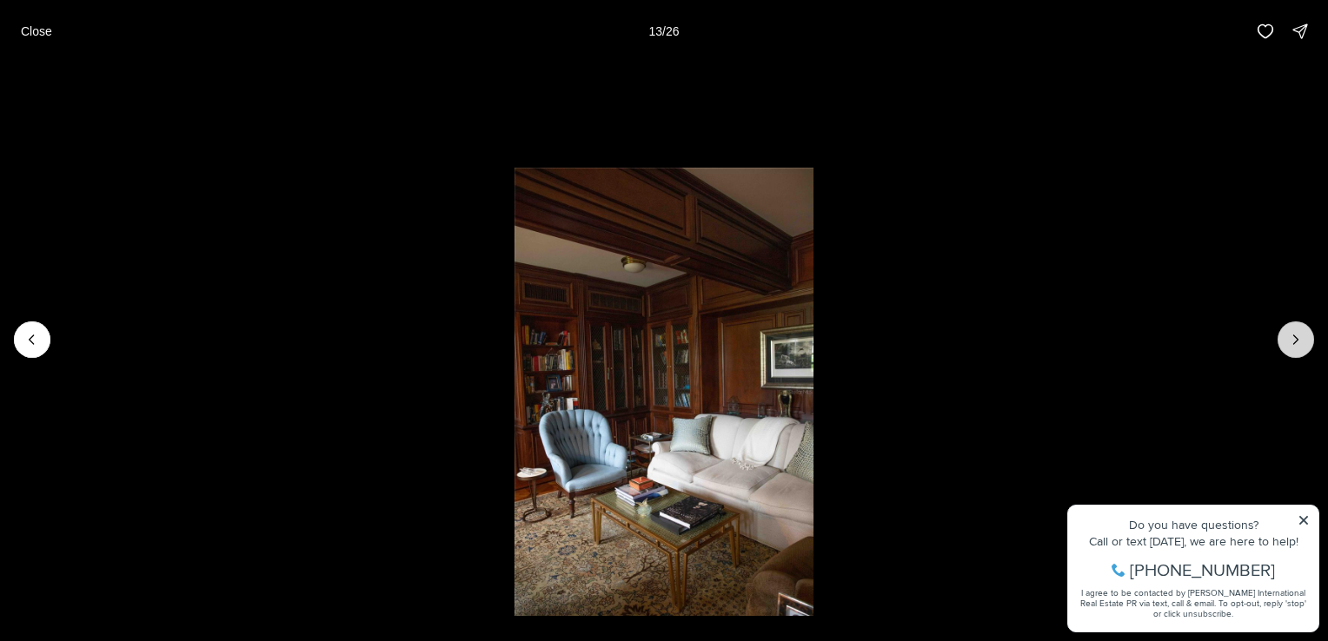
click at [1280, 332] on button "Next slide" at bounding box center [1296, 340] width 37 height 37
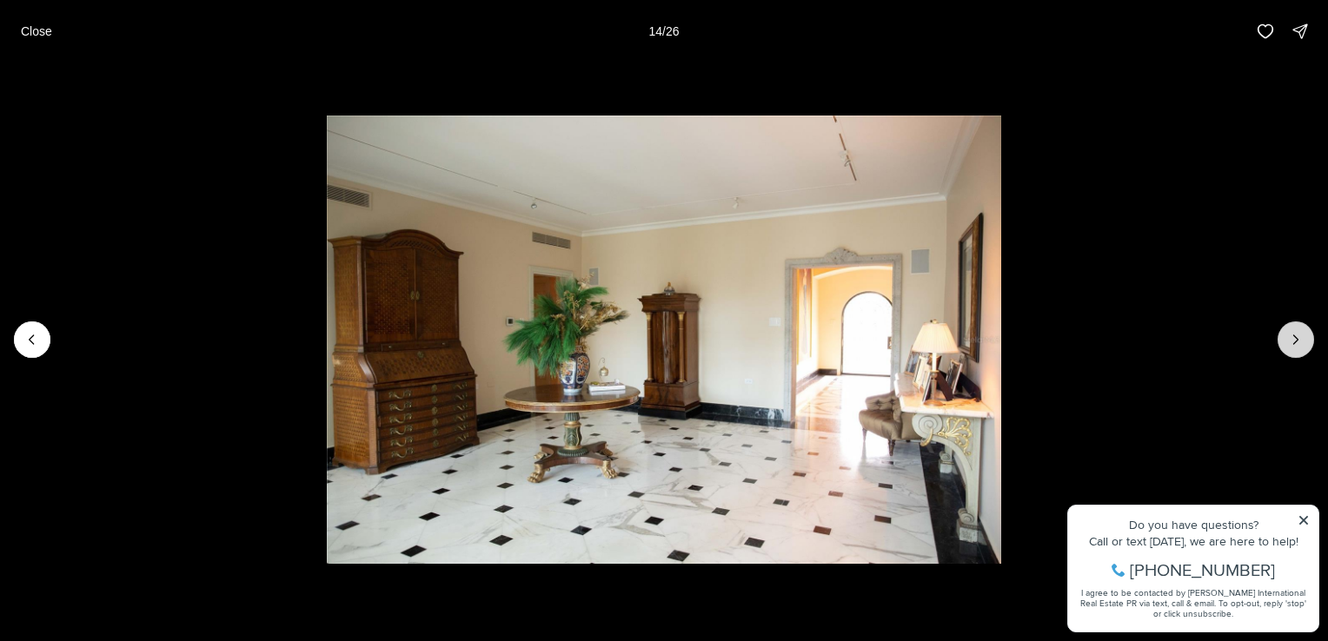
click at [1280, 332] on button "Next slide" at bounding box center [1296, 340] width 37 height 37
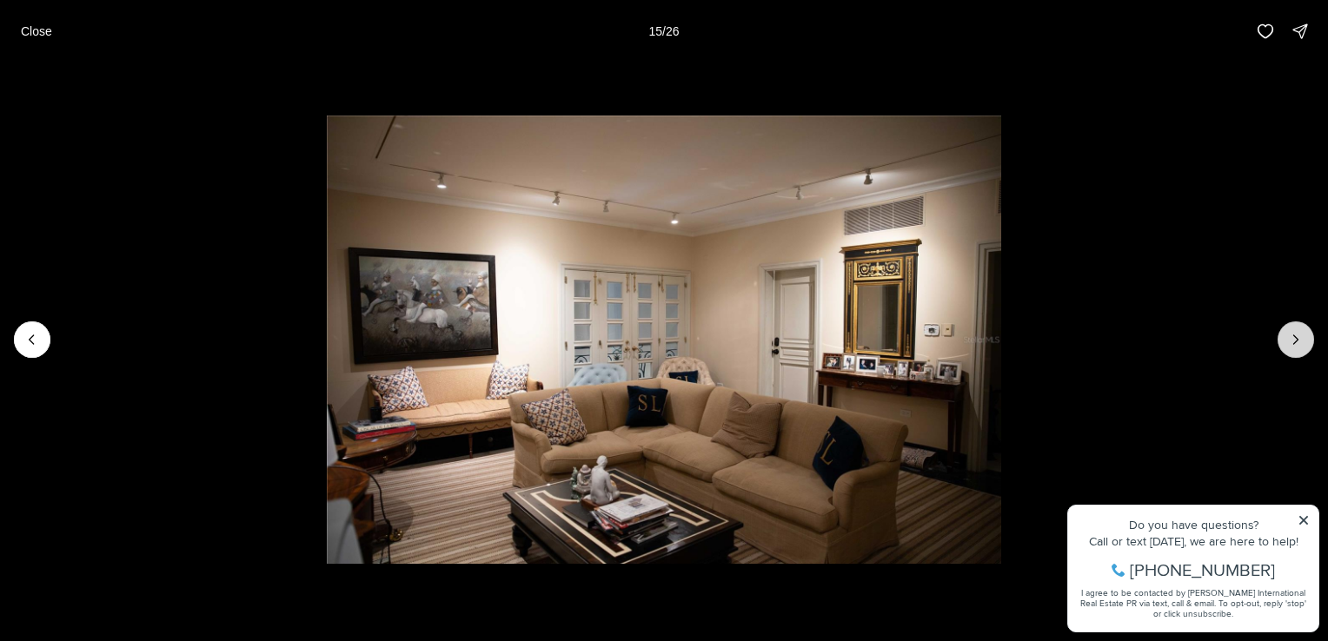
click at [1280, 332] on button "Next slide" at bounding box center [1296, 340] width 37 height 37
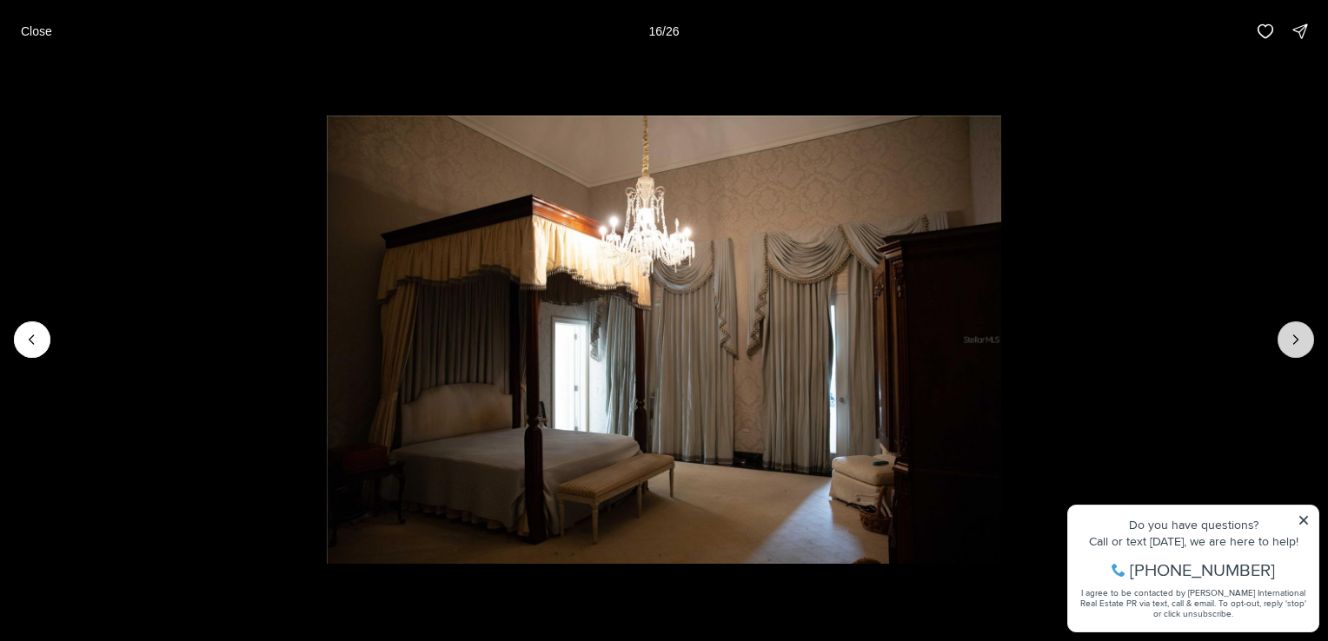
click at [1280, 332] on button "Next slide" at bounding box center [1296, 340] width 37 height 37
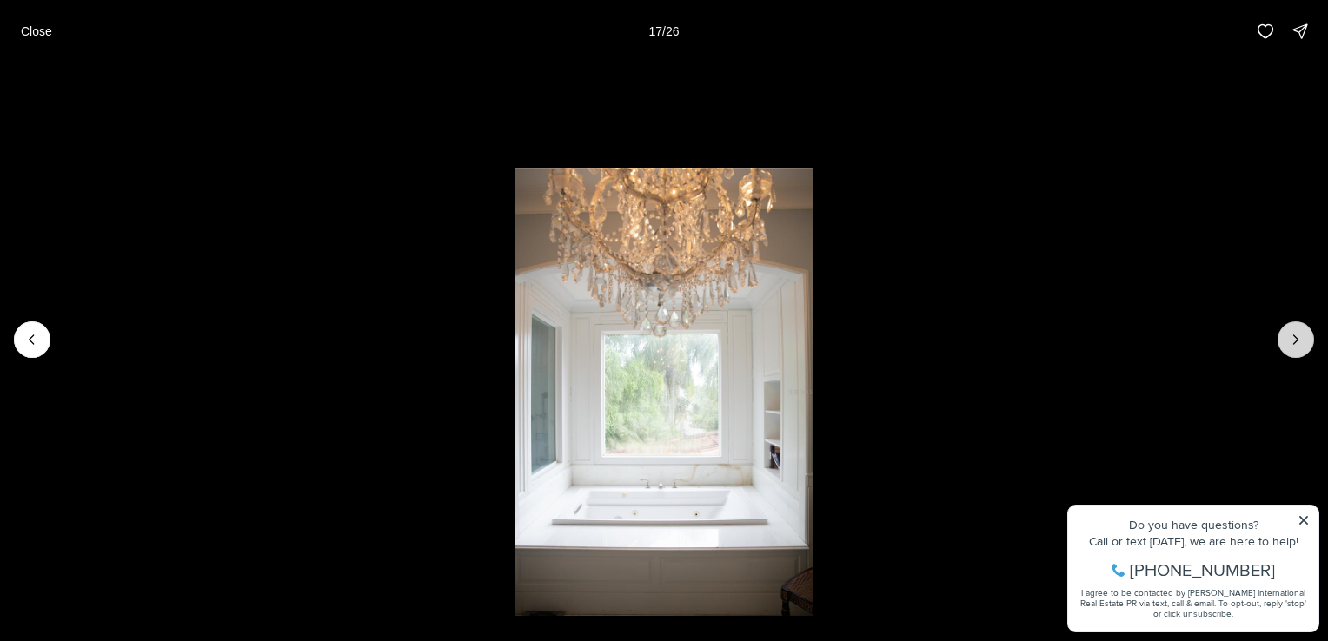
click at [1280, 332] on button "Next slide" at bounding box center [1296, 340] width 37 height 37
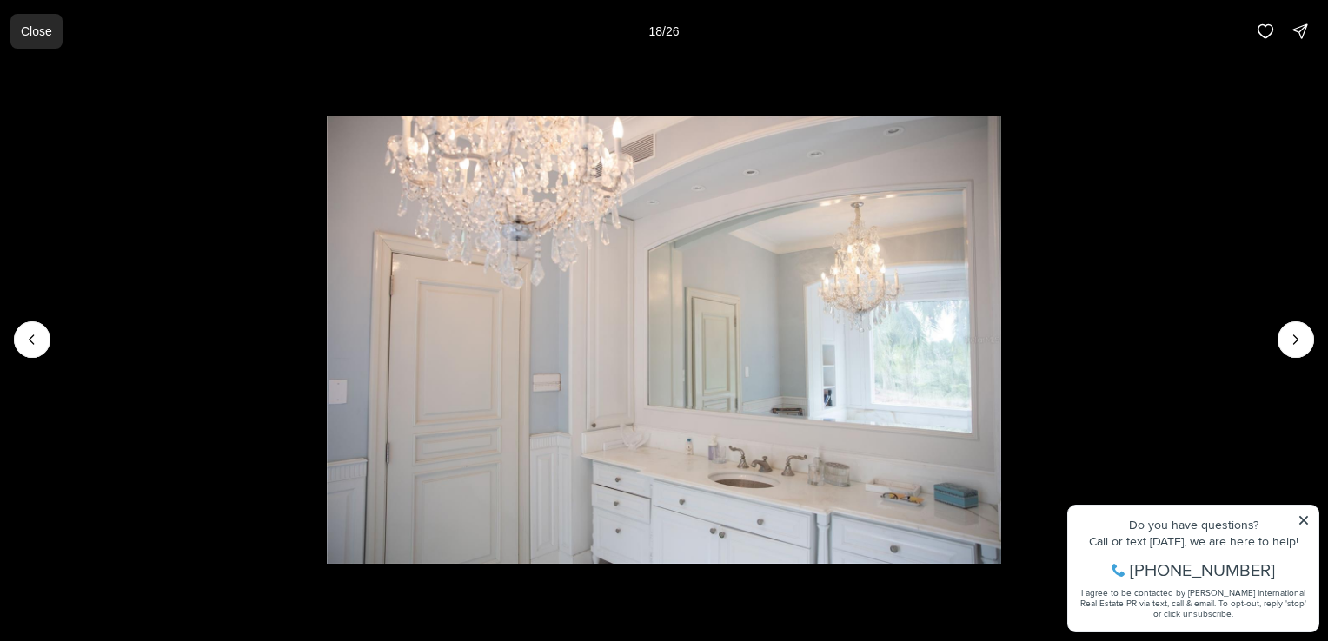
click at [35, 40] on button "Close" at bounding box center [36, 31] width 52 height 35
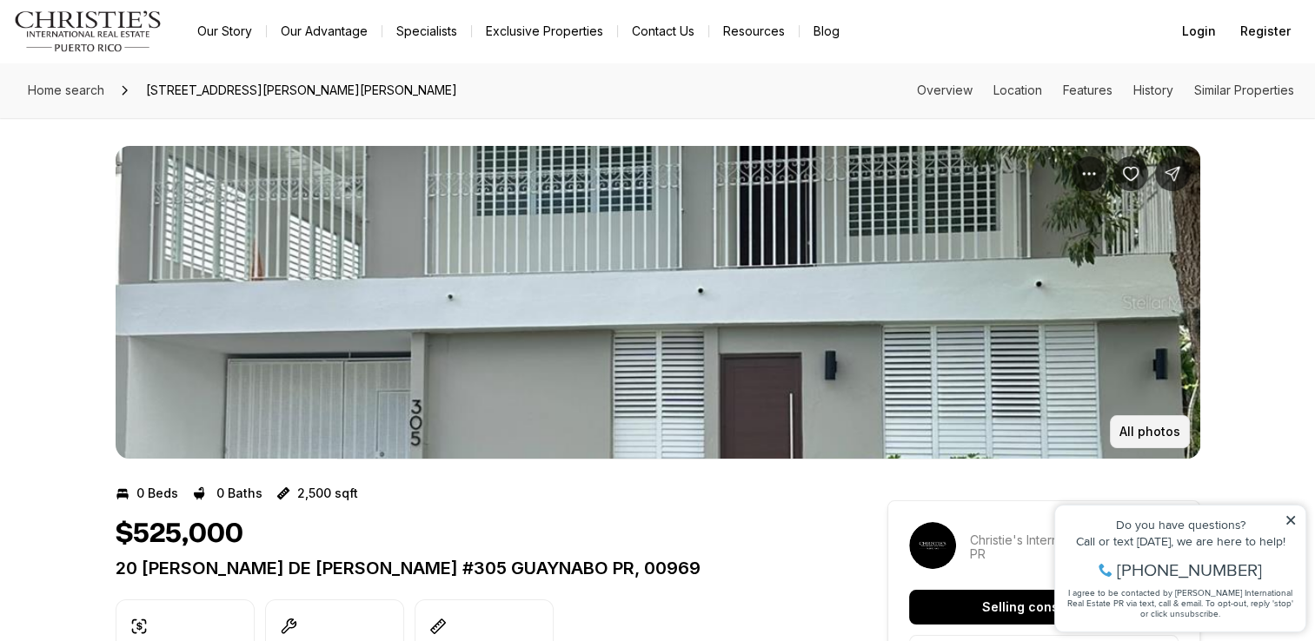
click at [1126, 437] on p "All photos" at bounding box center [1149, 432] width 61 height 14
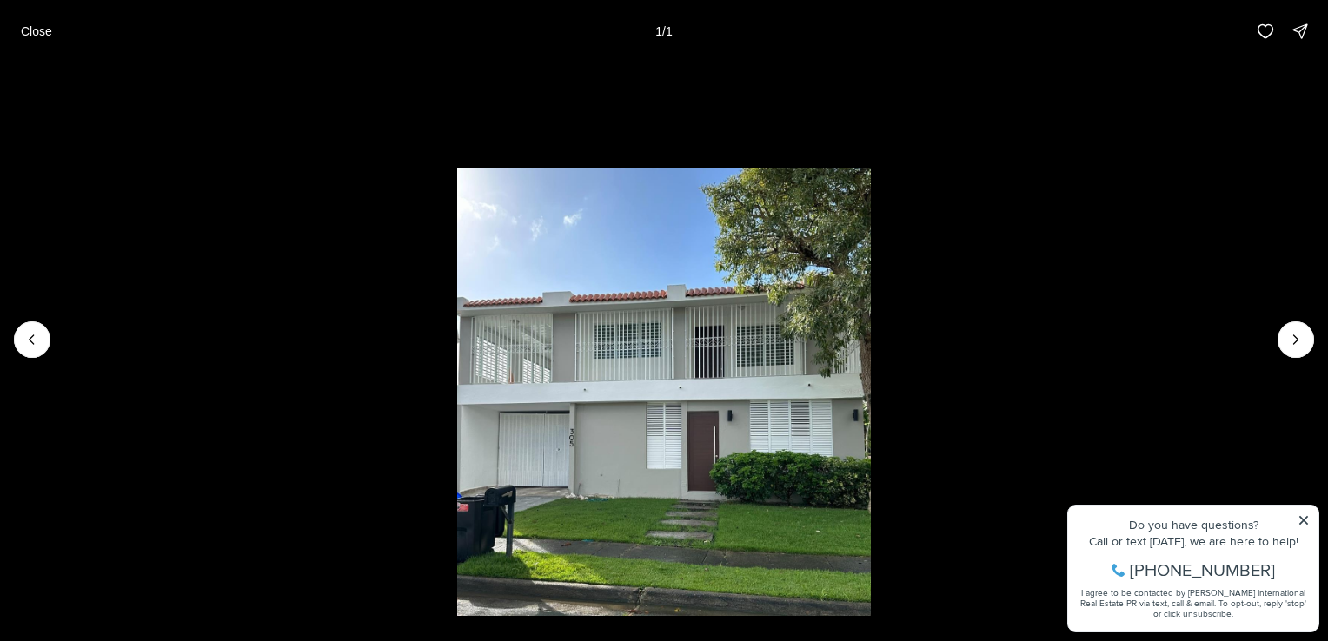
click at [1300, 339] on div at bounding box center [1296, 340] width 37 height 37
click at [1290, 344] on div at bounding box center [1296, 340] width 37 height 37
click at [48, 43] on button "Close" at bounding box center [36, 31] width 52 height 35
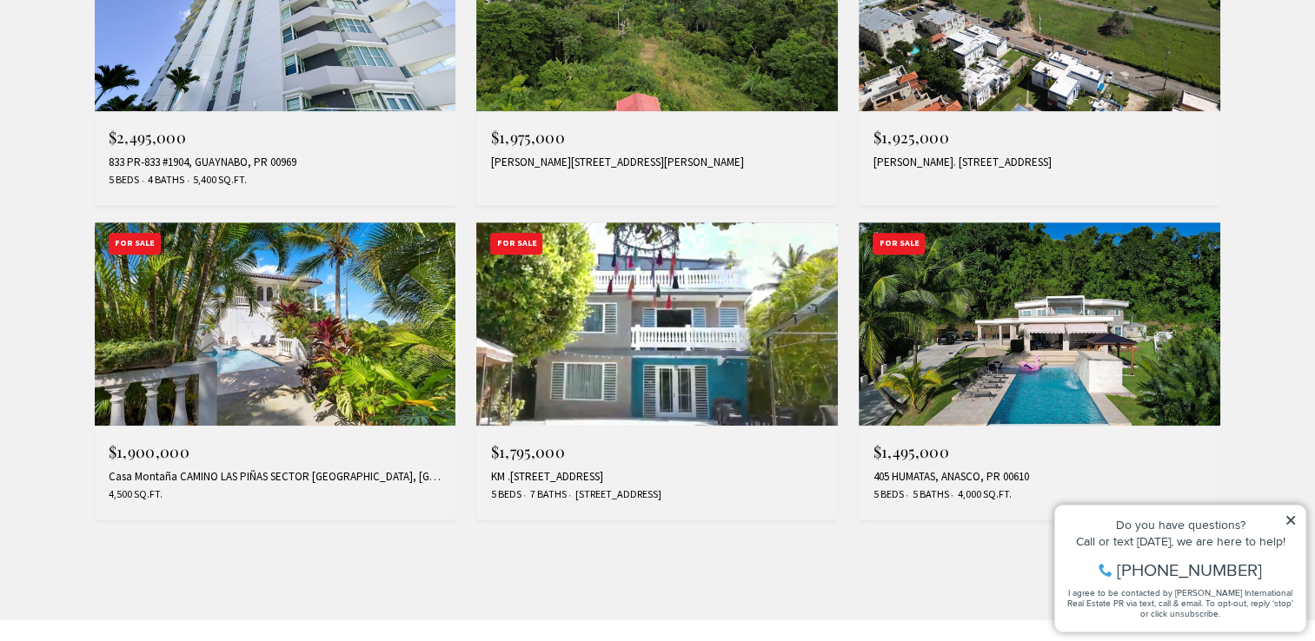
scroll to position [1509, 0]
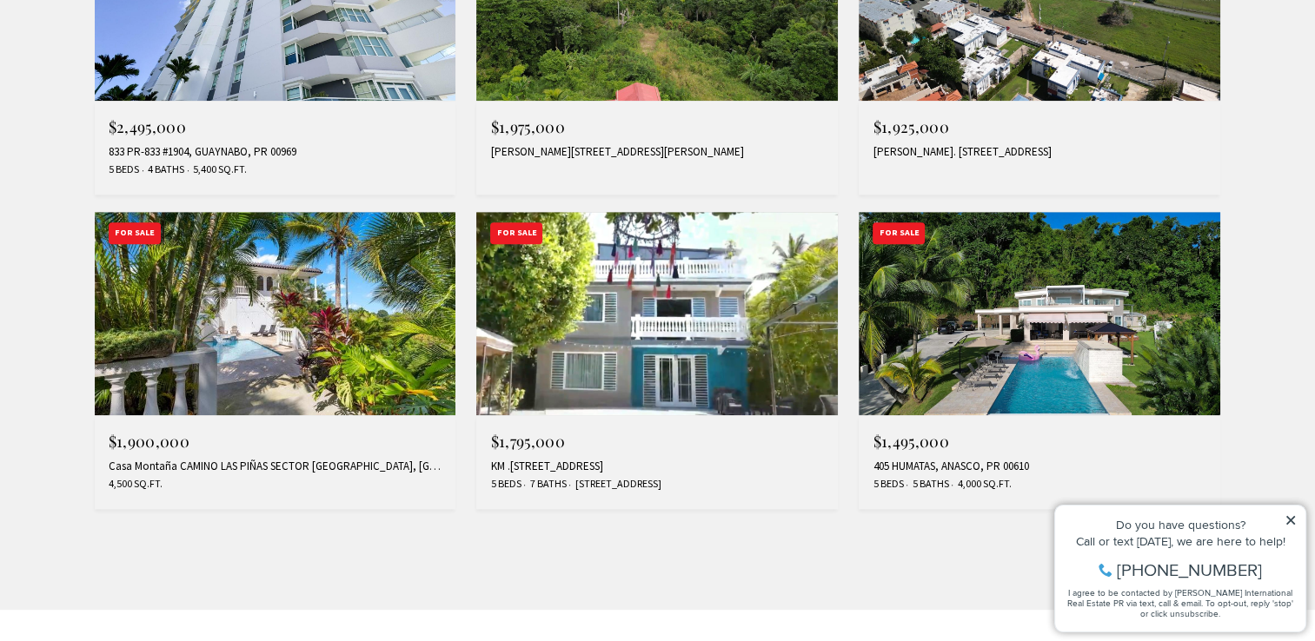
click at [304, 315] on img at bounding box center [276, 313] width 362 height 203
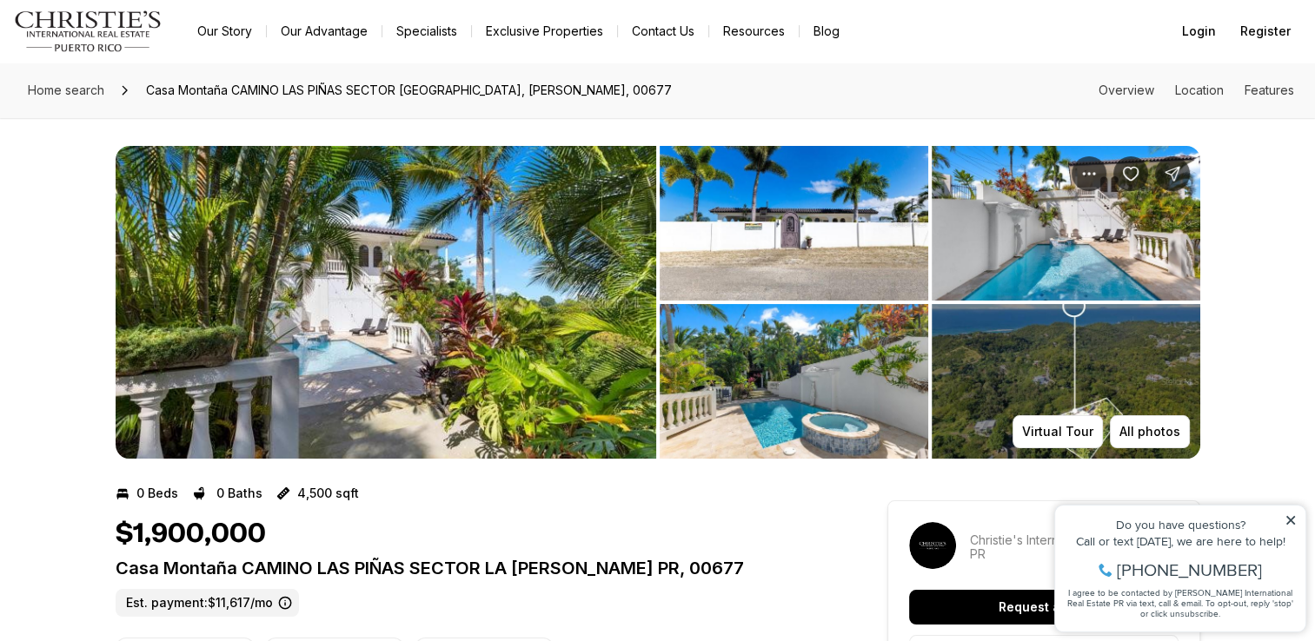
click at [491, 309] on img "View image gallery" at bounding box center [386, 302] width 541 height 313
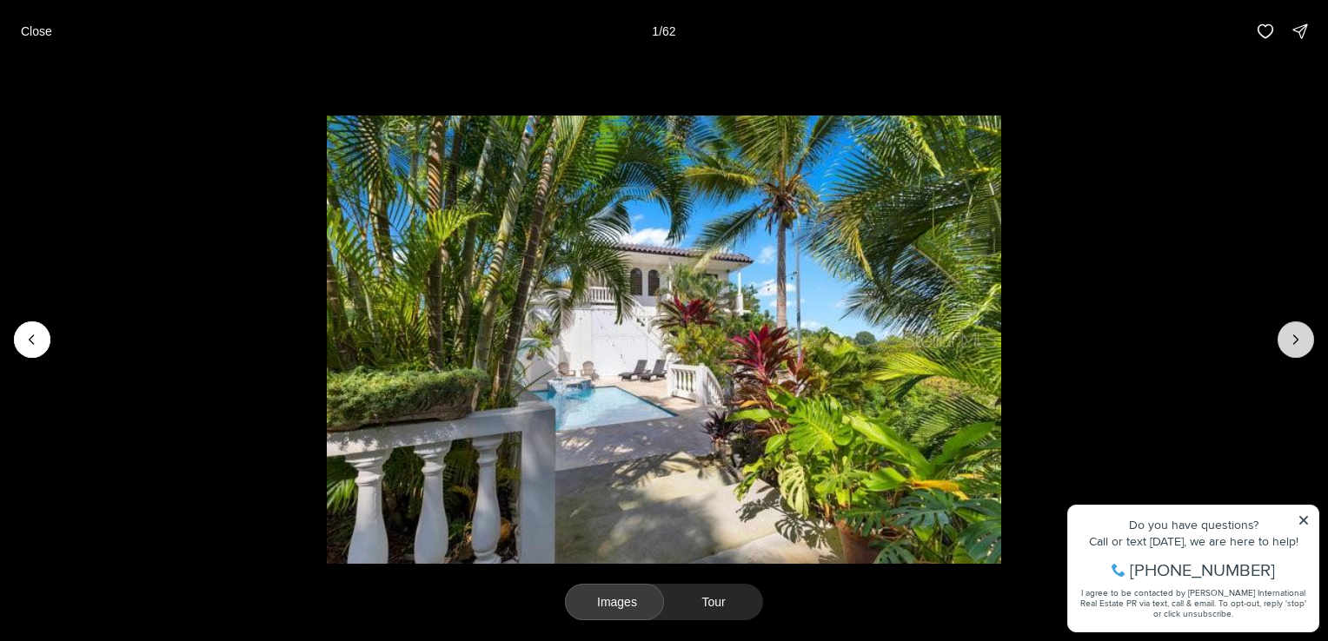
click at [1310, 338] on button "Next slide" at bounding box center [1296, 340] width 37 height 37
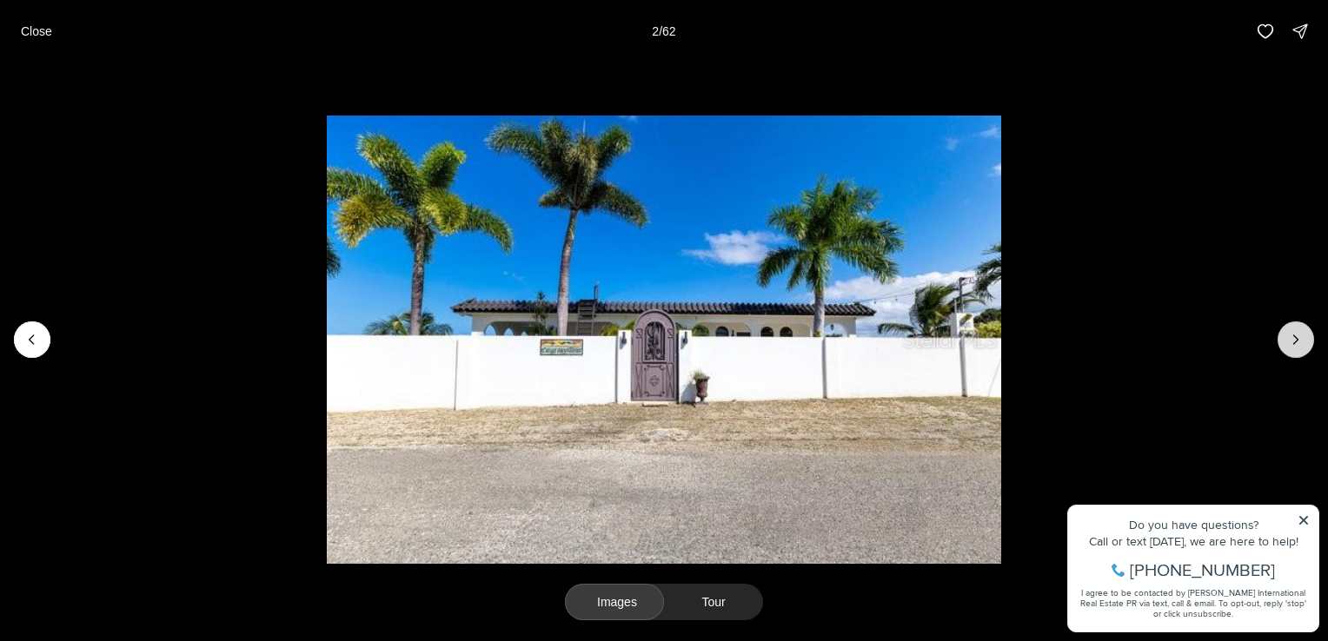
click at [1310, 338] on button "Next slide" at bounding box center [1296, 340] width 37 height 37
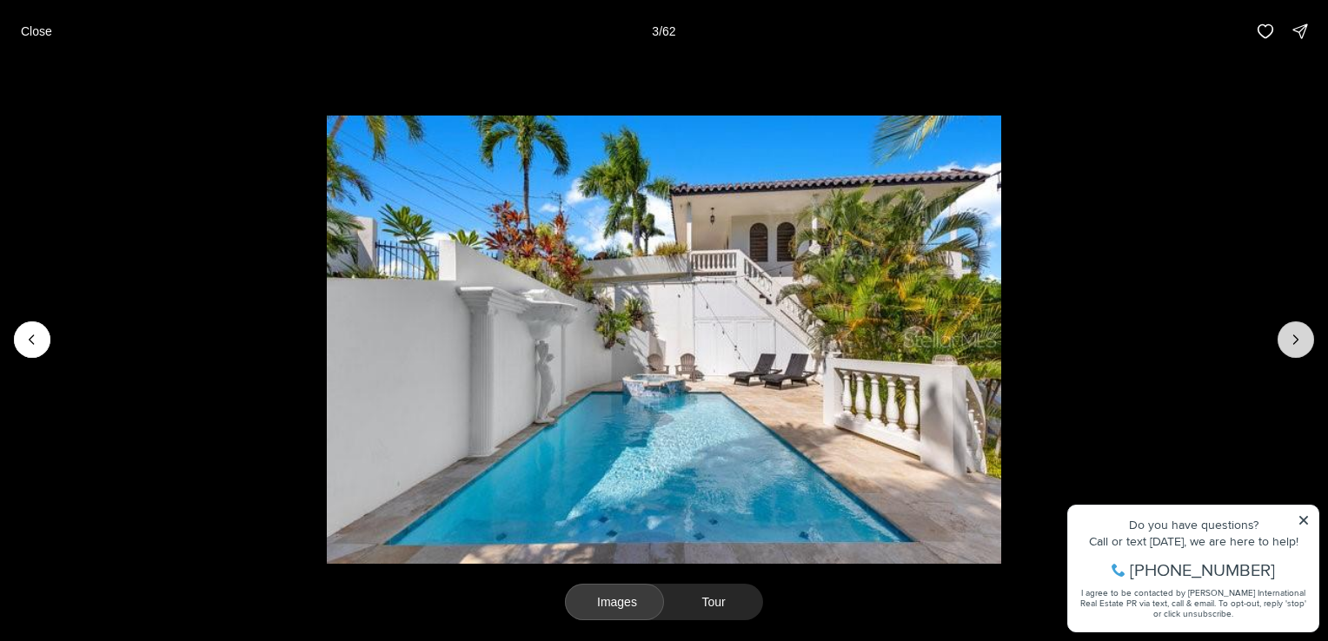
click at [1310, 338] on button "Next slide" at bounding box center [1296, 340] width 37 height 37
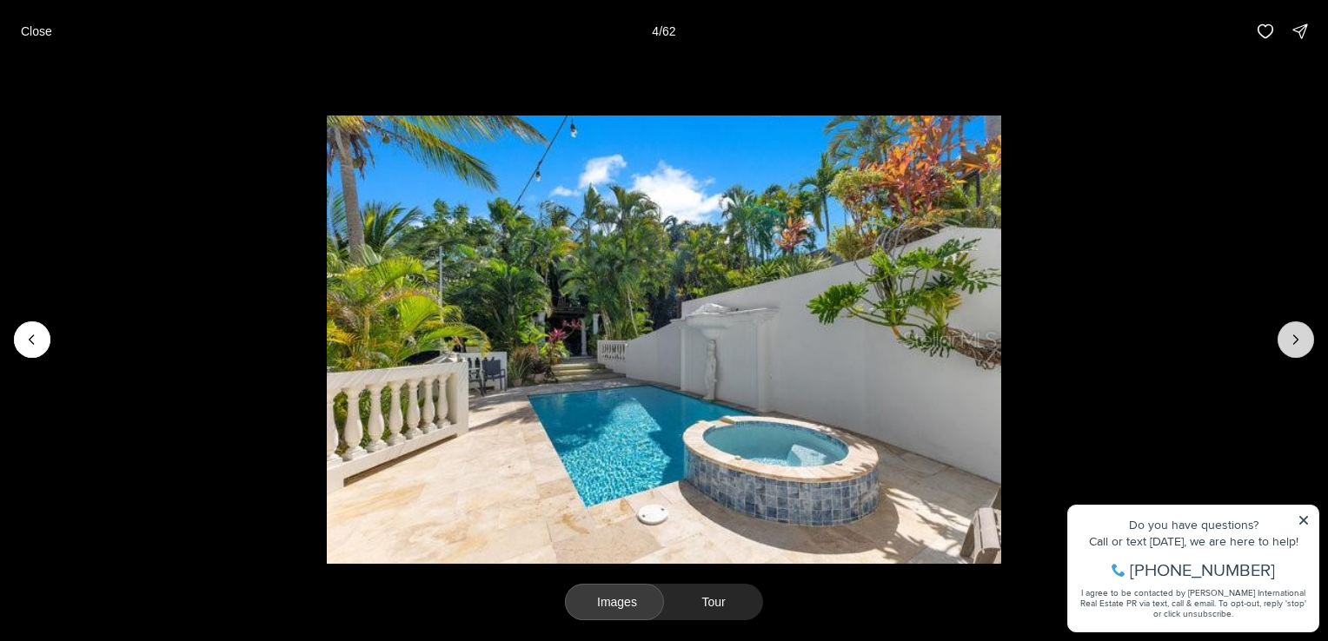
click at [1310, 338] on button "Next slide" at bounding box center [1296, 340] width 37 height 37
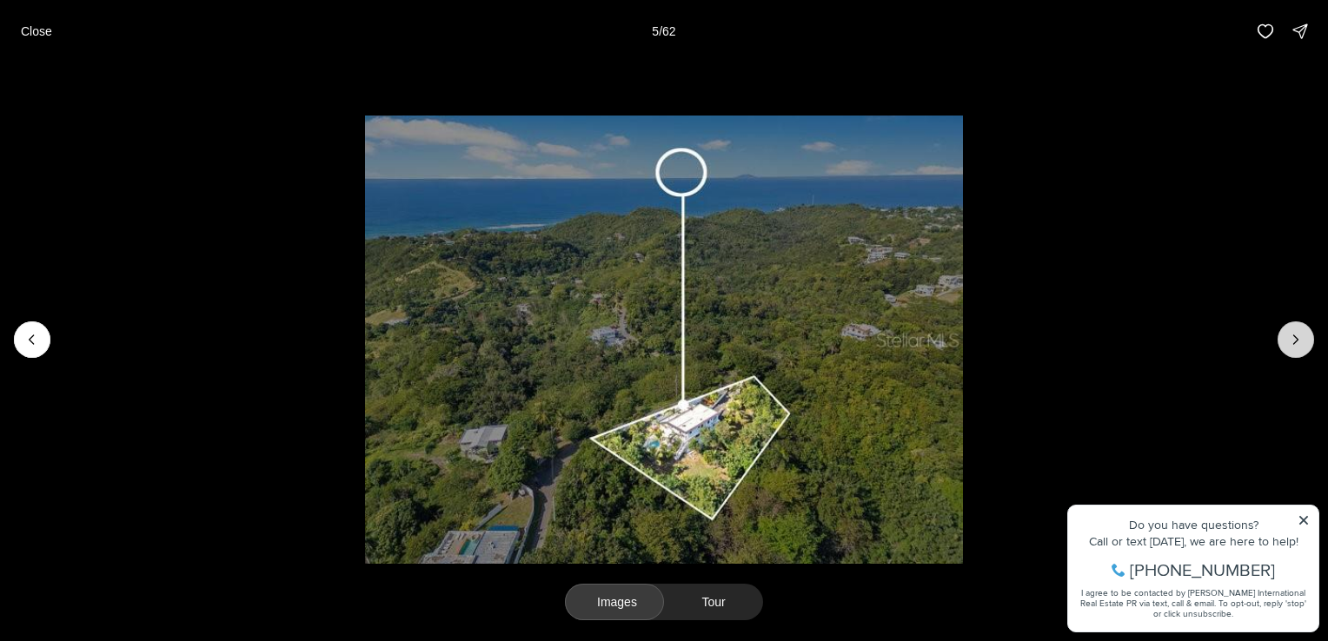
click at [1310, 338] on button "Next slide" at bounding box center [1296, 340] width 37 height 37
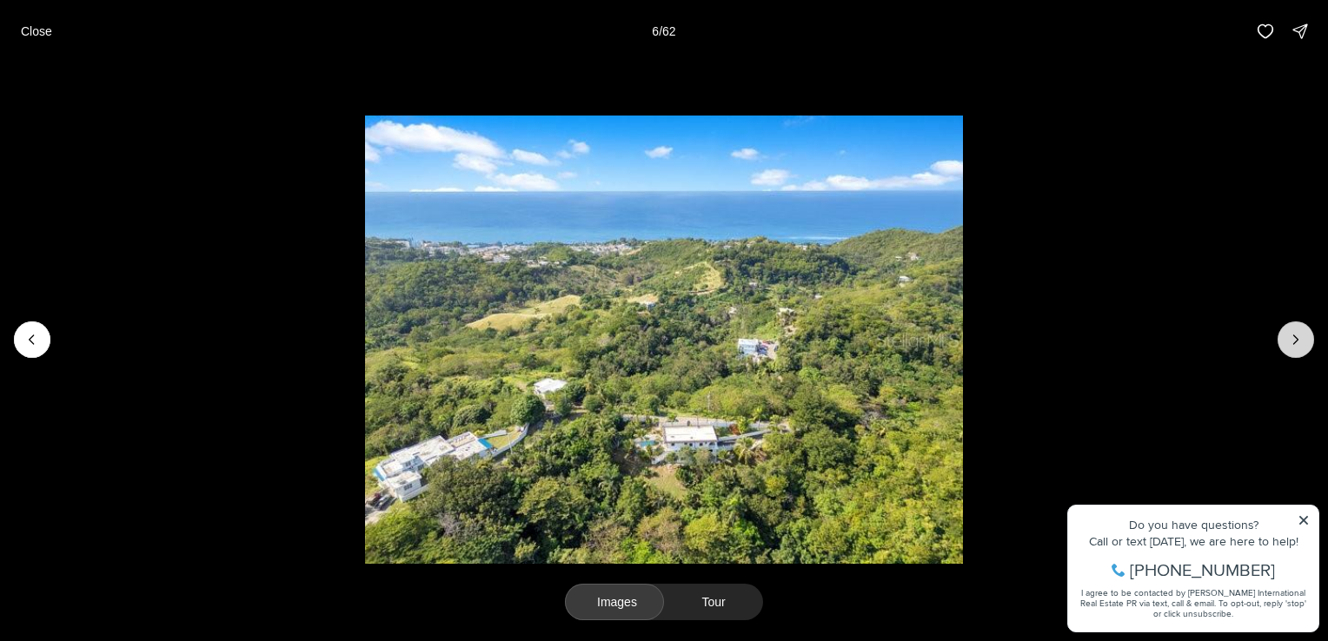
click at [1310, 338] on button "Next slide" at bounding box center [1296, 340] width 37 height 37
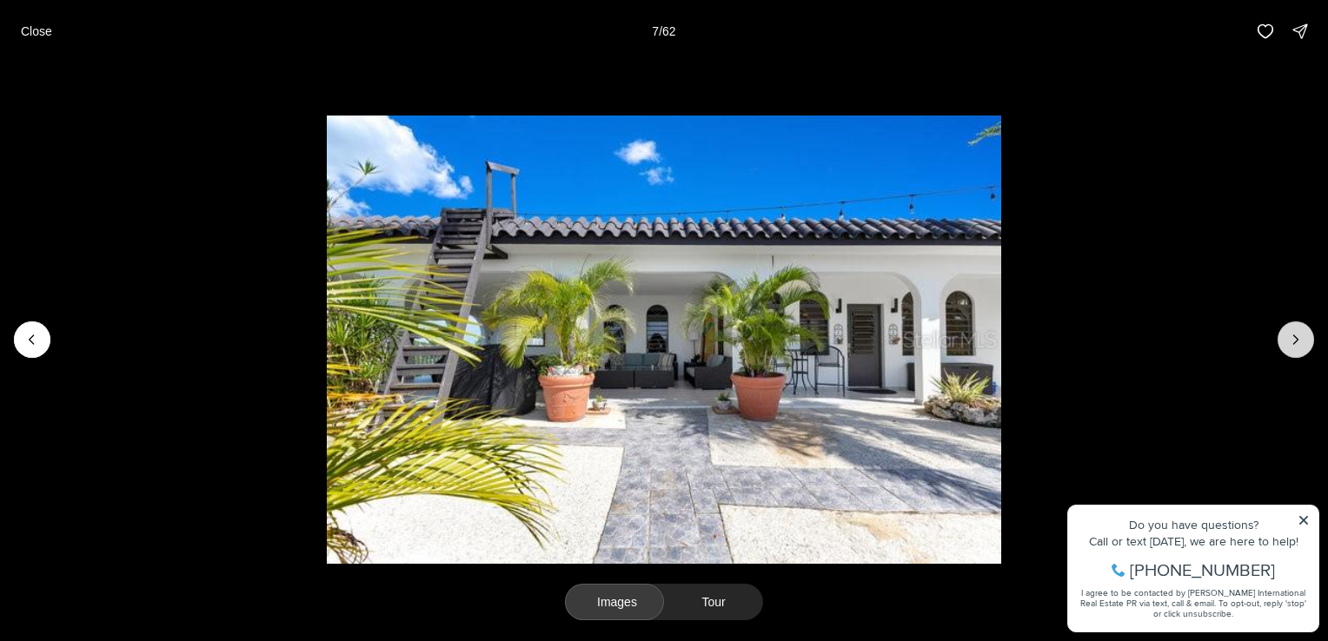
click at [1310, 338] on button "Next slide" at bounding box center [1296, 340] width 37 height 37
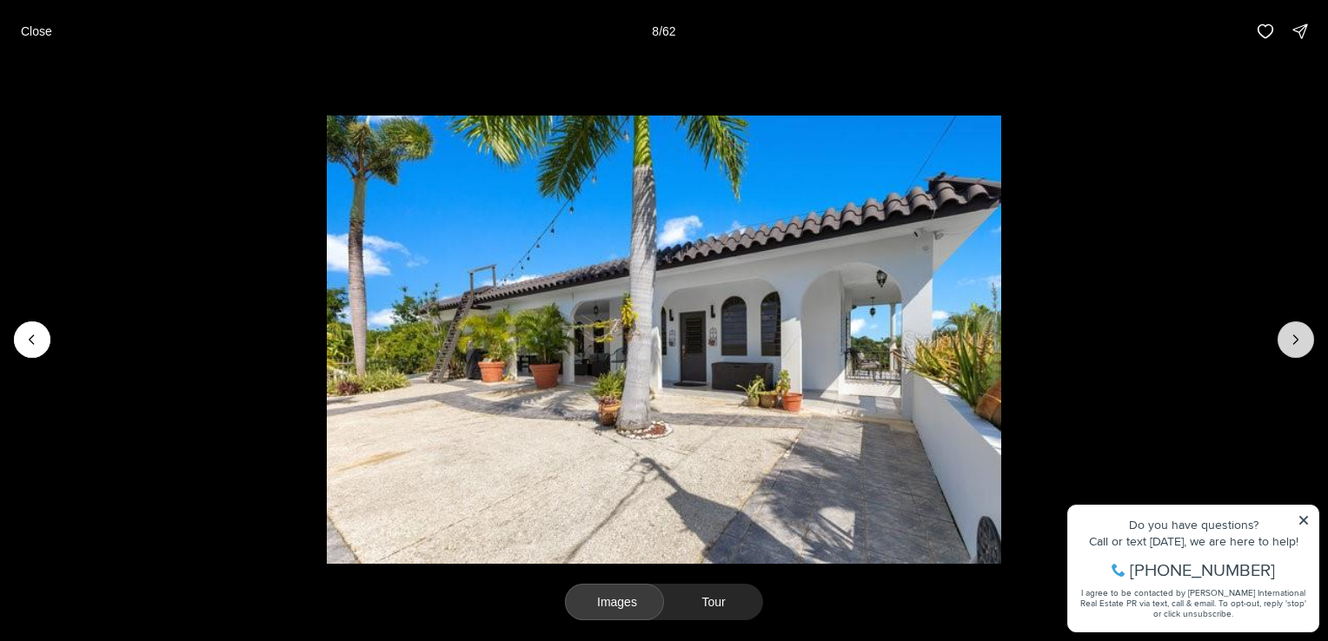
click at [1310, 338] on button "Next slide" at bounding box center [1296, 340] width 37 height 37
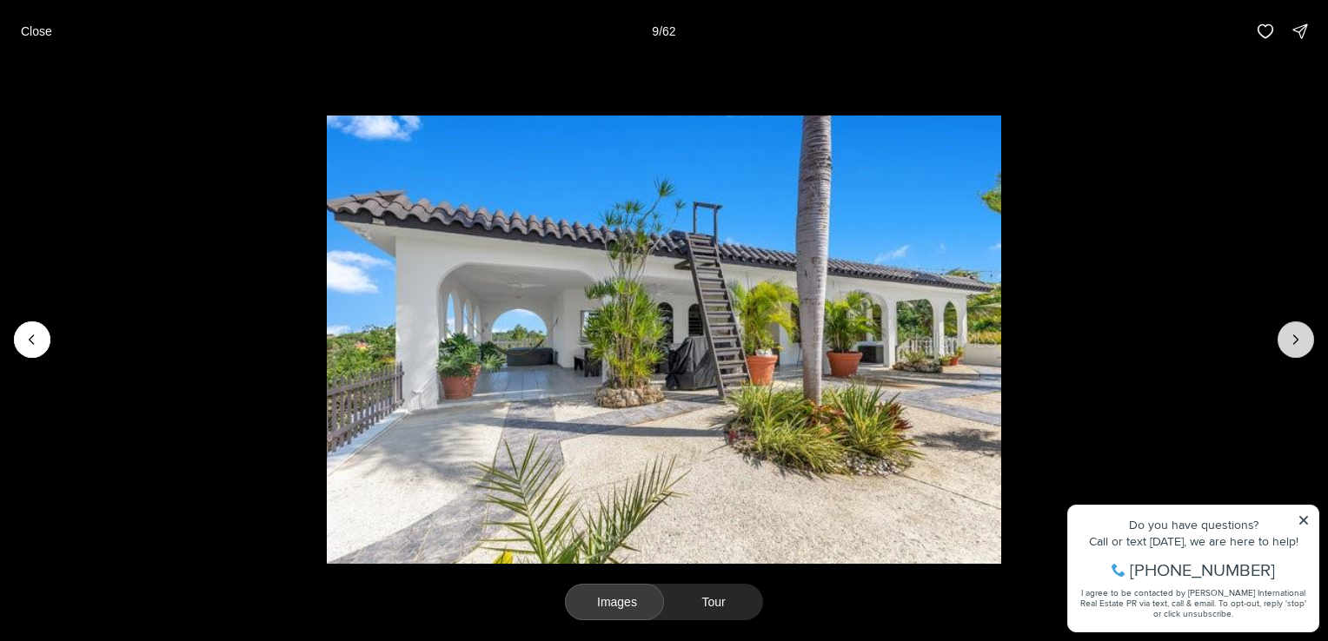
click at [1310, 338] on button "Next slide" at bounding box center [1296, 340] width 37 height 37
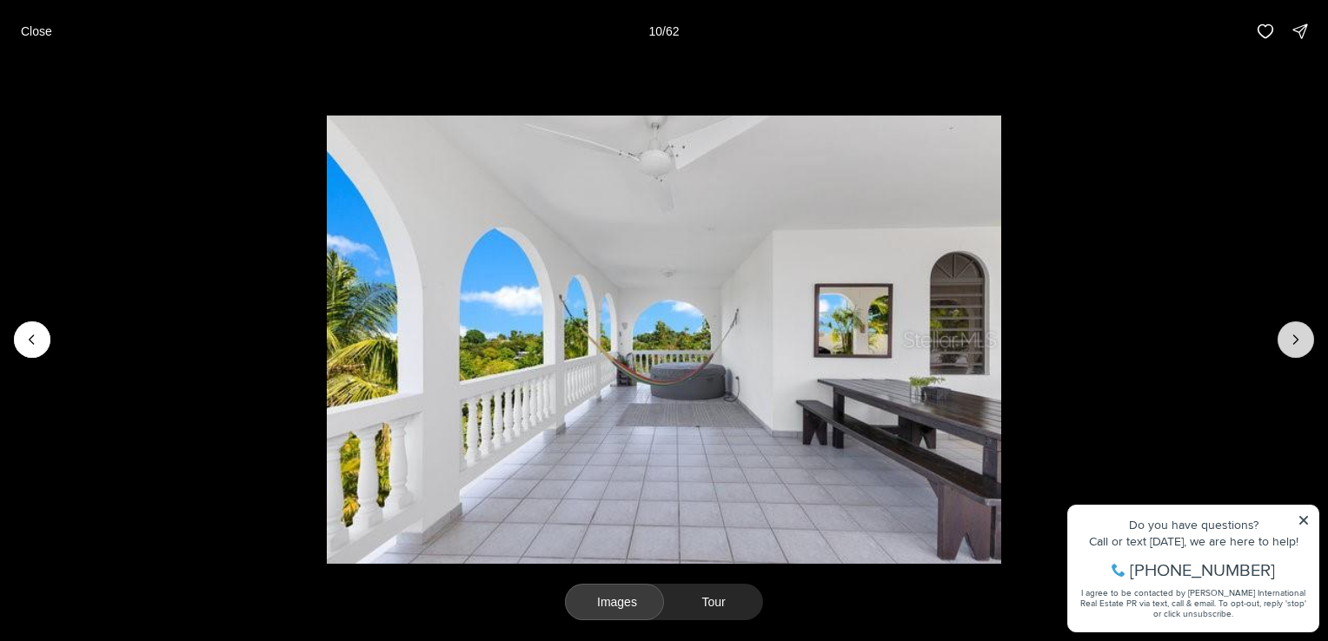
click at [1310, 338] on button "Next slide" at bounding box center [1296, 340] width 37 height 37
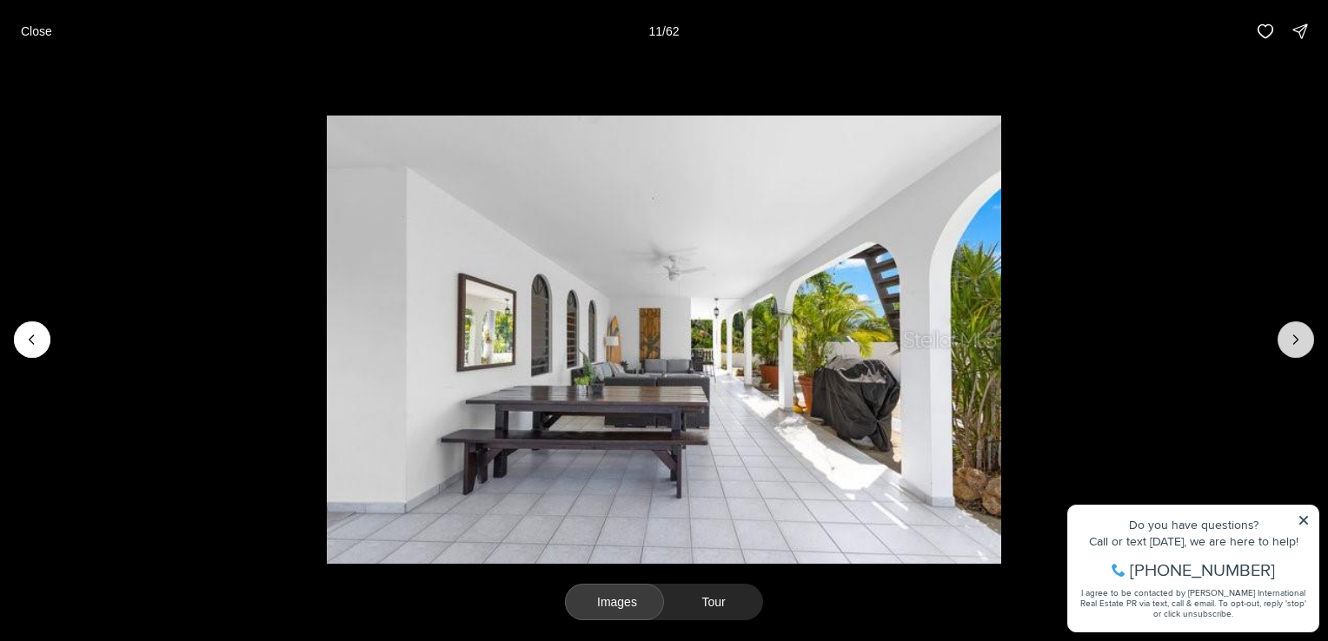
click at [1310, 338] on button "Next slide" at bounding box center [1296, 340] width 37 height 37
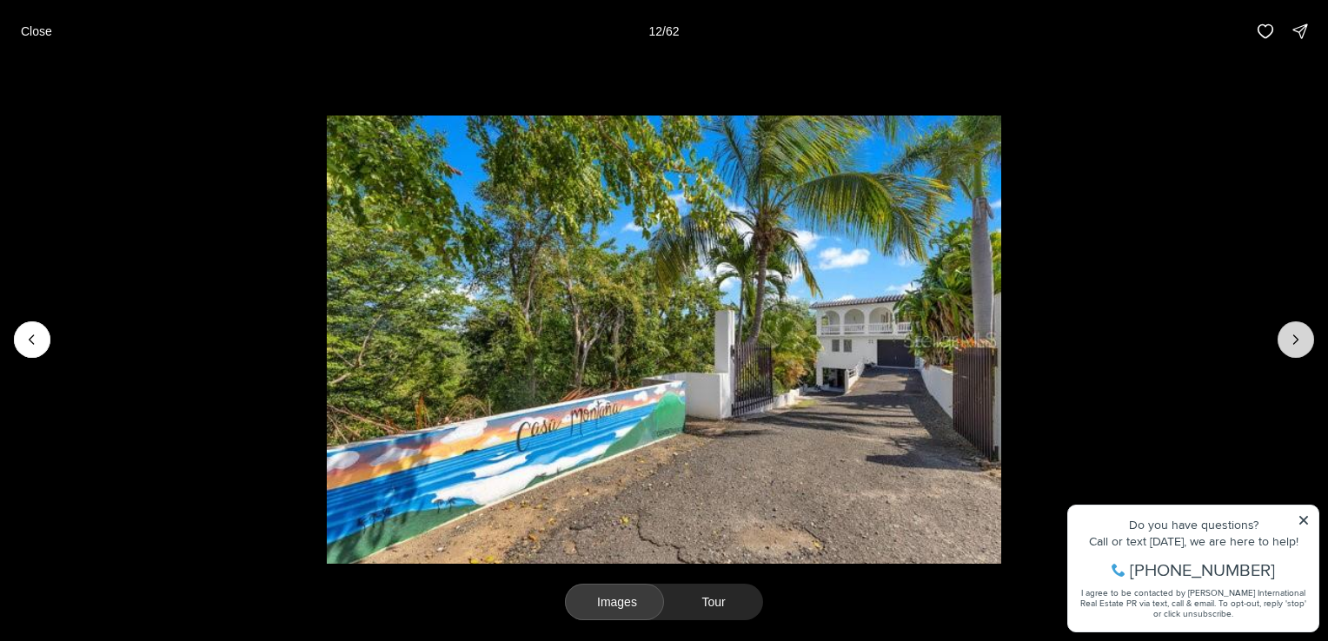
click at [1310, 338] on button "Next slide" at bounding box center [1296, 340] width 37 height 37
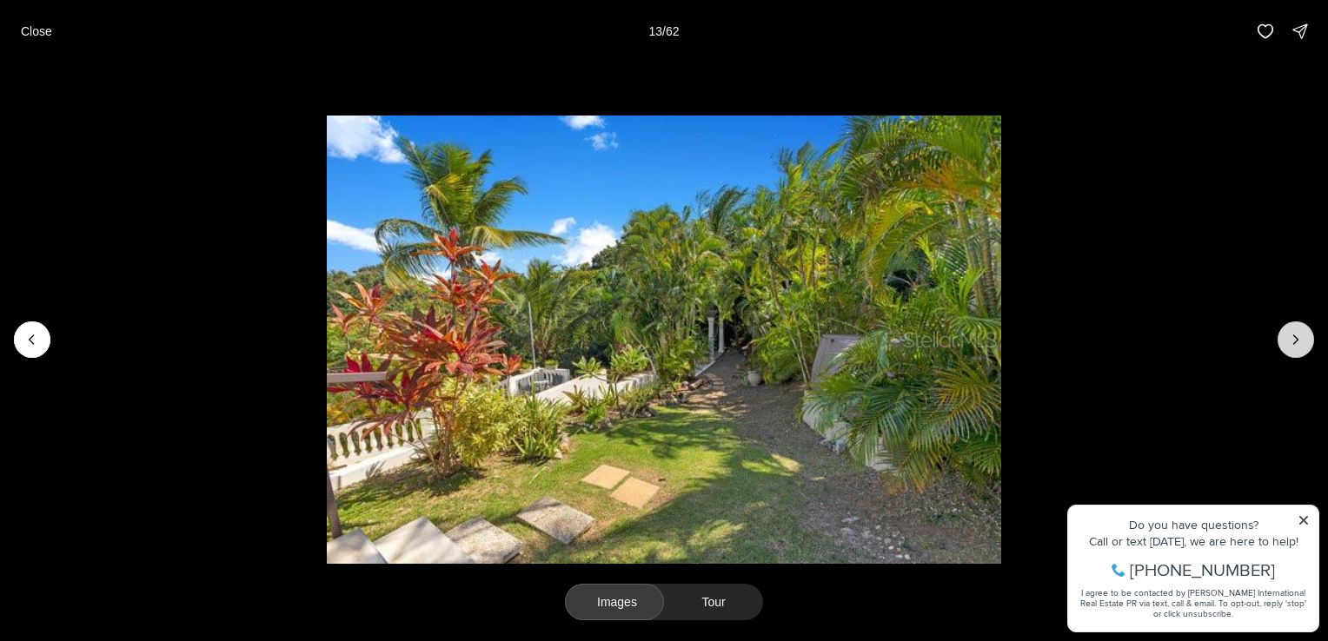
click at [1310, 338] on button "Next slide" at bounding box center [1296, 340] width 37 height 37
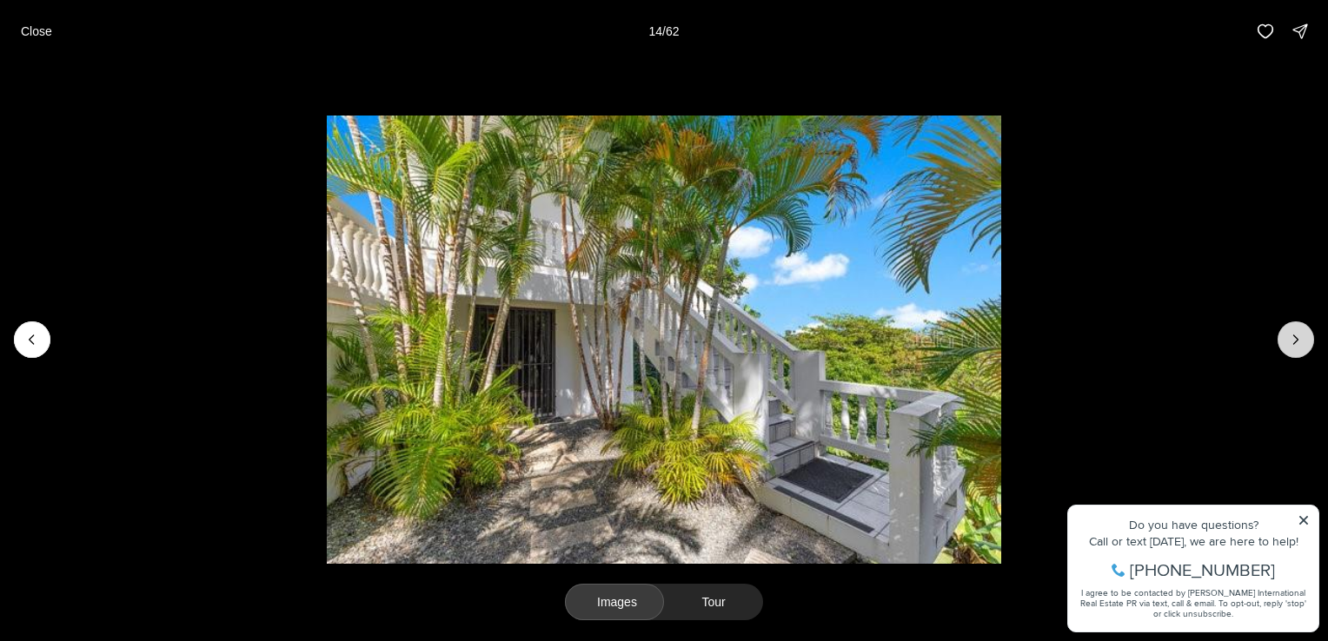
click at [1310, 338] on button "Next slide" at bounding box center [1296, 340] width 37 height 37
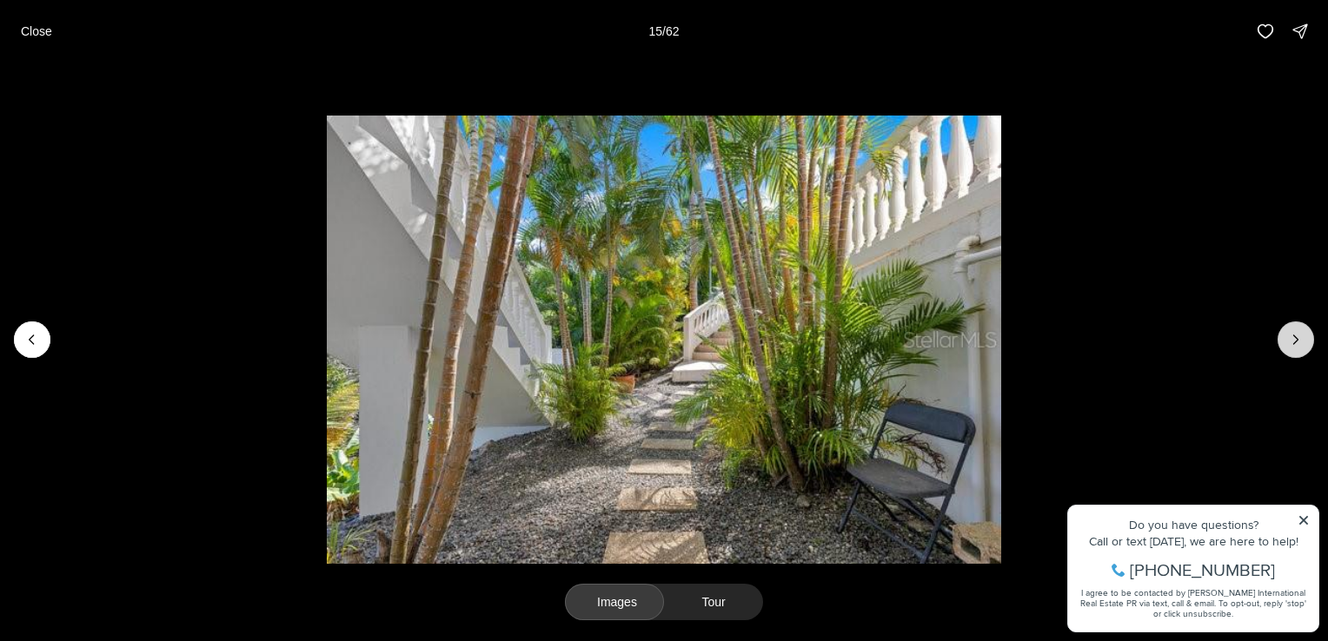
click at [1310, 338] on button "Next slide" at bounding box center [1296, 340] width 37 height 37
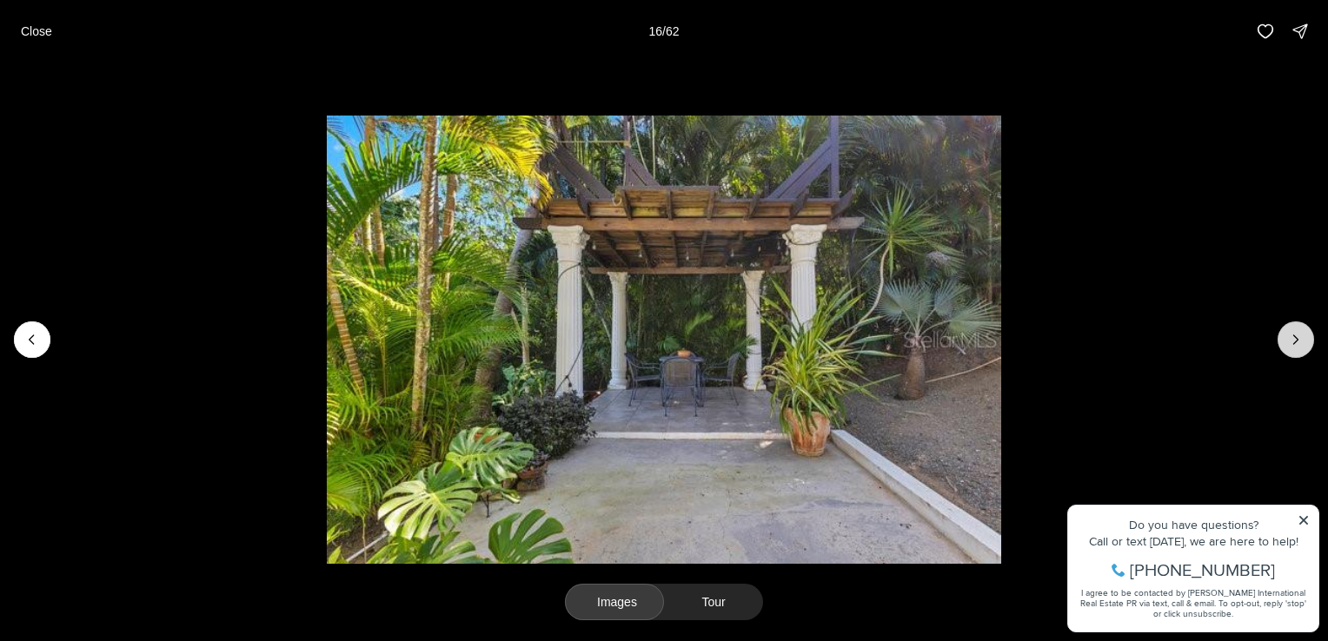
click at [1310, 338] on button "Next slide" at bounding box center [1296, 340] width 37 height 37
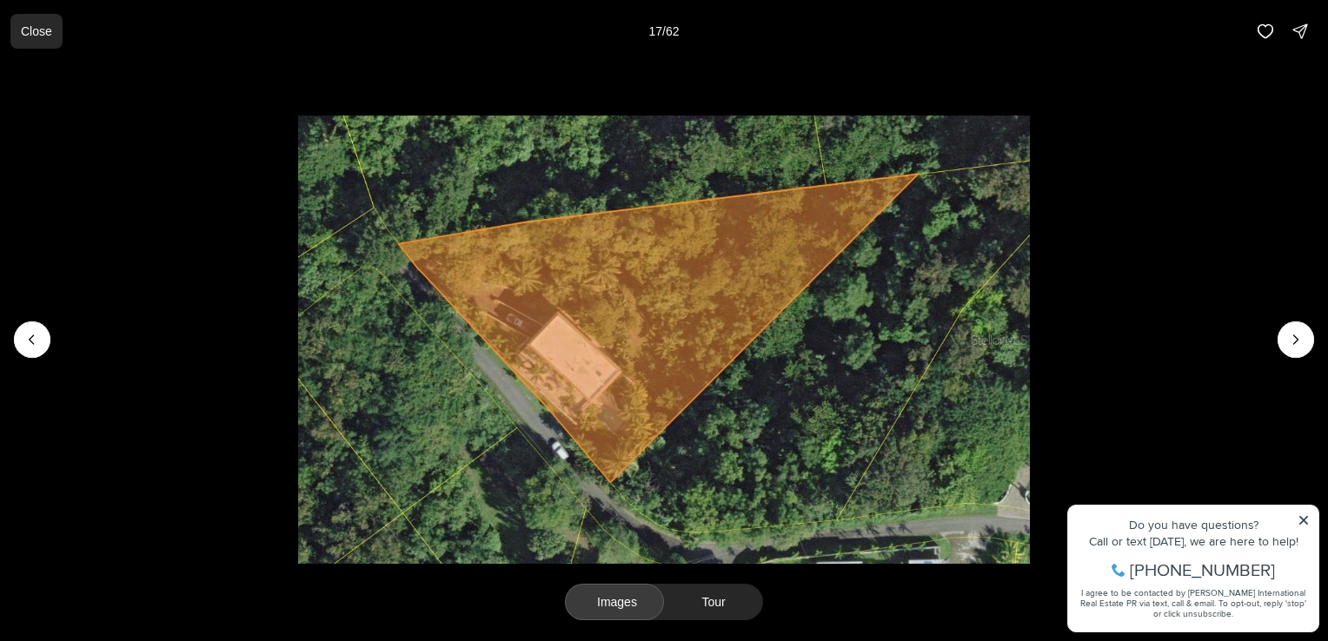
click at [47, 33] on p "Close" at bounding box center [36, 31] width 31 height 14
